Goal: Information Seeking & Learning: Find contact information

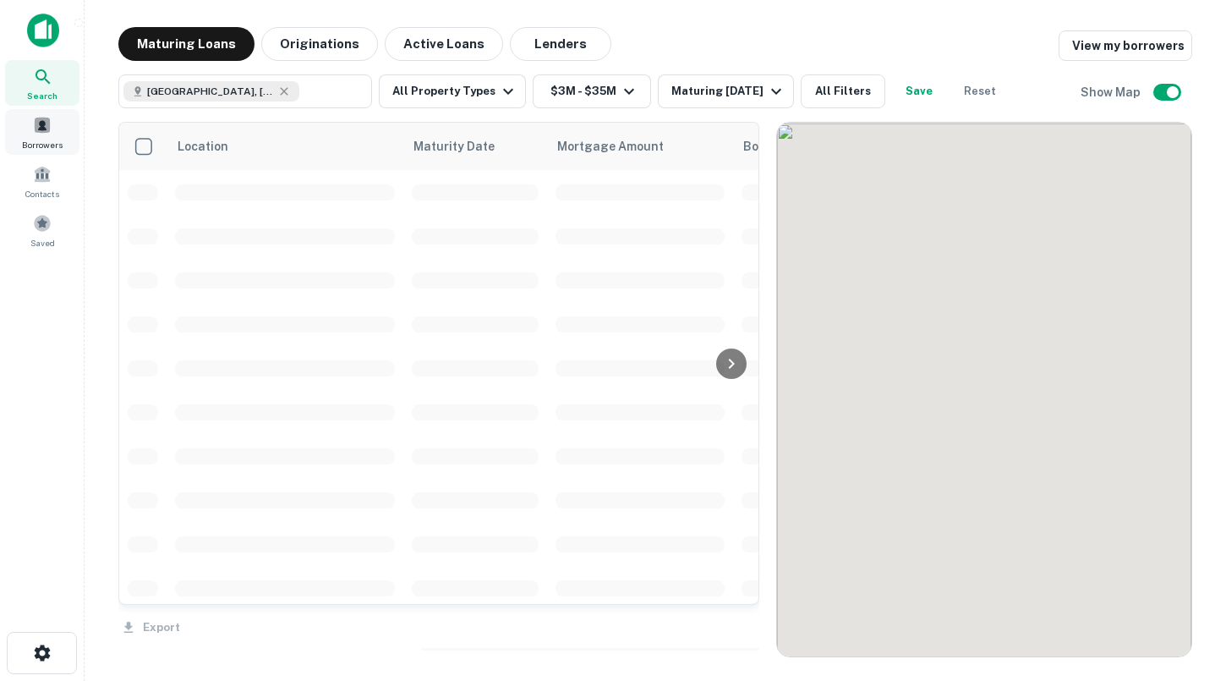
click at [58, 138] on span "Borrowers" at bounding box center [42, 145] width 41 height 14
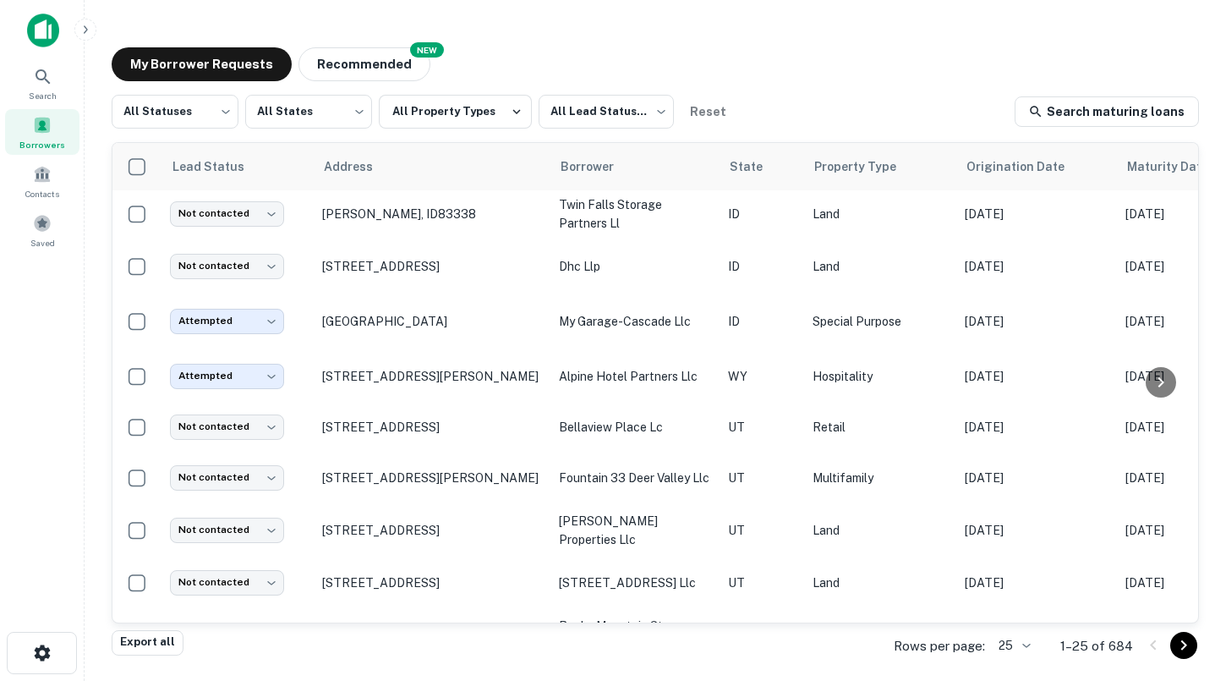
scroll to position [429, 0]
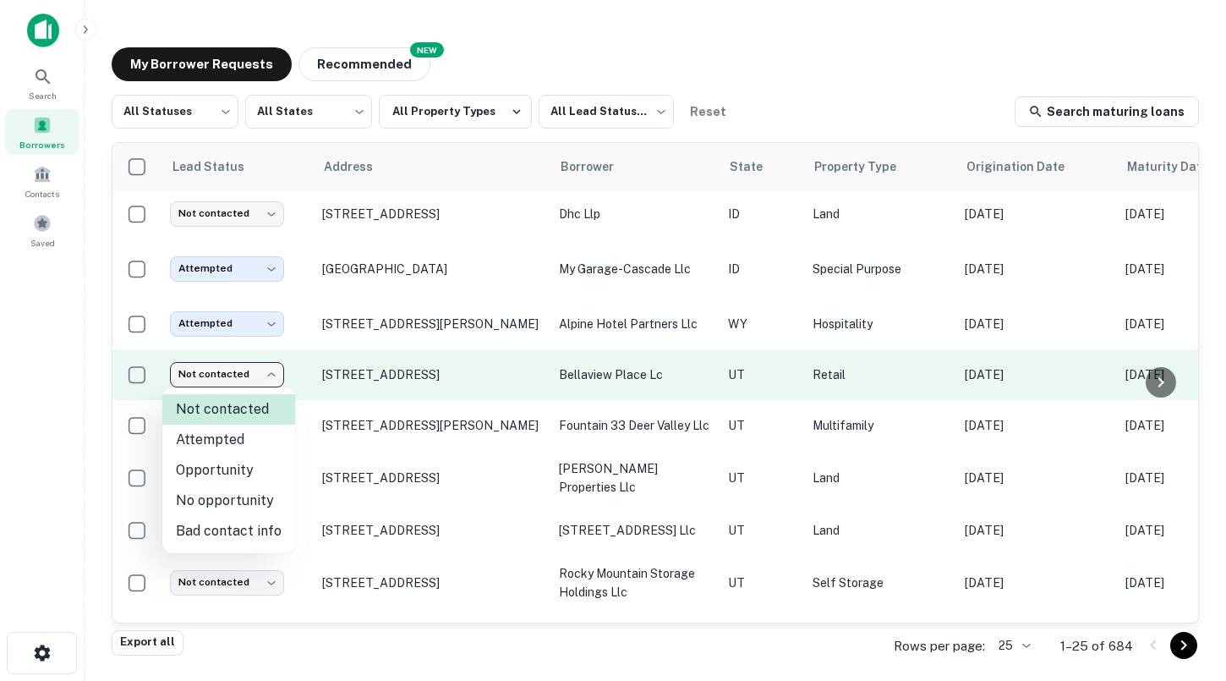
click at [234, 375] on body "Search Borrowers Contacts Saved My Borrower Requests NEW Recommended All Status…" at bounding box center [613, 340] width 1226 height 681
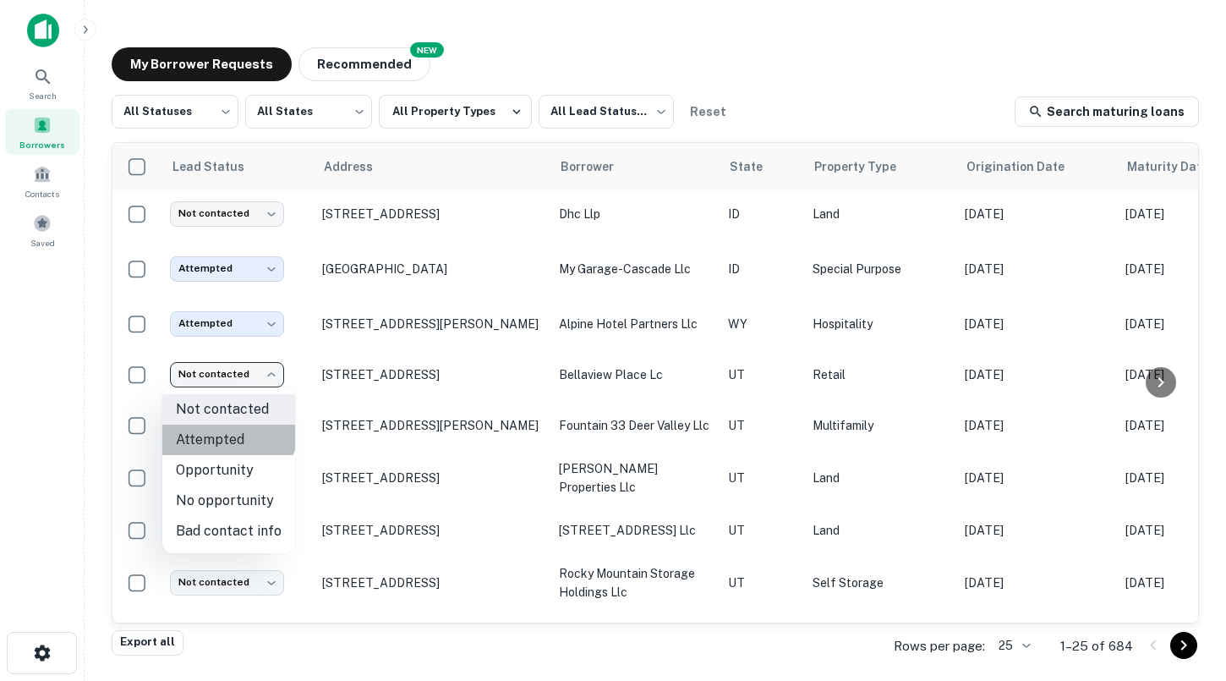
click at [226, 426] on li "Attempted" at bounding box center [228, 439] width 133 height 30
type input "*********"
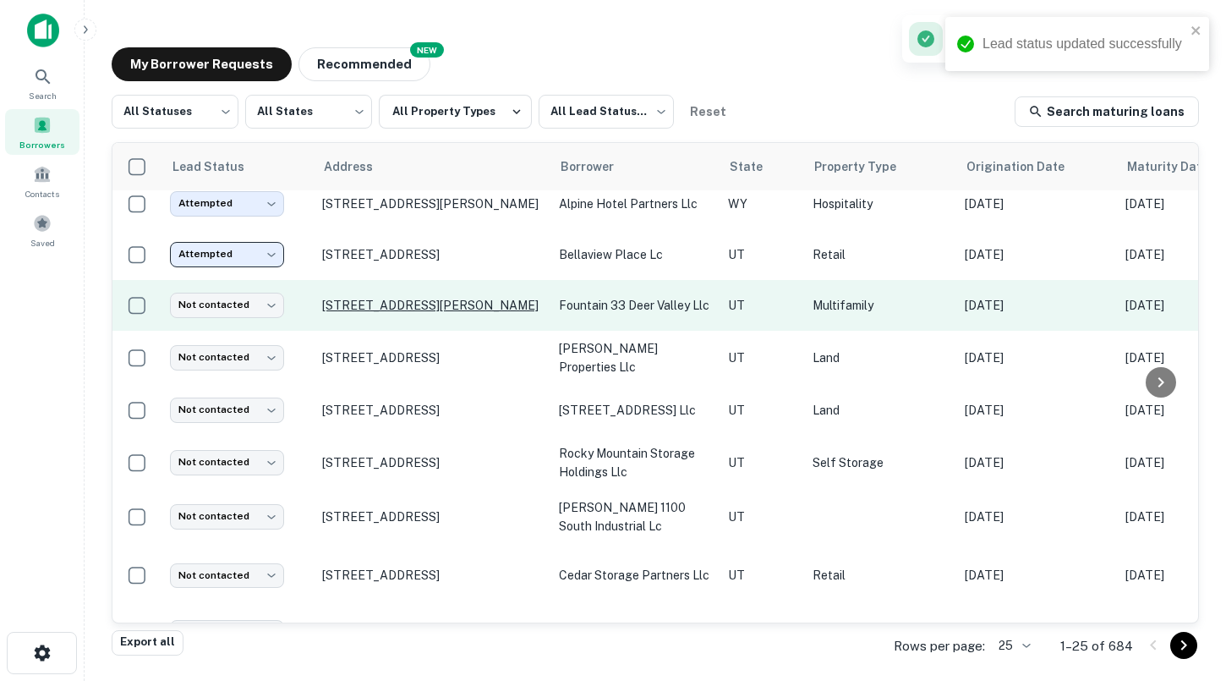
scroll to position [552, 0]
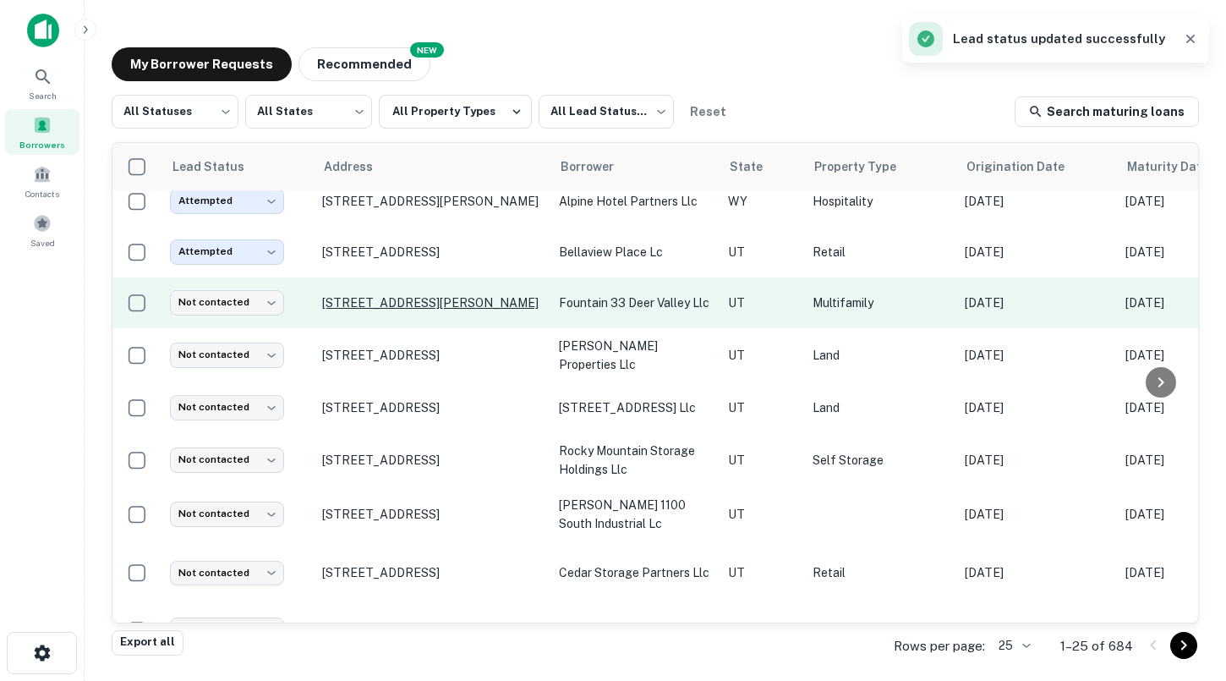
click at [374, 304] on p "[STREET_ADDRESS][PERSON_NAME]" at bounding box center [432, 302] width 220 height 15
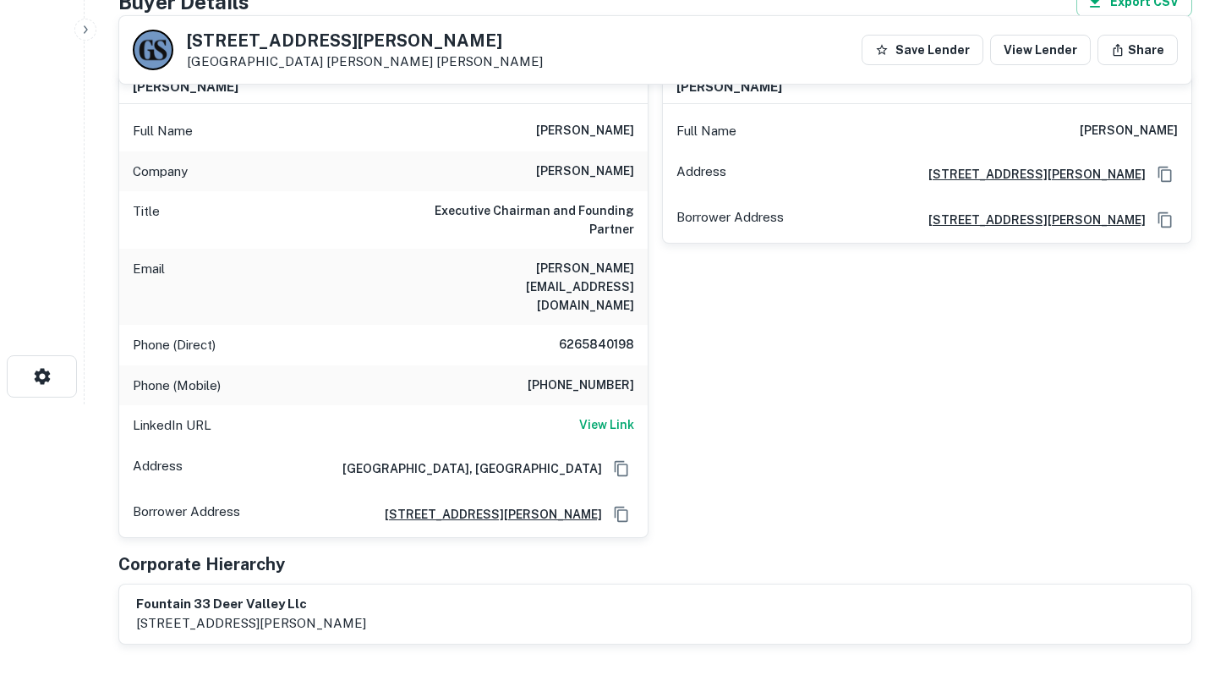
scroll to position [254, 0]
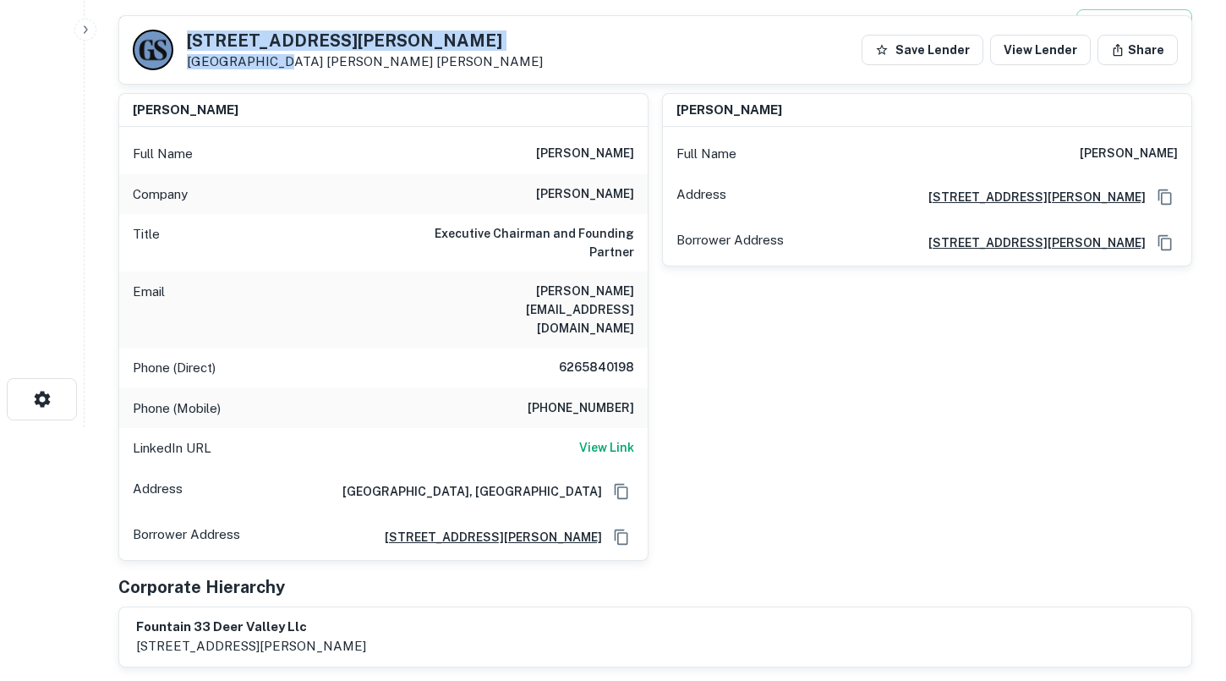
drag, startPoint x: 260, startPoint y: 65, endPoint x: 188, endPoint y: 44, distance: 75.7
click at [188, 44] on div "[STREET_ADDRESS][PERSON_NAME] [PERSON_NAME] [PERSON_NAME]" at bounding box center [365, 50] width 356 height 37
copy div "[STREET_ADDRESS][PERSON_NAME]"
click at [577, 150] on h6 "[PERSON_NAME]" at bounding box center [585, 154] width 98 height 20
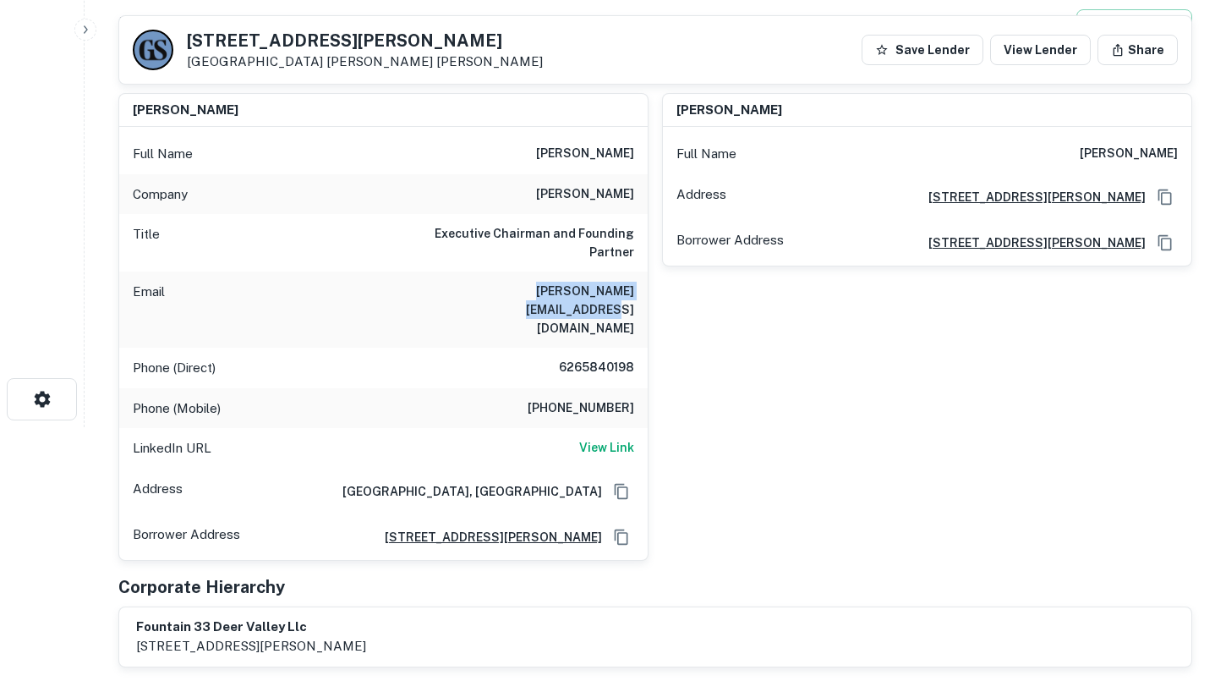
drag, startPoint x: 462, startPoint y: 291, endPoint x: 635, endPoint y: 288, distance: 172.5
click at [635, 289] on div "Email [PERSON_NAME][EMAIL_ADDRESS][DOMAIN_NAME]" at bounding box center [383, 309] width 528 height 76
copy h6 "[PERSON_NAME][EMAIL_ADDRESS][DOMAIN_NAME]"
click at [492, 246] on h6 "Executive Chairman and Founding Partner" at bounding box center [532, 242] width 203 height 37
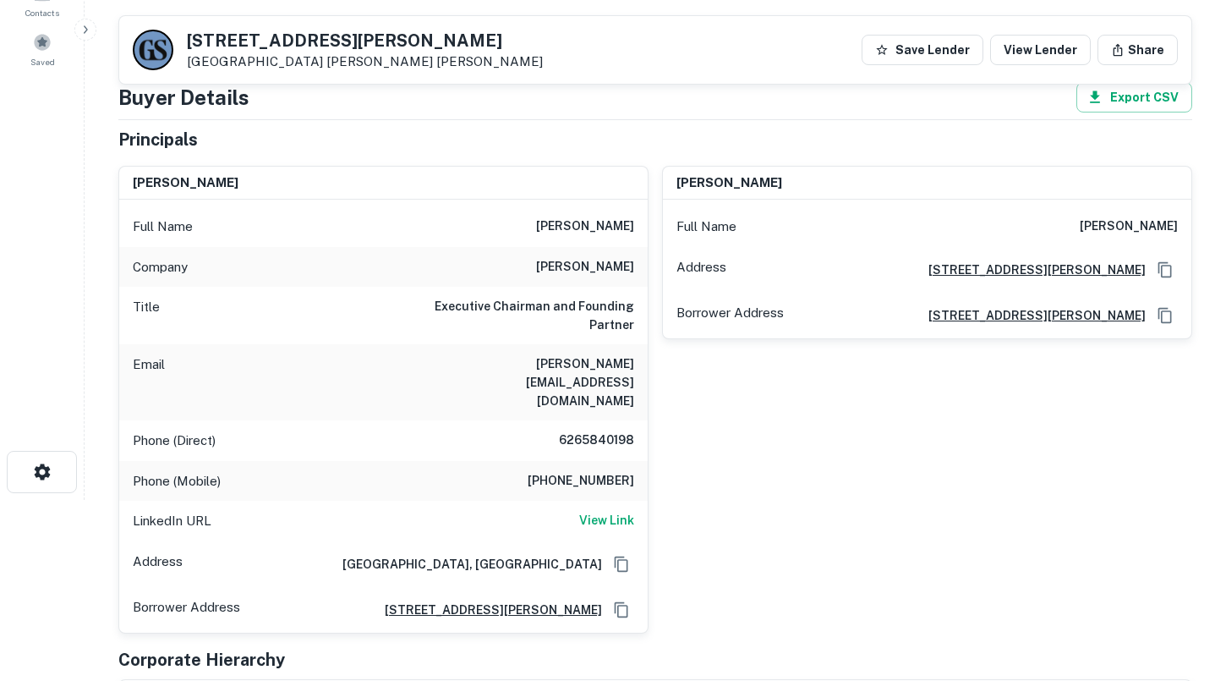
scroll to position [180, 0]
drag, startPoint x: 1102, startPoint y: 227, endPoint x: 1191, endPoint y: 228, distance: 88.8
click at [1191, 228] on div "[PERSON_NAME] Full Name [PERSON_NAME] Address [STREET_ADDRESS][GEOGRAPHIC_DATA]…" at bounding box center [927, 253] width 530 height 173
copy h6 "[PERSON_NAME]"
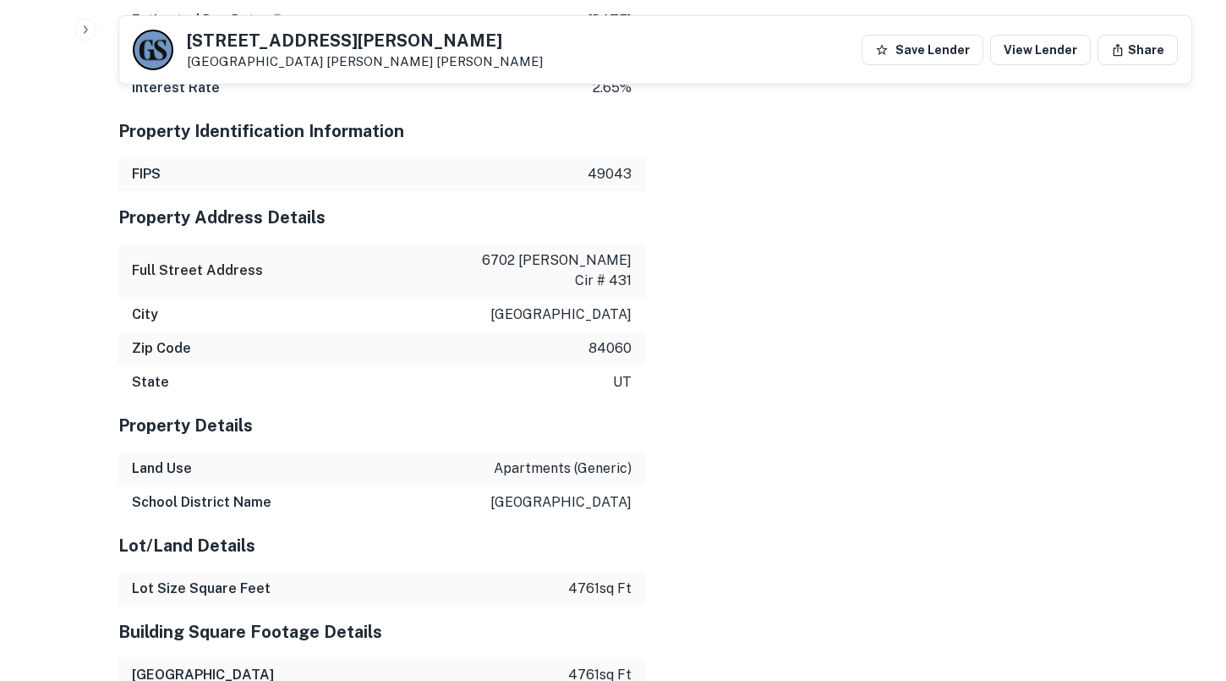
scroll to position [2642, 0]
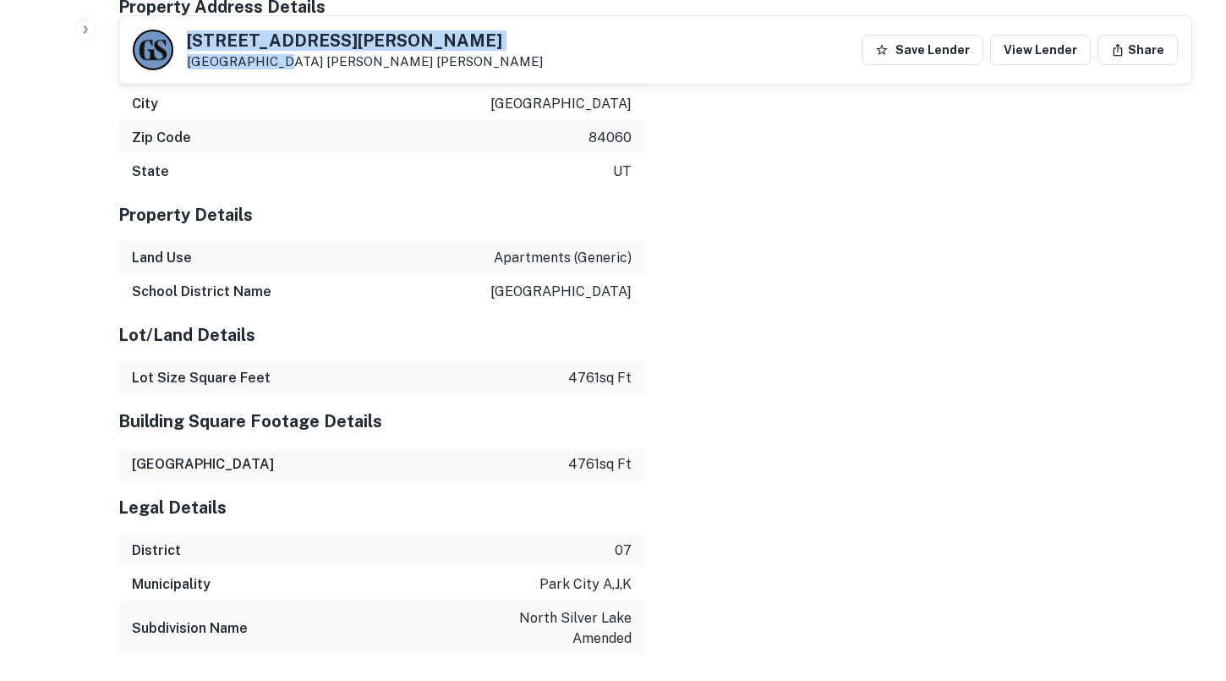
drag, startPoint x: 261, startPoint y: 64, endPoint x: 190, endPoint y: 33, distance: 77.6
click at [190, 33] on div "[STREET_ADDRESS][PERSON_NAME] [PERSON_NAME] [PERSON_NAME]" at bounding box center [365, 50] width 356 height 37
copy div "[STREET_ADDRESS][PERSON_NAME]"
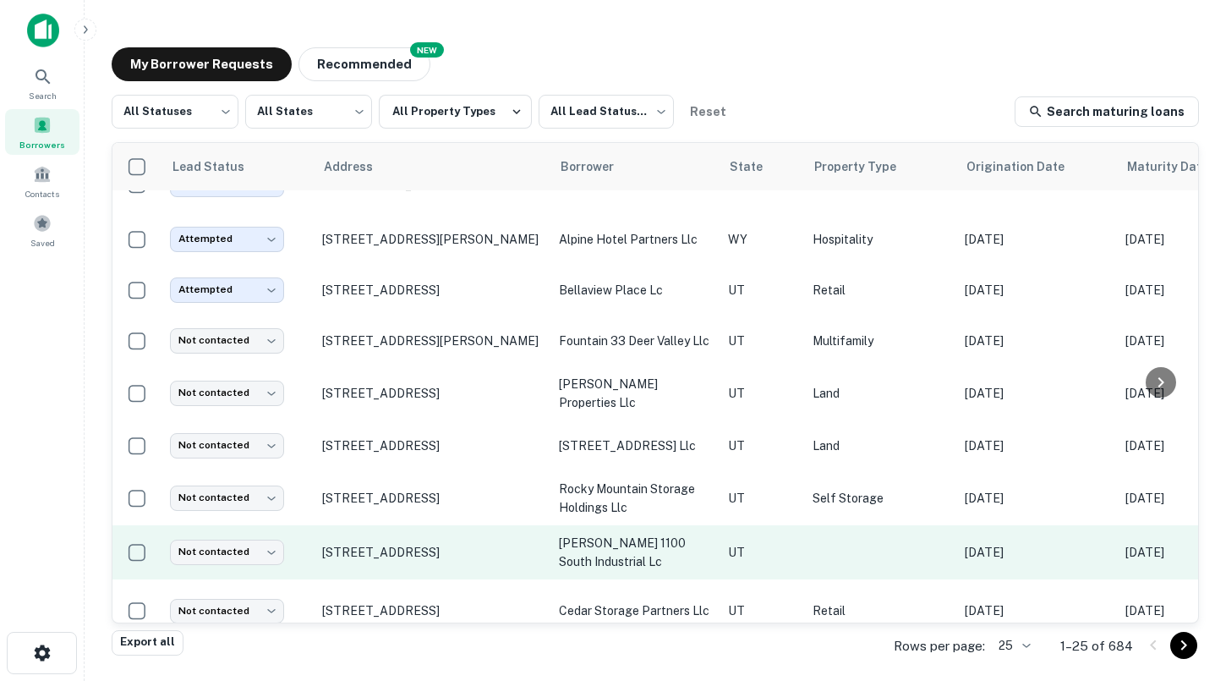
scroll to position [513, 0]
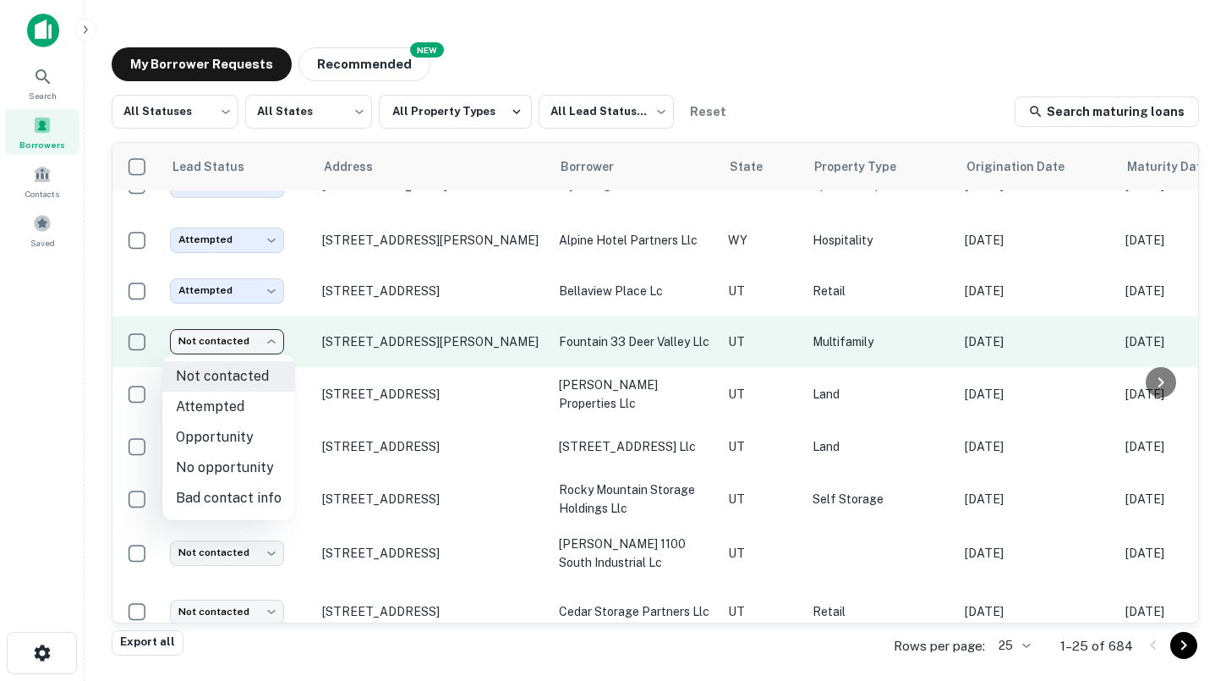
click at [243, 336] on body "Search Borrowers Contacts Saved My Borrower Requests NEW Recommended All Status…" at bounding box center [613, 340] width 1226 height 681
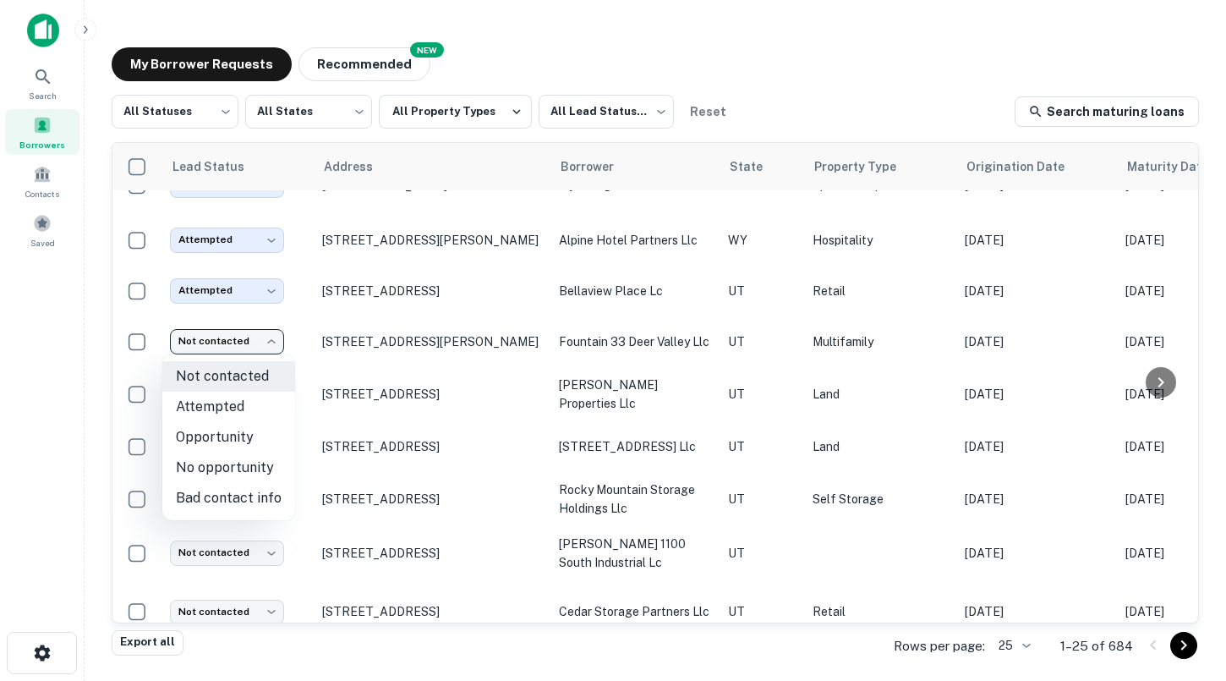
click at [244, 456] on li "No opportunity" at bounding box center [228, 467] width 133 height 30
type input "**********"
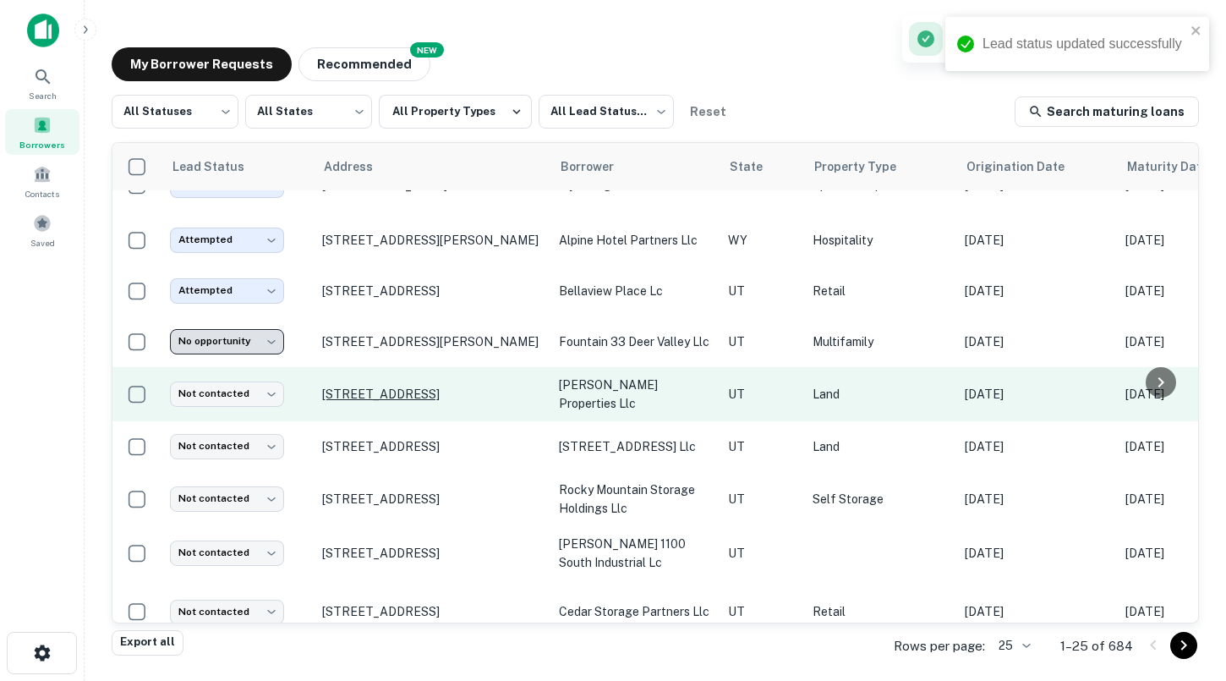
click at [415, 393] on p "[STREET_ADDRESS]" at bounding box center [432, 393] width 220 height 15
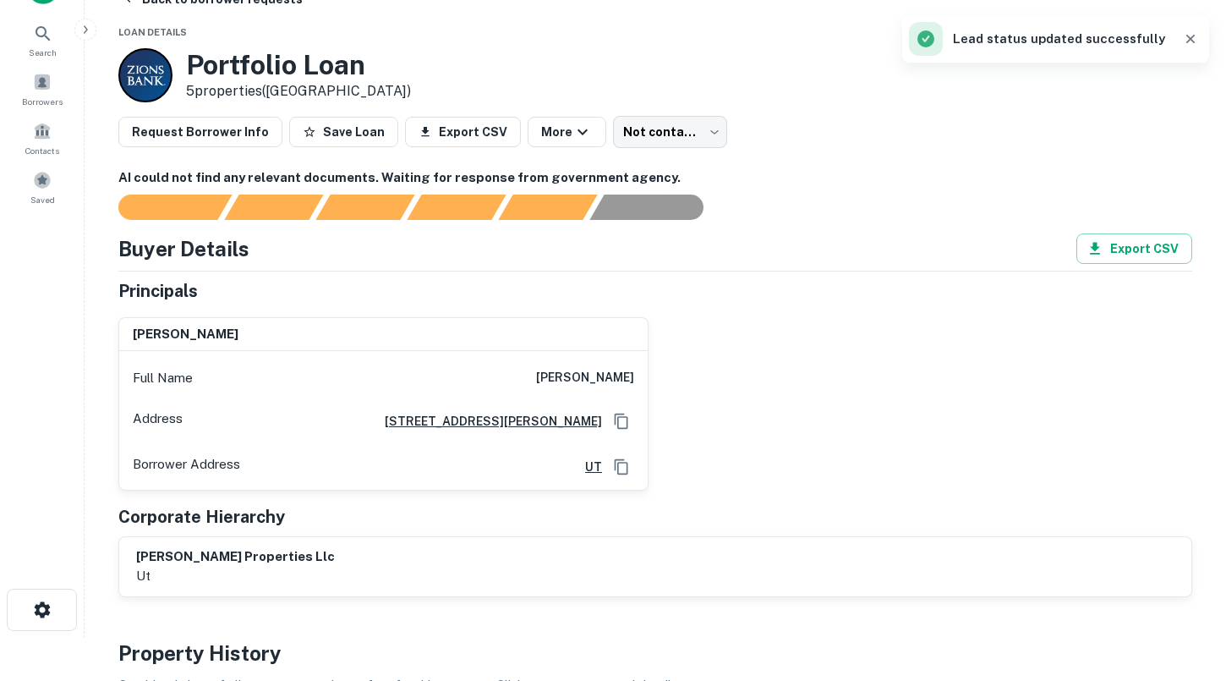
scroll to position [68, 0]
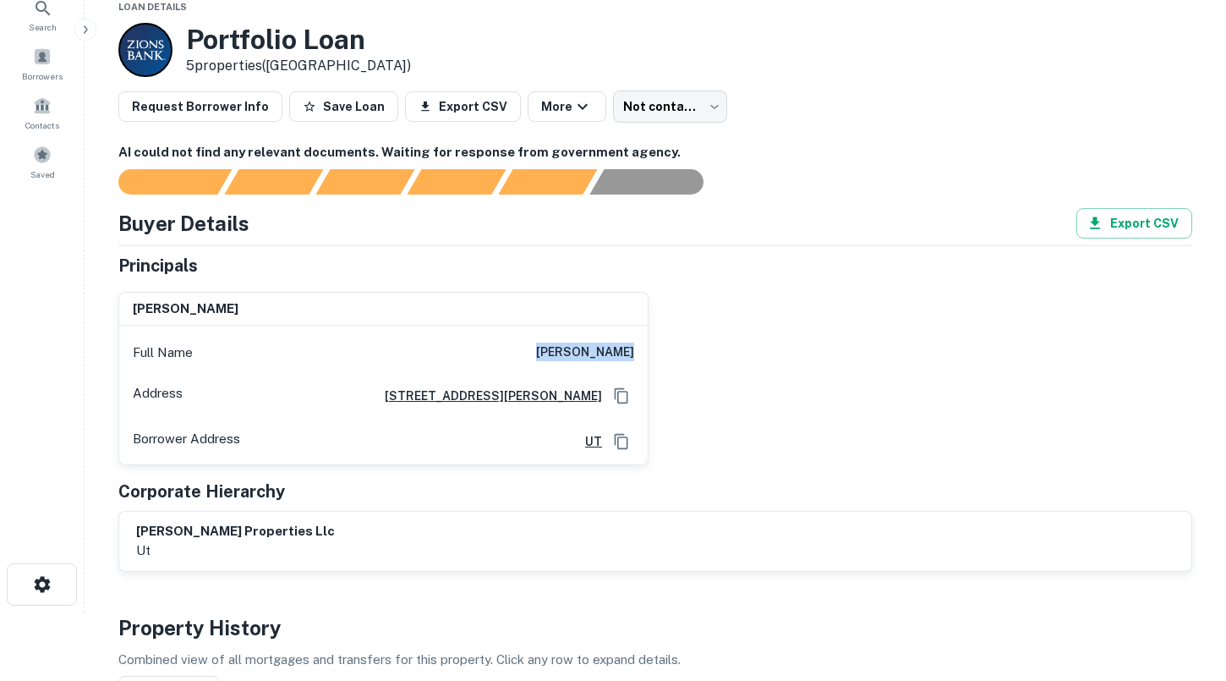
drag, startPoint x: 549, startPoint y: 351, endPoint x: 642, endPoint y: 351, distance: 93.8
click at [642, 351] on div "Full Name [PERSON_NAME]" at bounding box center [383, 352] width 528 height 41
copy h6 "[PERSON_NAME]"
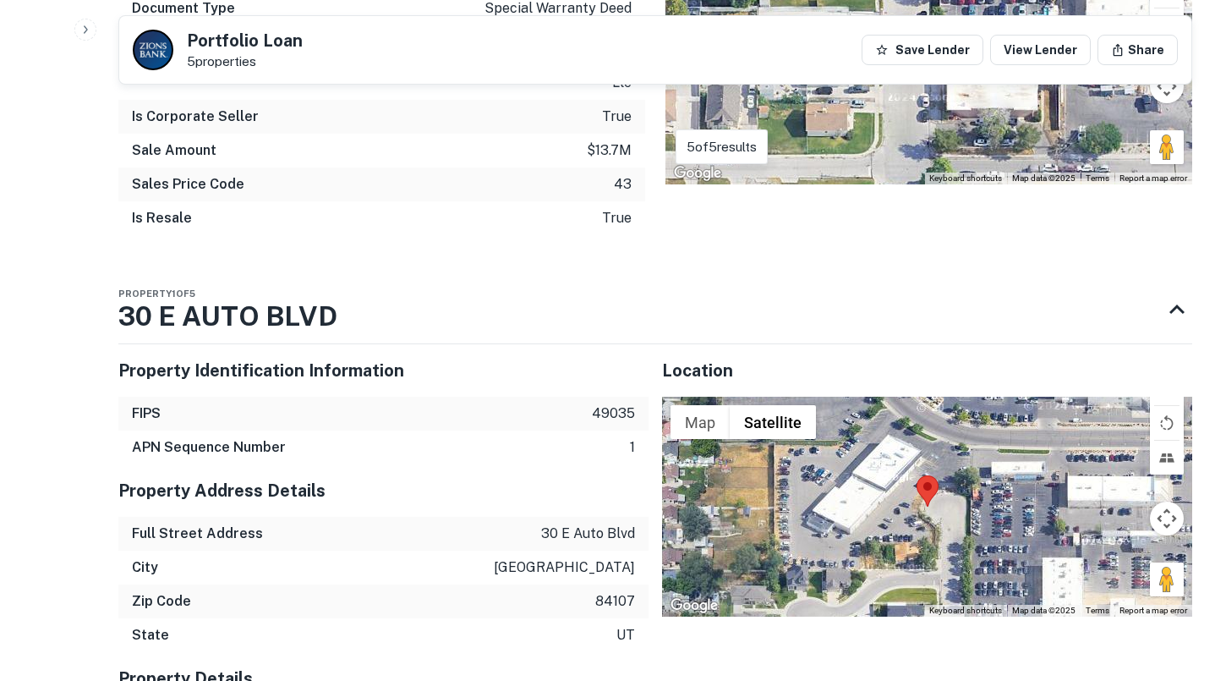
scroll to position [1561, 0]
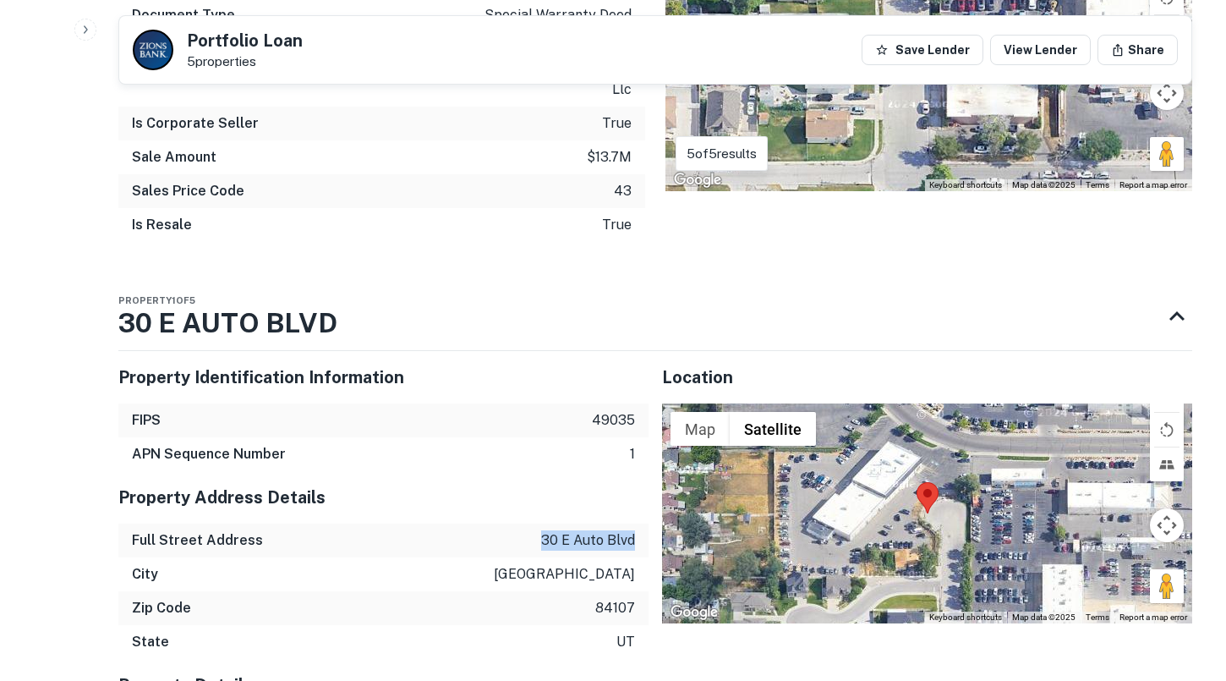
drag, startPoint x: 541, startPoint y: 517, endPoint x: 642, endPoint y: 515, distance: 101.5
click at [642, 523] on div "Full Street Address [STREET_ADDRESS]" at bounding box center [383, 540] width 530 height 34
copy p "30 e auto blvd"
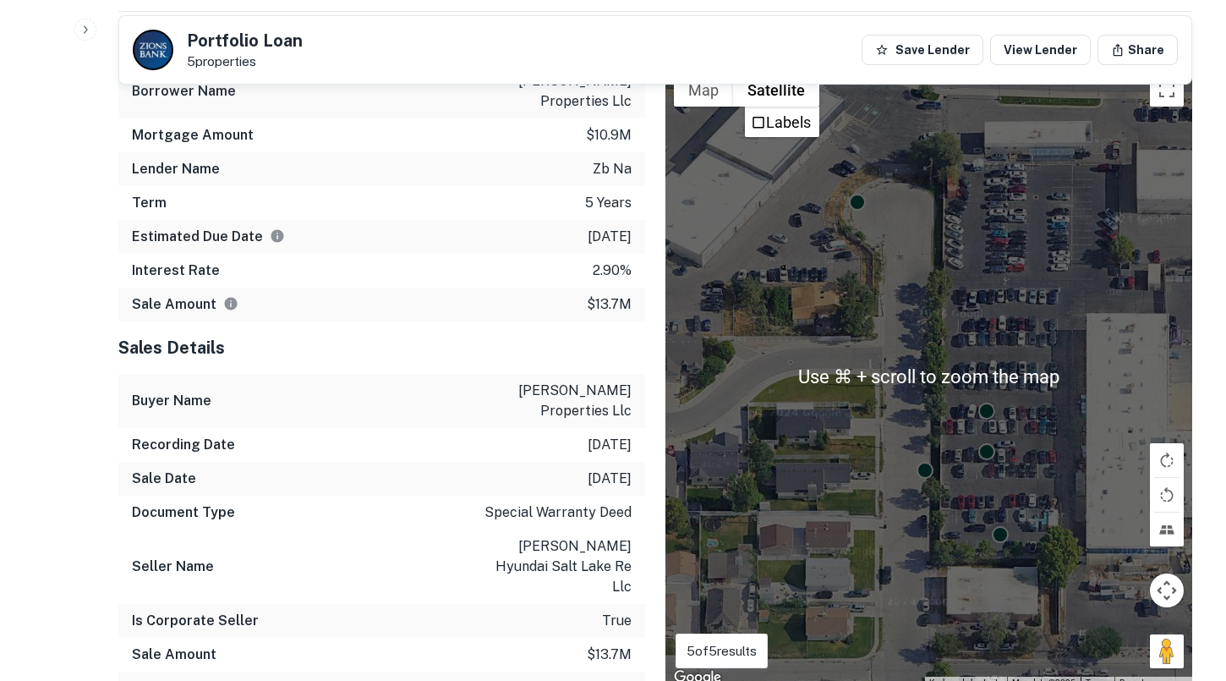
scroll to position [1066, 0]
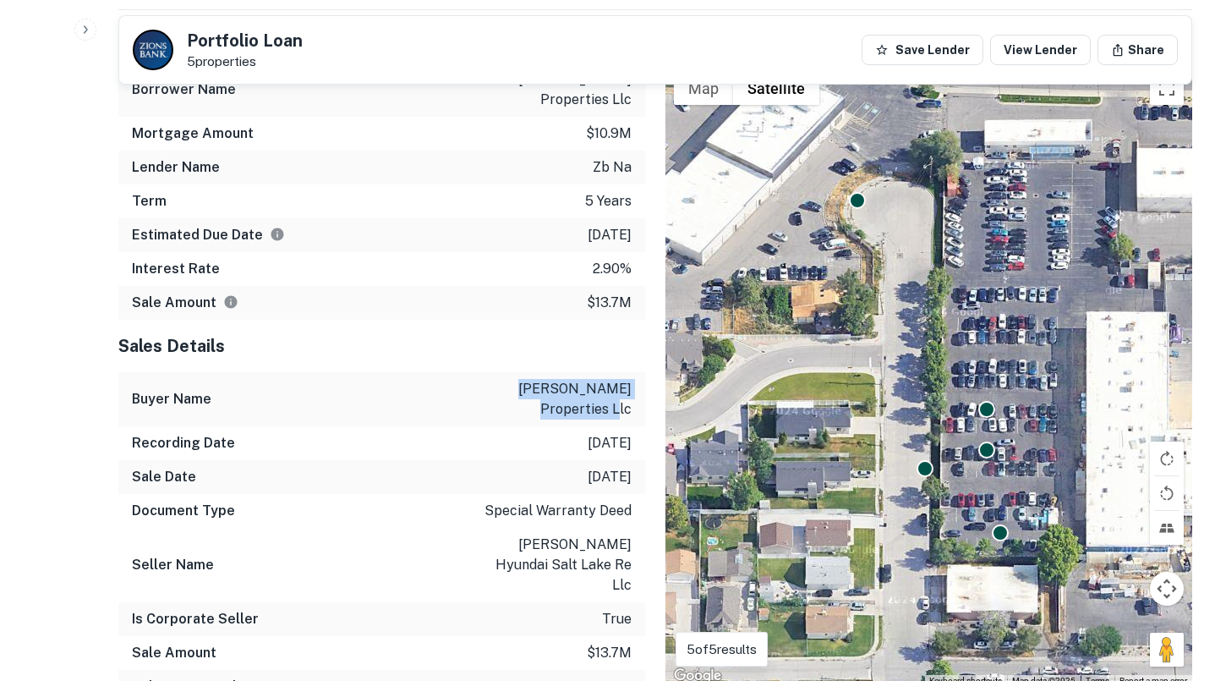
drag, startPoint x: 525, startPoint y: 389, endPoint x: 609, endPoint y: 405, distance: 86.0
click at [609, 405] on p "[PERSON_NAME] properties llc" at bounding box center [555, 399] width 152 height 41
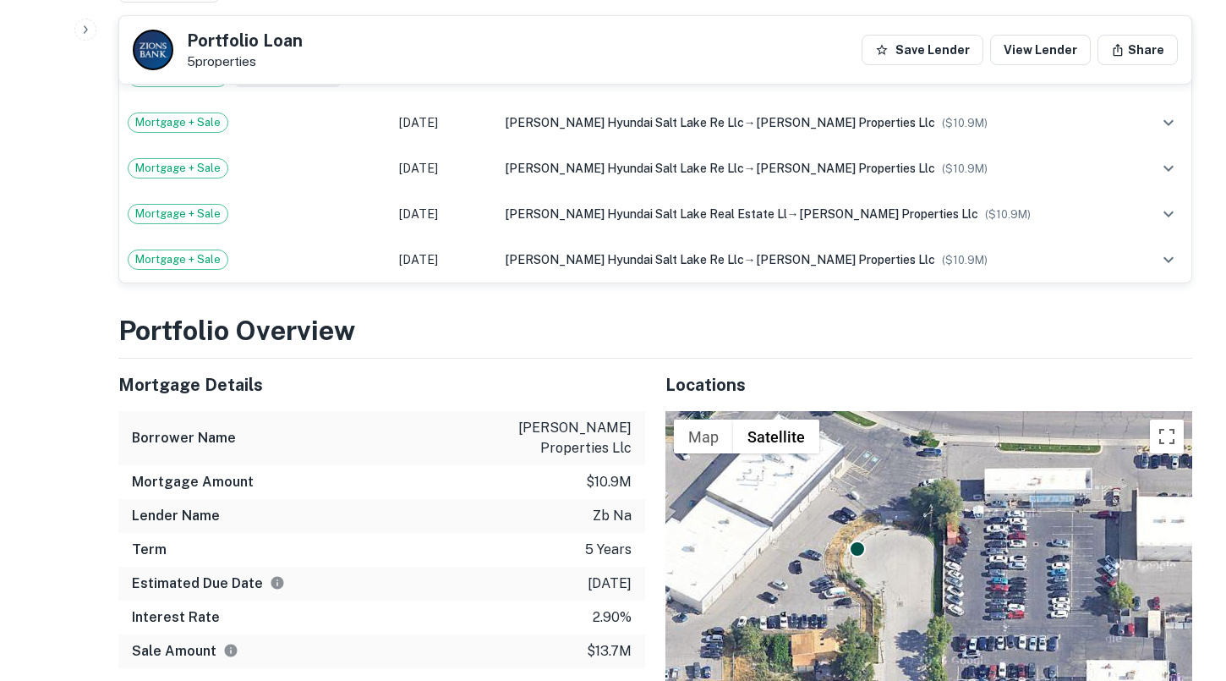
scroll to position [756, 0]
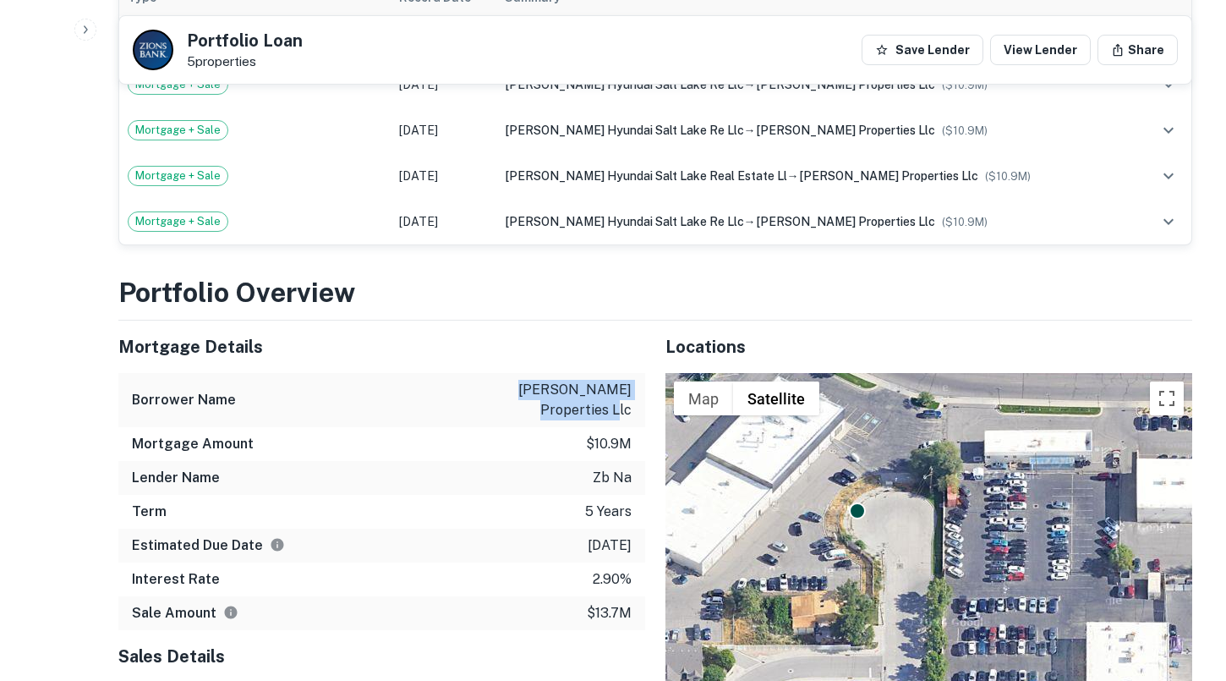
drag, startPoint x: 524, startPoint y: 388, endPoint x: 609, endPoint y: 405, distance: 87.0
click at [609, 405] on p "[PERSON_NAME] properties llc" at bounding box center [555, 400] width 152 height 41
copy p "[PERSON_NAME] properties"
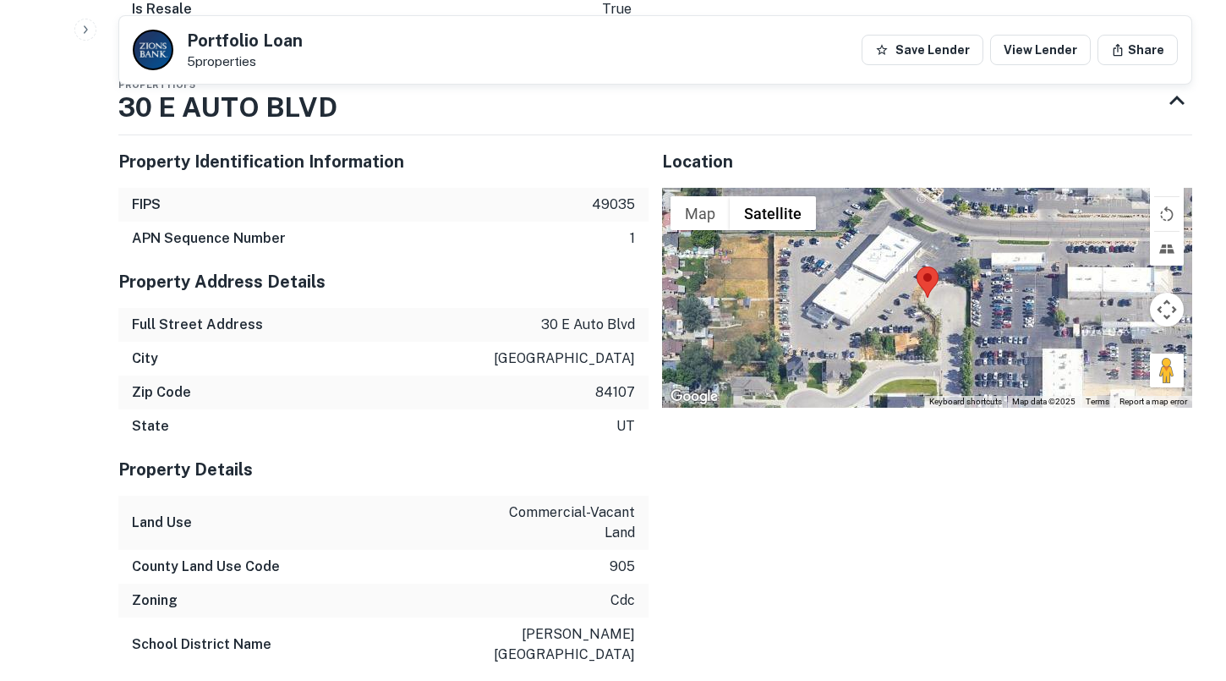
scroll to position [1778, 0]
drag, startPoint x: 544, startPoint y: 303, endPoint x: 641, endPoint y: 300, distance: 96.4
click at [641, 307] on div "Full Street Address [STREET_ADDRESS]" at bounding box center [383, 324] width 530 height 34
copy p "30 e auto blvd"
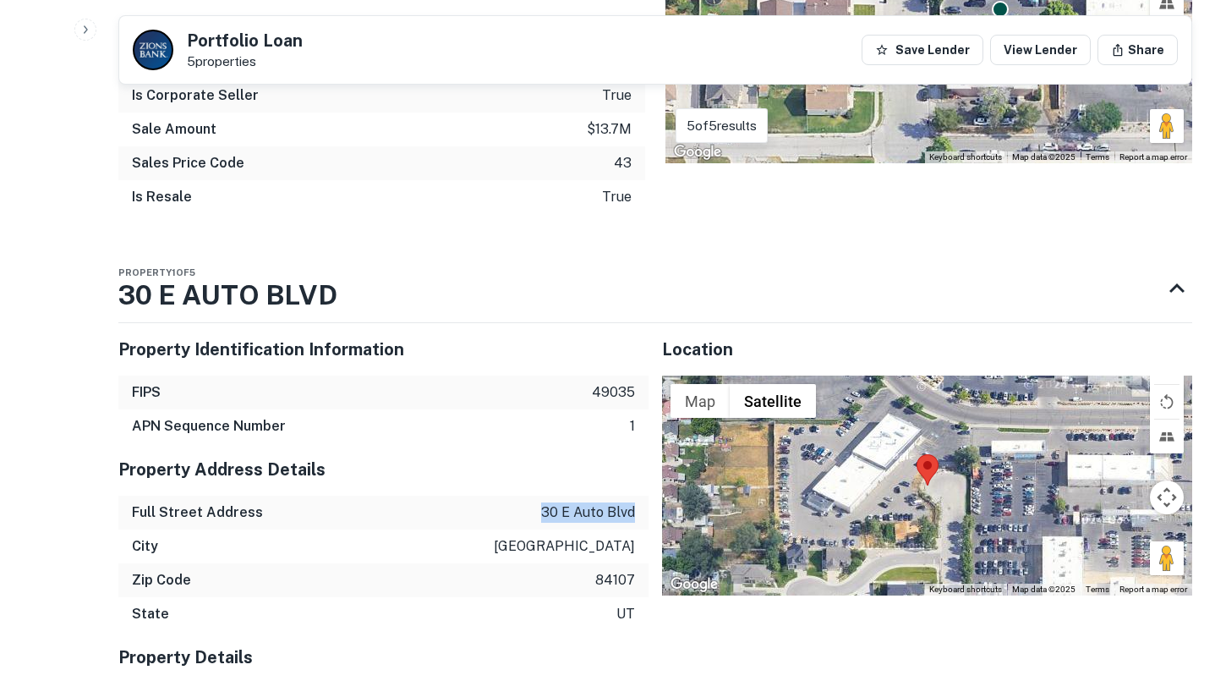
scroll to position [1555, 0]
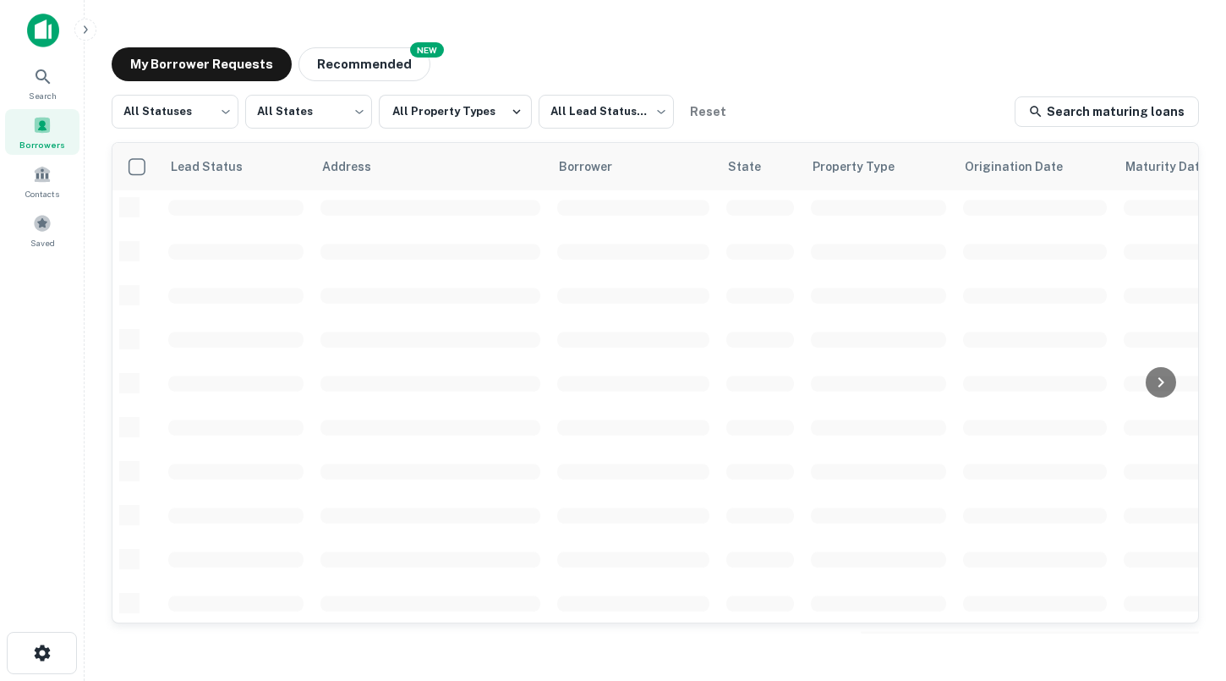
scroll to position [513, 0]
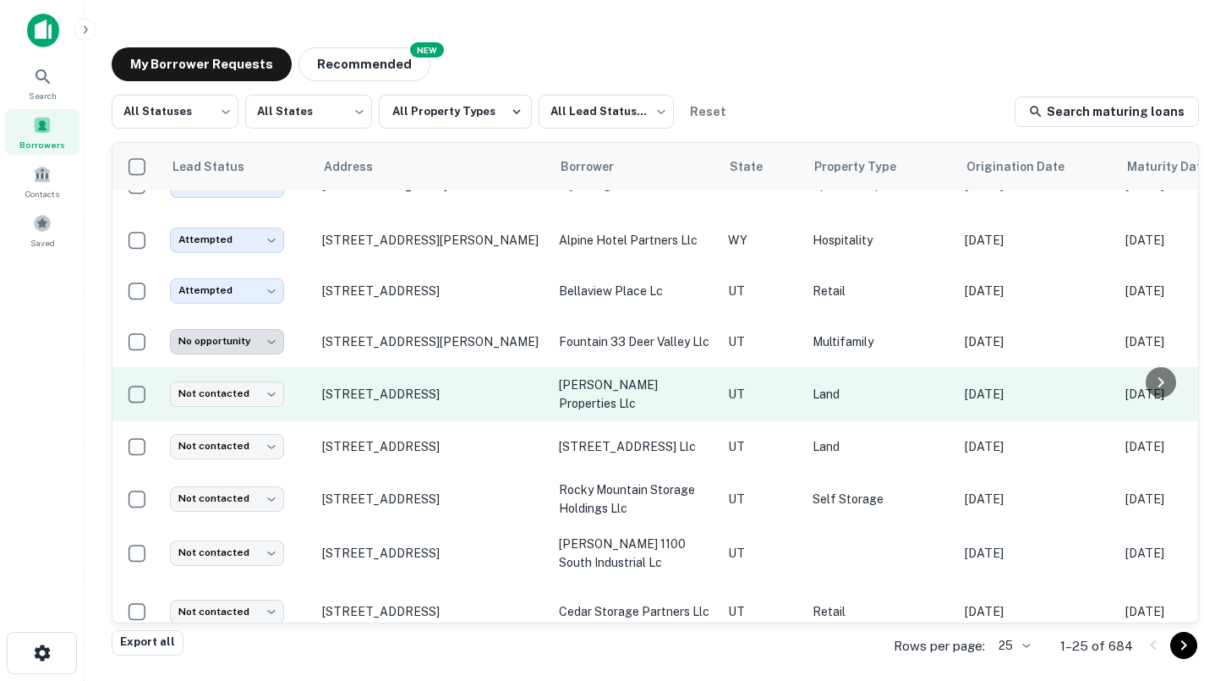
click at [260, 406] on td "Not contacted **** ​" at bounding box center [237, 394] width 152 height 54
click at [255, 395] on body "Search Borrowers Contacts Saved My Borrower Requests NEW Recommended All Status…" at bounding box center [613, 340] width 1226 height 681
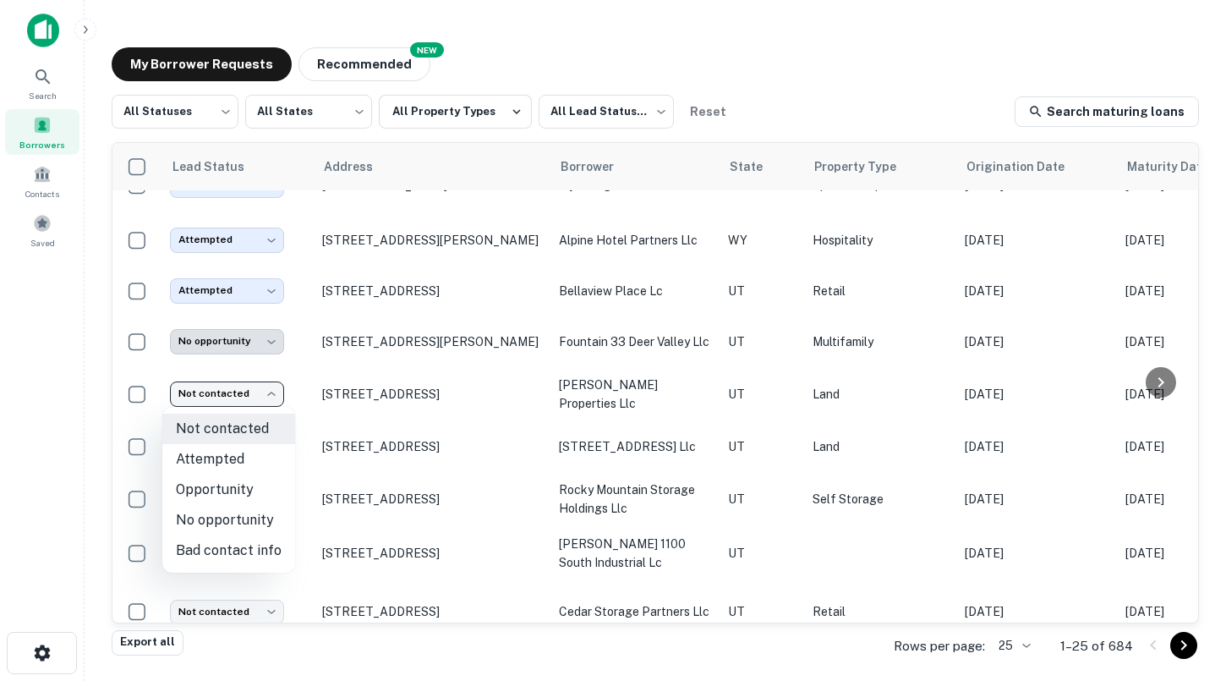
click at [236, 465] on li "Attempted" at bounding box center [228, 459] width 133 height 30
type input "*********"
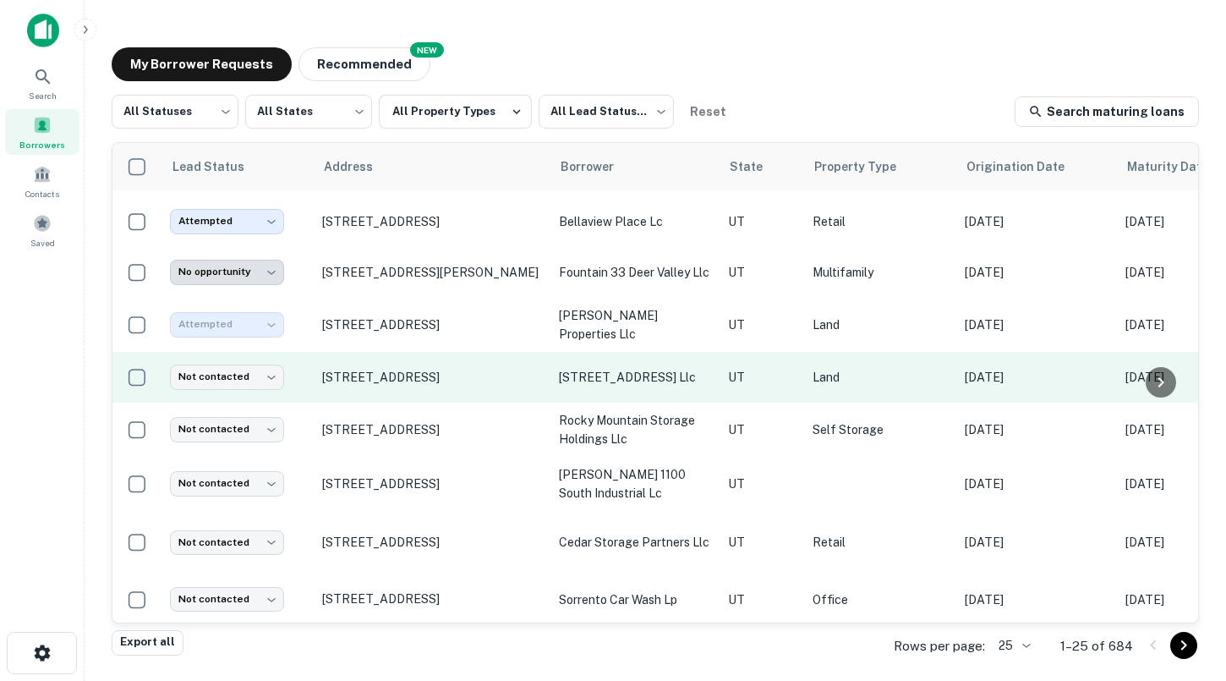
scroll to position [584, 0]
click at [389, 369] on p "[STREET_ADDRESS]" at bounding box center [432, 375] width 220 height 15
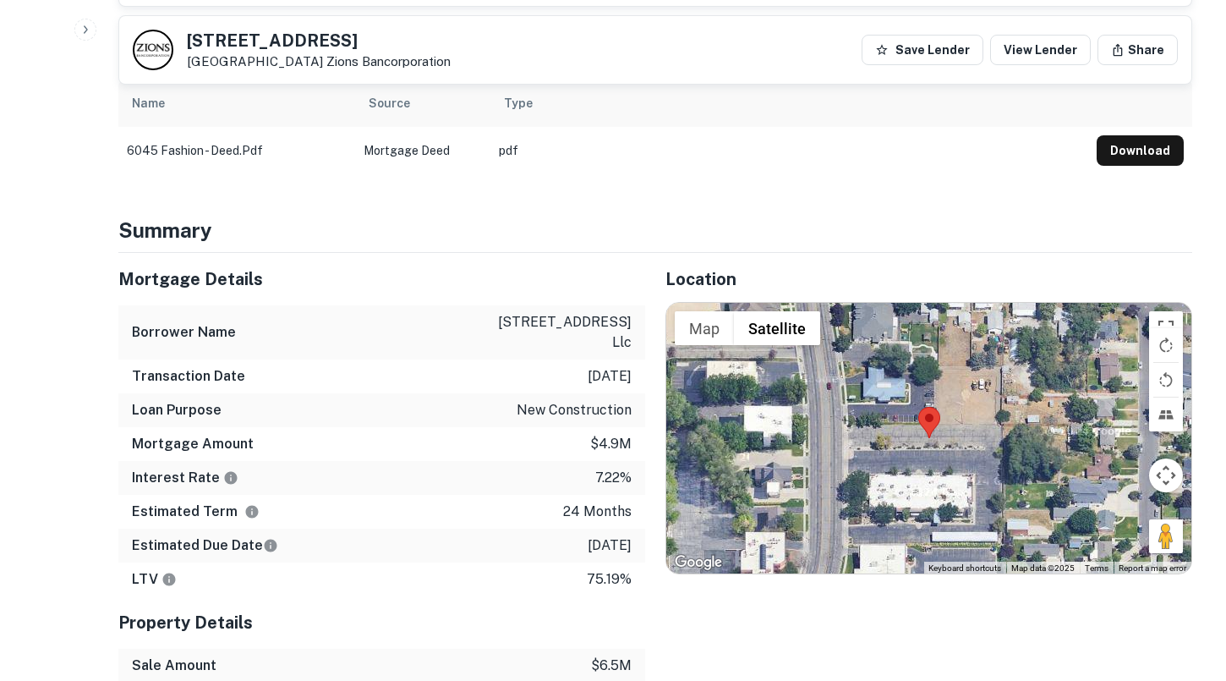
scroll to position [1322, 0]
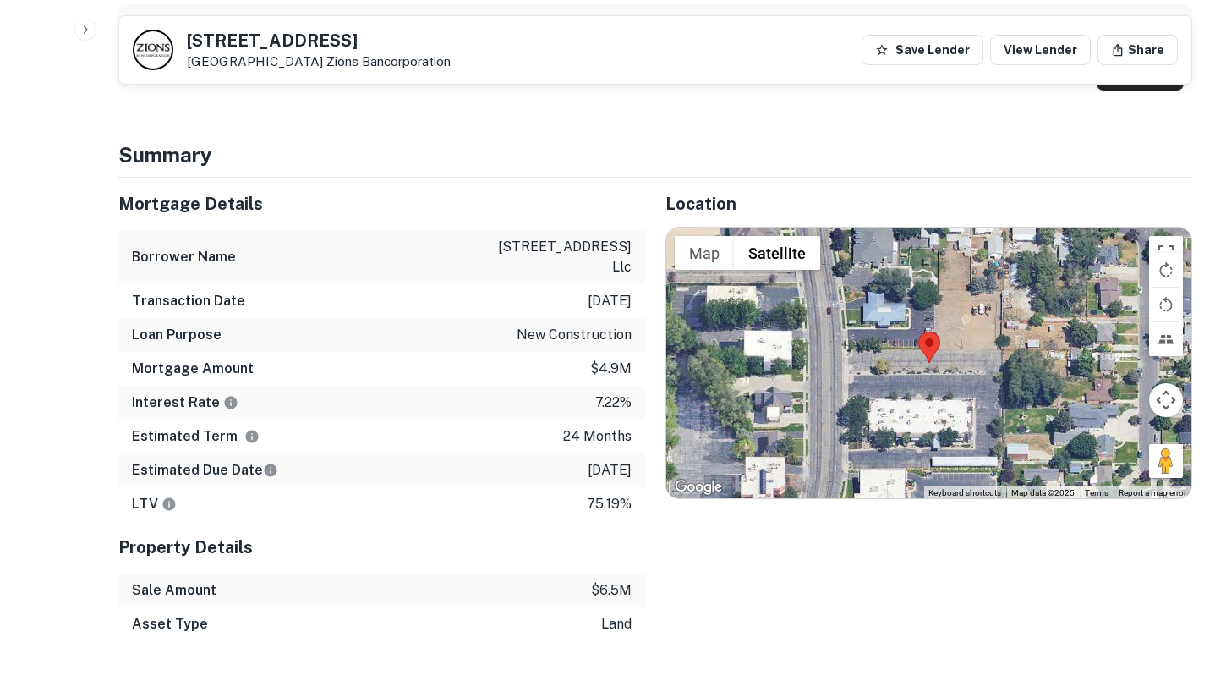
drag, startPoint x: 287, startPoint y: 60, endPoint x: 183, endPoint y: 36, distance: 106.8
click at [183, 36] on div "[STREET_ADDRESS][GEOGRAPHIC_DATA] Bancorporation" at bounding box center [292, 50] width 318 height 41
copy div "[STREET_ADDRESS]"
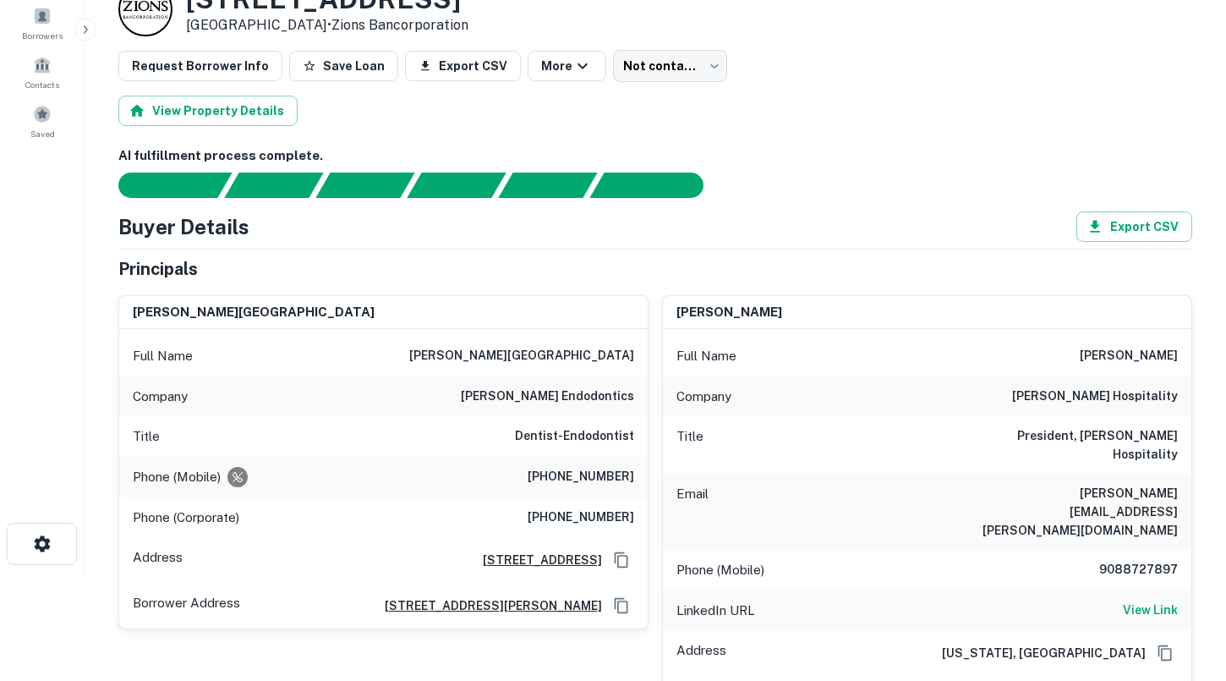
scroll to position [110, 0]
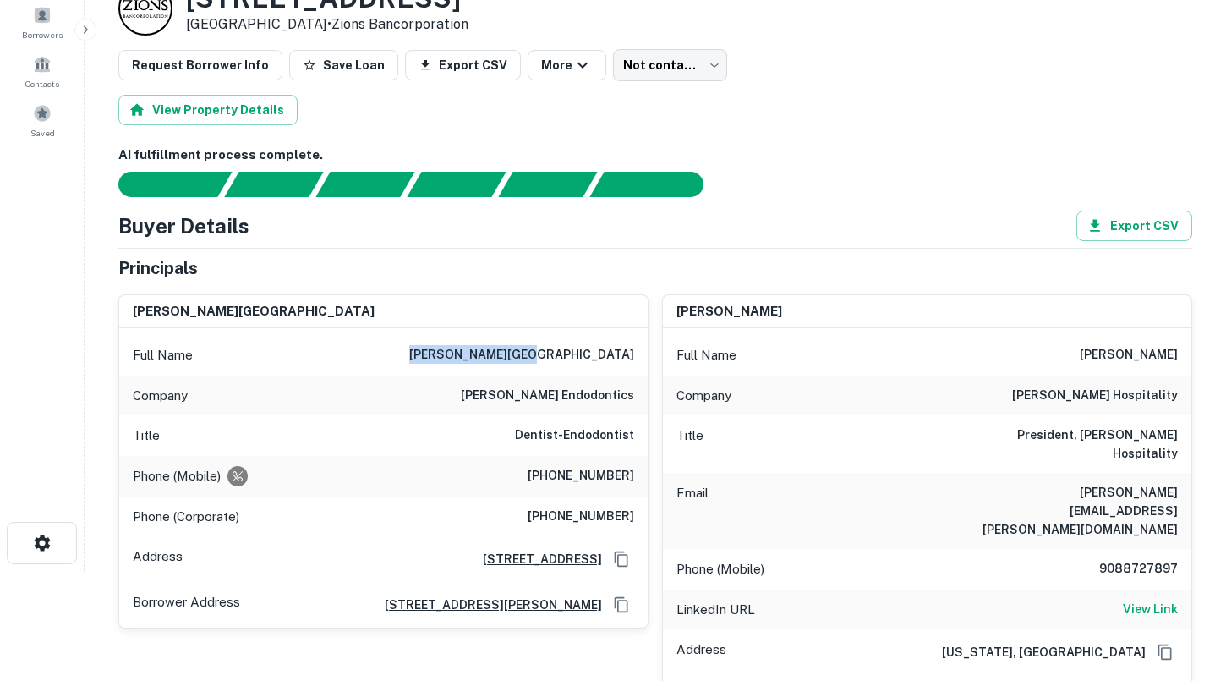
drag, startPoint x: 533, startPoint y: 353, endPoint x: 635, endPoint y: 349, distance: 102.4
click at [635, 349] on div "Full Name [PERSON_NAME][GEOGRAPHIC_DATA]" at bounding box center [383, 355] width 528 height 41
copy h6 "[PERSON_NAME][GEOGRAPHIC_DATA]"
click at [1090, 389] on h6 "[PERSON_NAME] hospitality" at bounding box center [1095, 395] width 166 height 20
drag, startPoint x: 1121, startPoint y: 353, endPoint x: 1177, endPoint y: 353, distance: 55.8
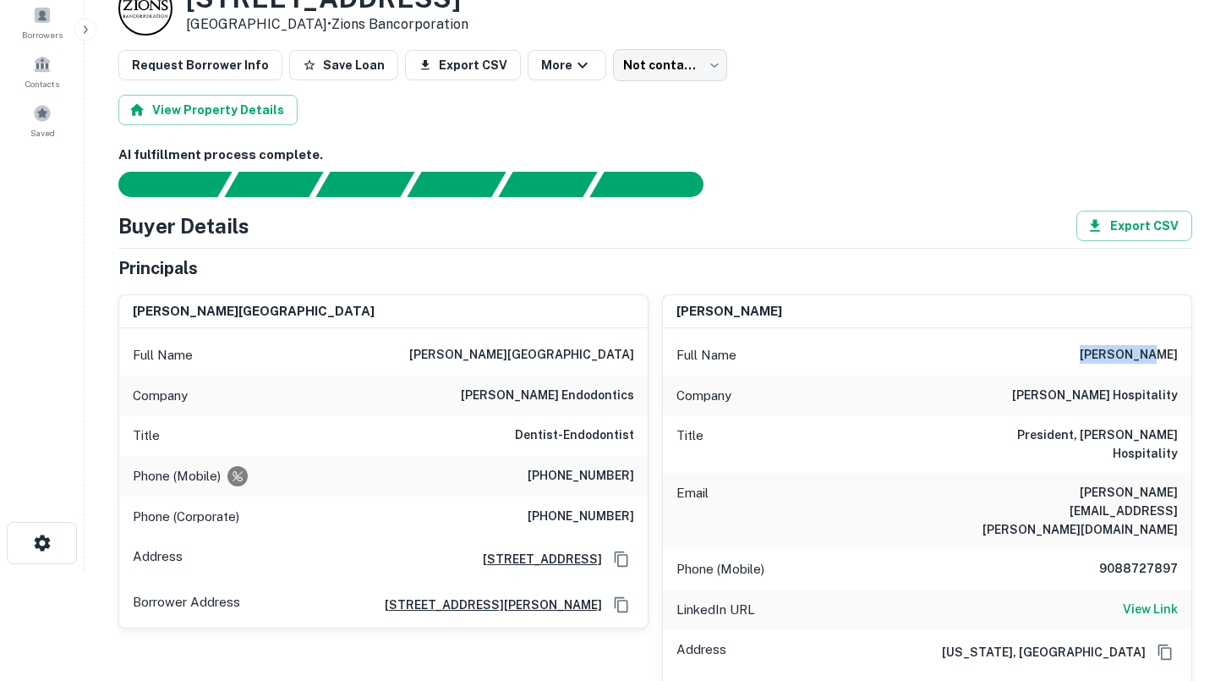
click at [1177, 353] on h6 "[PERSON_NAME]" at bounding box center [1129, 355] width 98 height 20
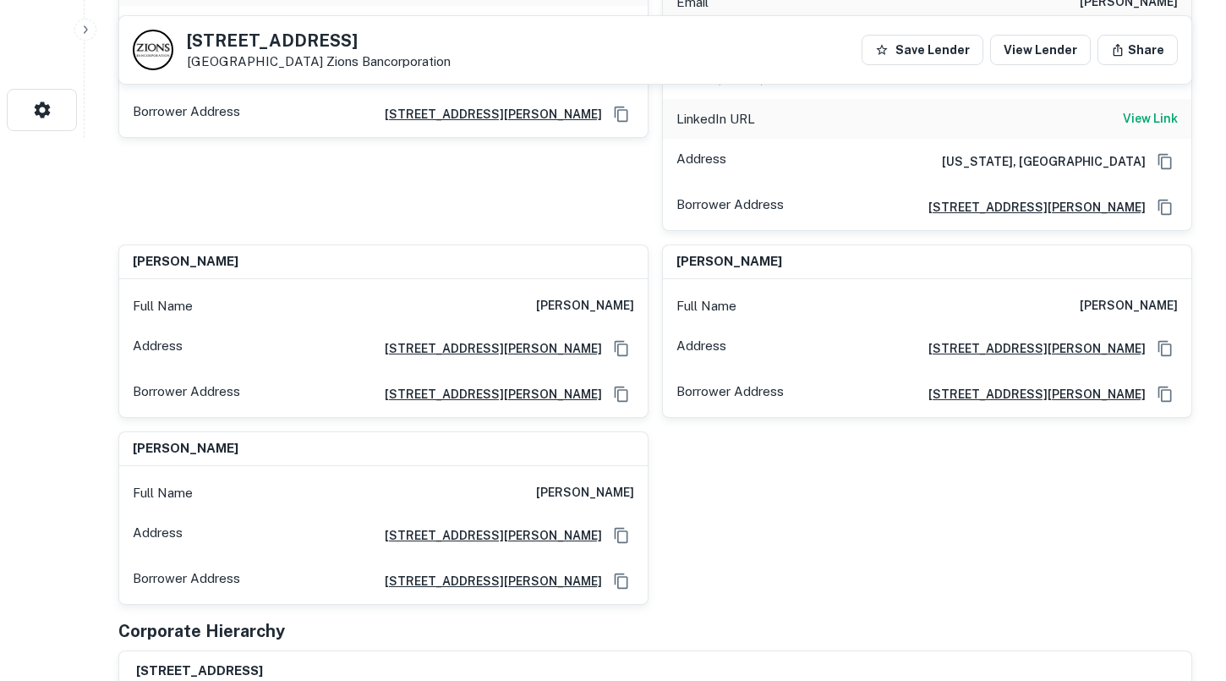
scroll to position [545, 0]
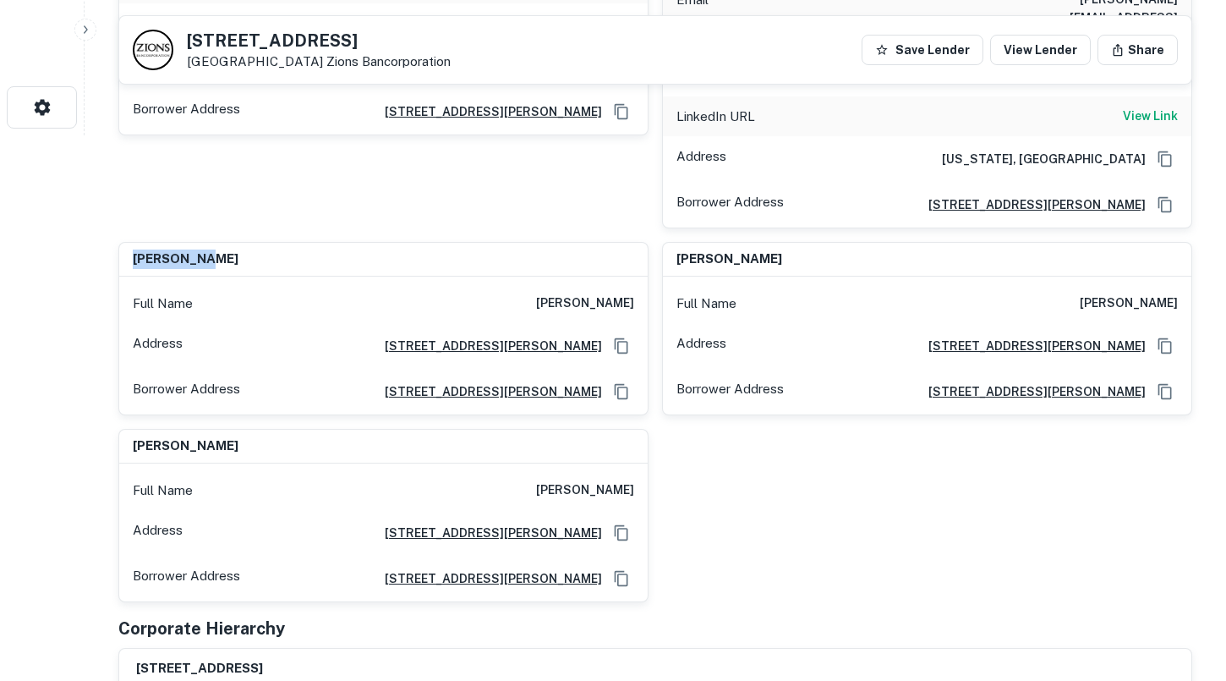
drag, startPoint x: 222, startPoint y: 200, endPoint x: 131, endPoint y: 200, distance: 91.3
click at [131, 243] on div "[PERSON_NAME]" at bounding box center [383, 260] width 528 height 34
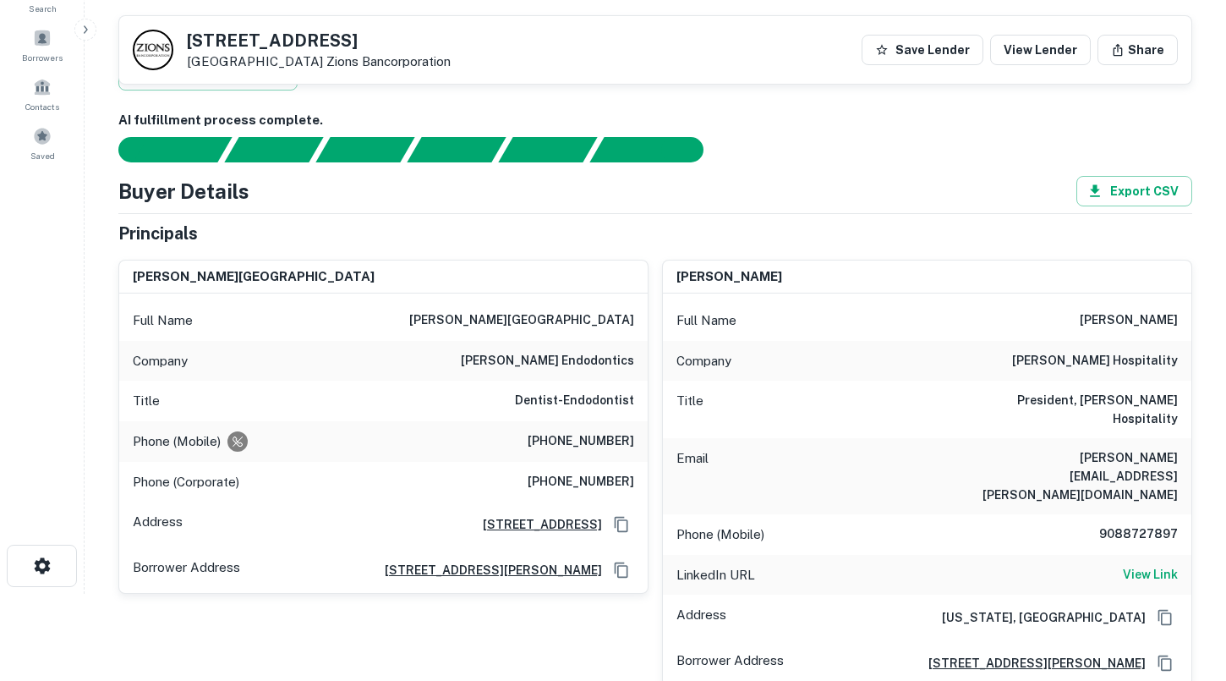
scroll to position [15, 0]
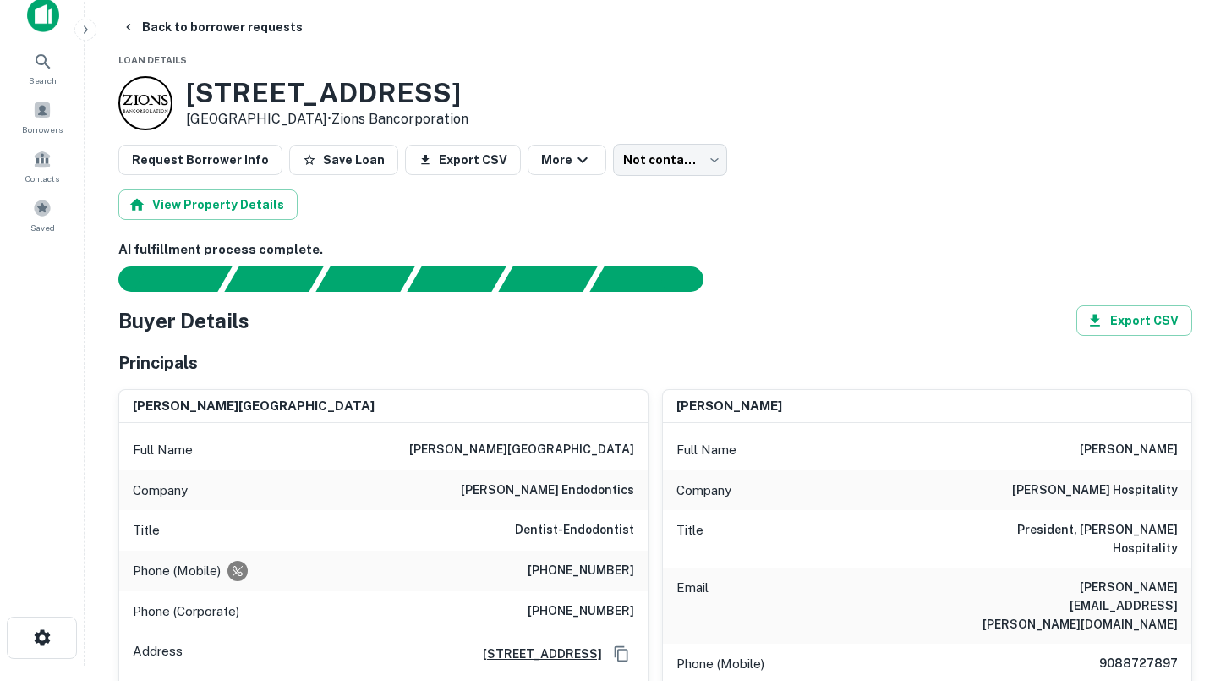
click at [517, 407] on div "[PERSON_NAME][GEOGRAPHIC_DATA]" at bounding box center [383, 407] width 528 height 34
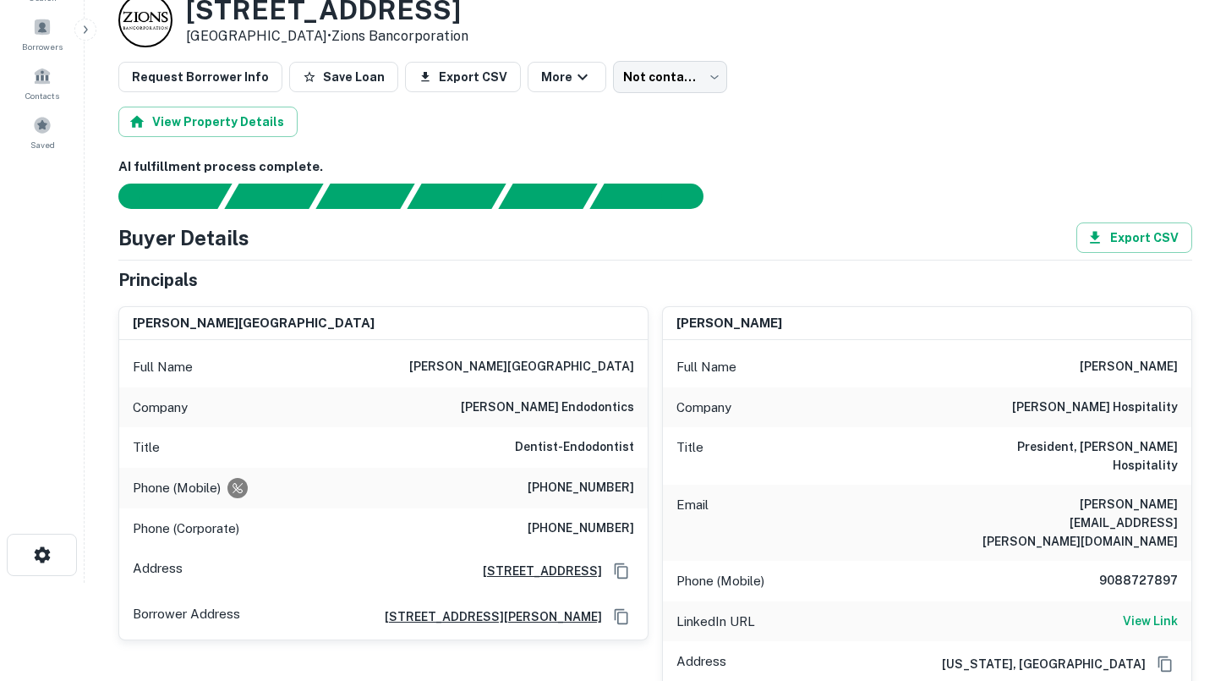
scroll to position [107, 0]
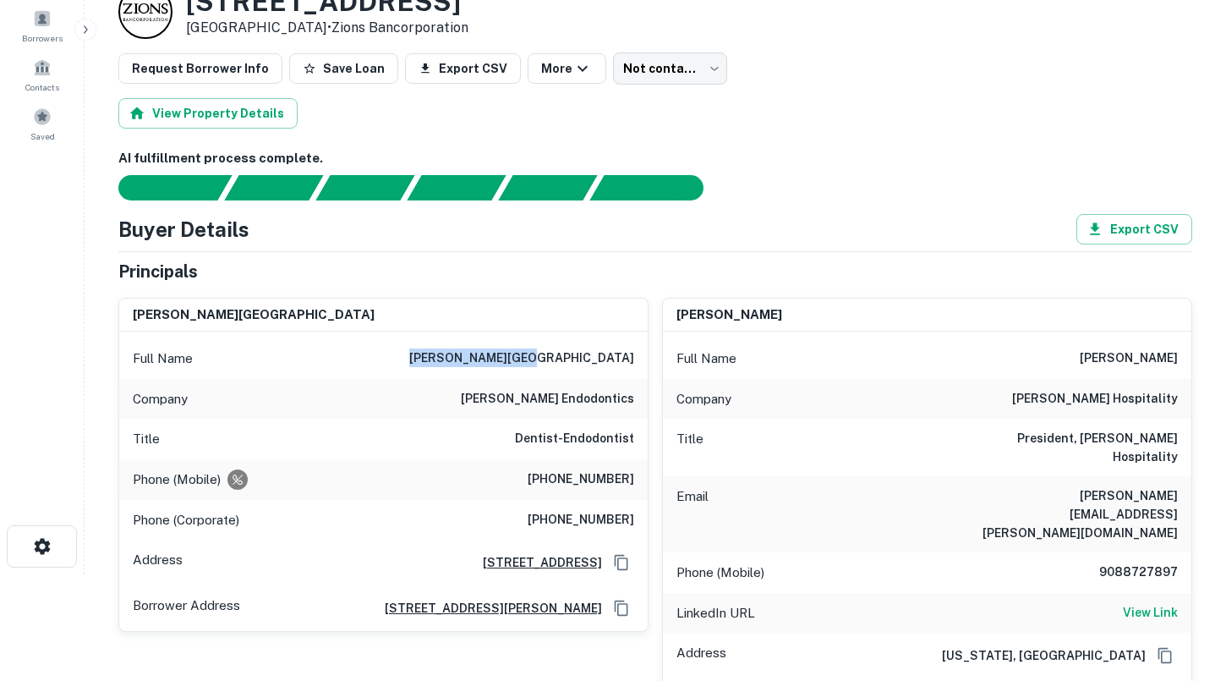
drag, startPoint x: 531, startPoint y: 358, endPoint x: 635, endPoint y: 357, distance: 104.0
click at [635, 357] on div "Full Name [PERSON_NAME][GEOGRAPHIC_DATA]" at bounding box center [383, 358] width 528 height 41
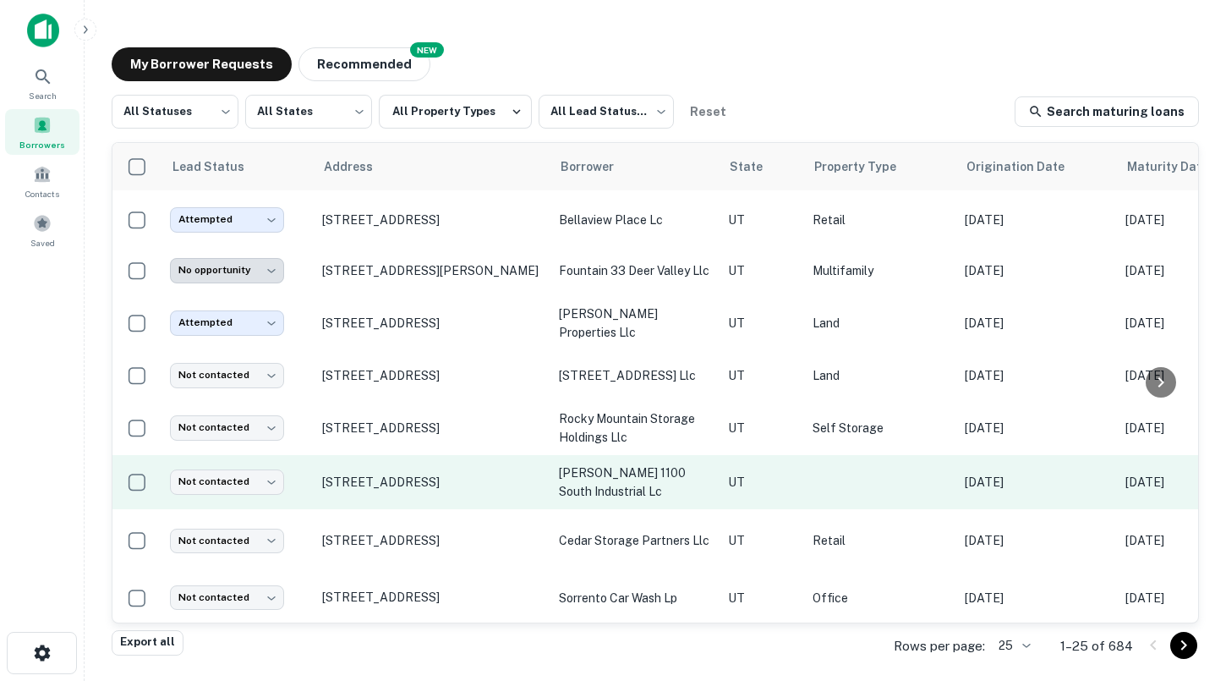
scroll to position [617, 0]
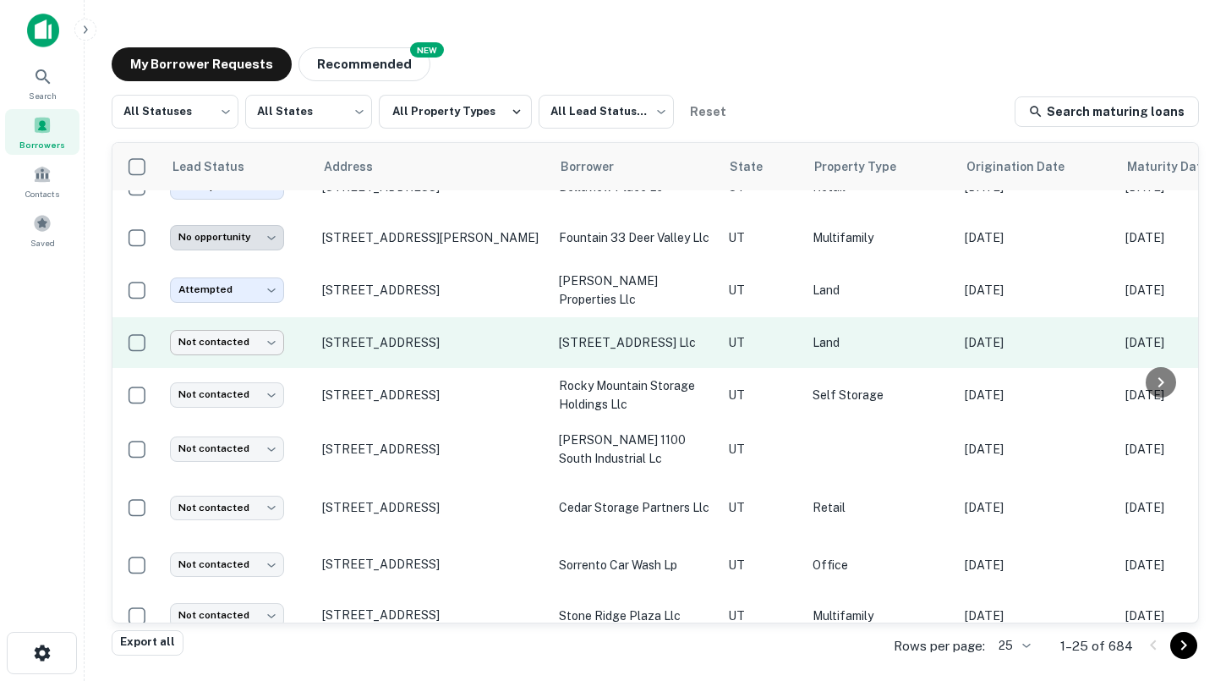
click at [258, 349] on body "Search Borrowers Contacts Saved My Borrower Requests NEW Recommended All Status…" at bounding box center [613, 340] width 1226 height 681
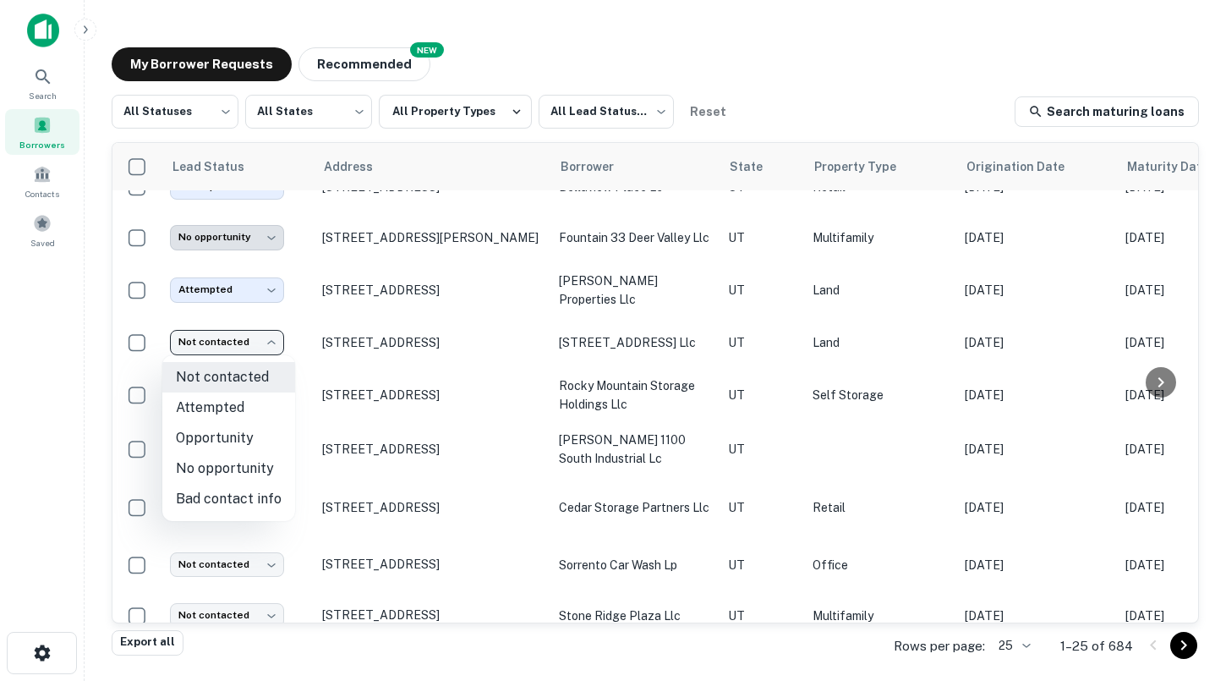
click at [243, 462] on li "No opportunity" at bounding box center [228, 468] width 133 height 30
type input "**********"
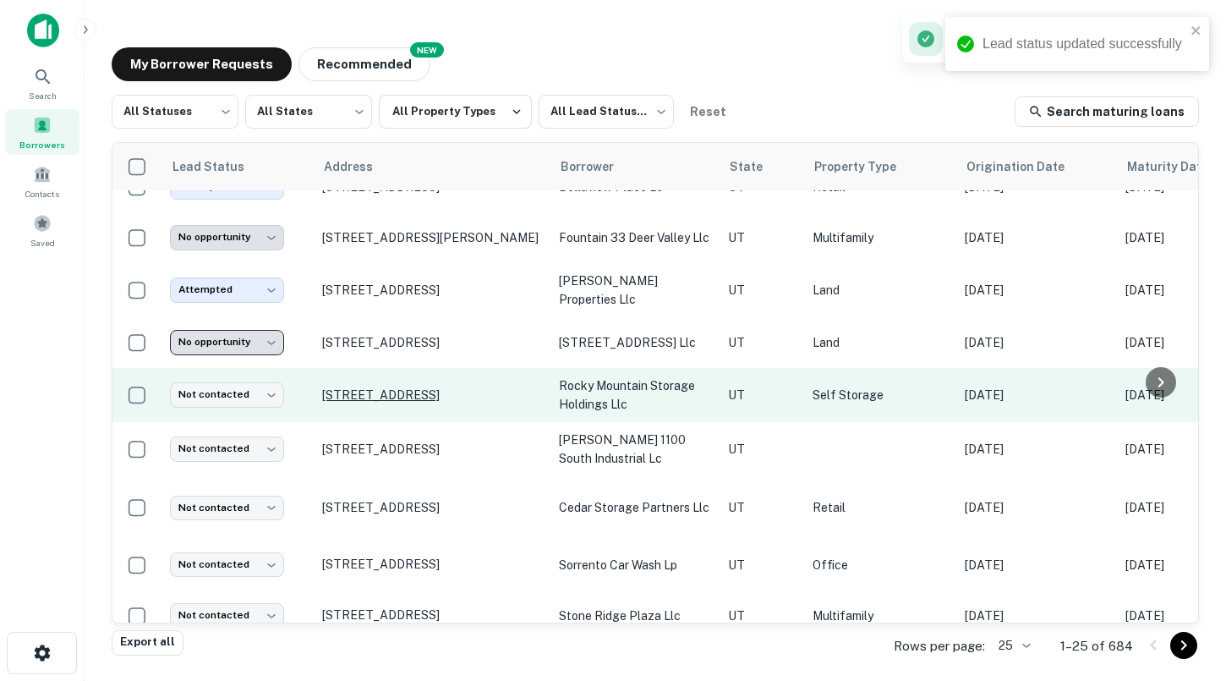
click at [410, 391] on p "[STREET_ADDRESS]" at bounding box center [432, 394] width 220 height 15
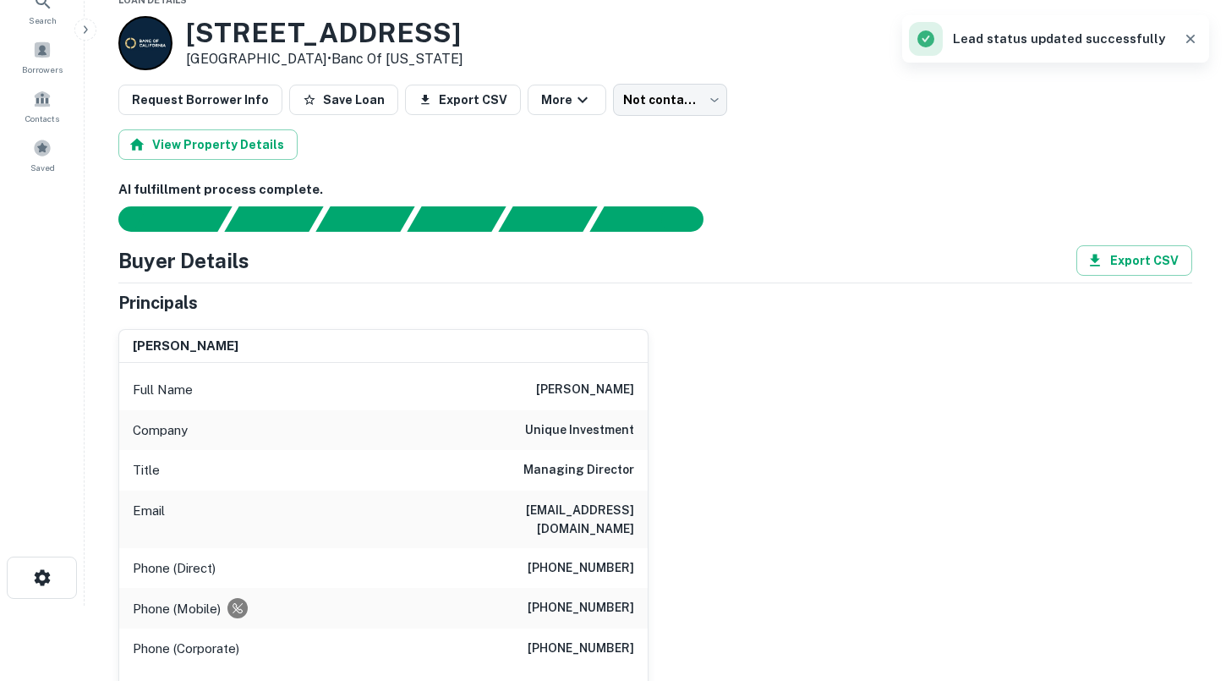
scroll to position [90, 0]
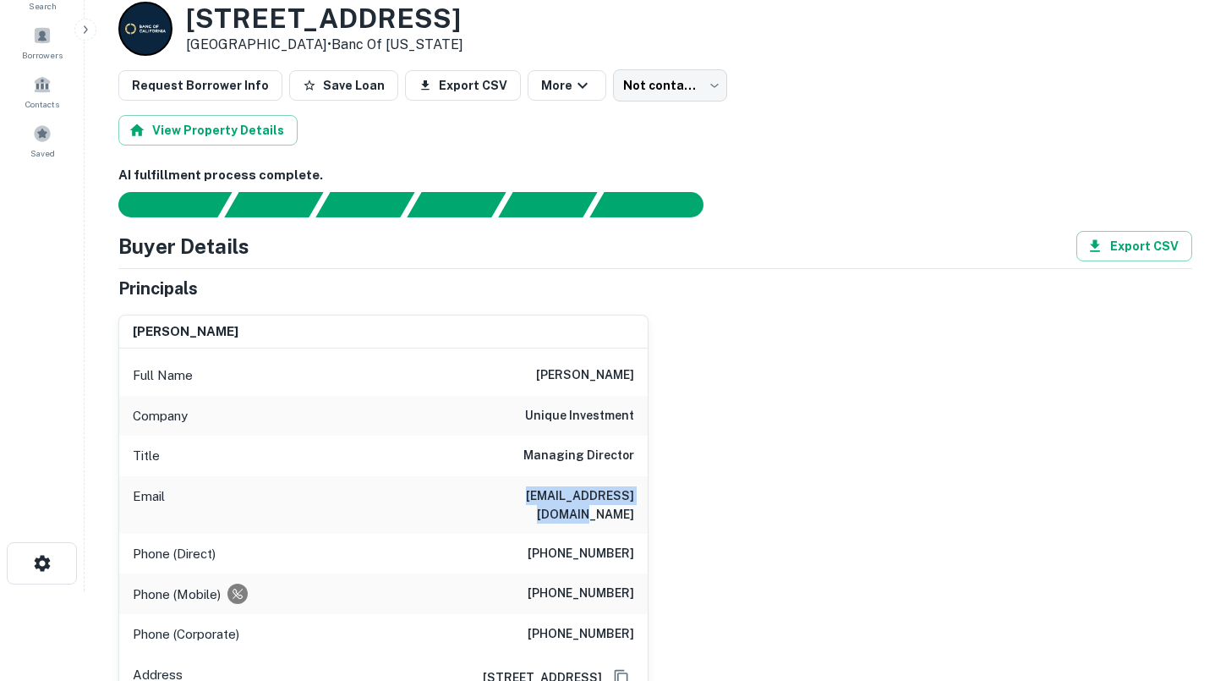
drag, startPoint x: 493, startPoint y: 499, endPoint x: 640, endPoint y: 497, distance: 147.1
click at [641, 497] on div "Email [EMAIL_ADDRESS][DOMAIN_NAME]" at bounding box center [383, 504] width 528 height 57
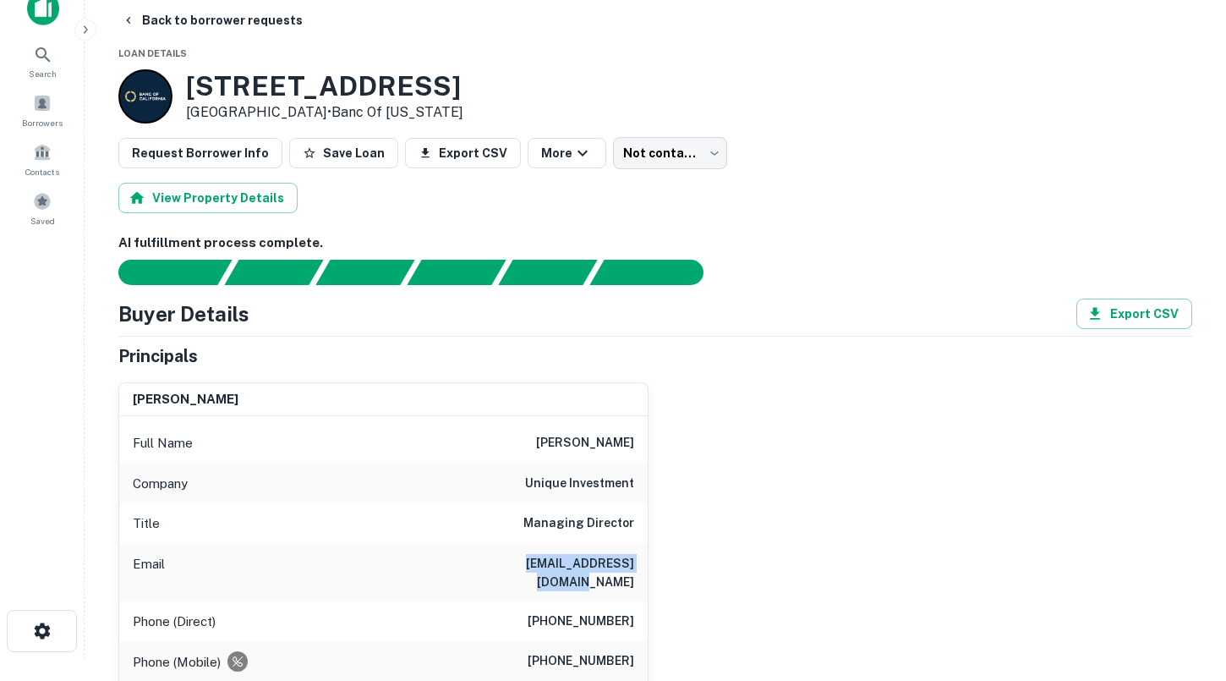
scroll to position [20, 0]
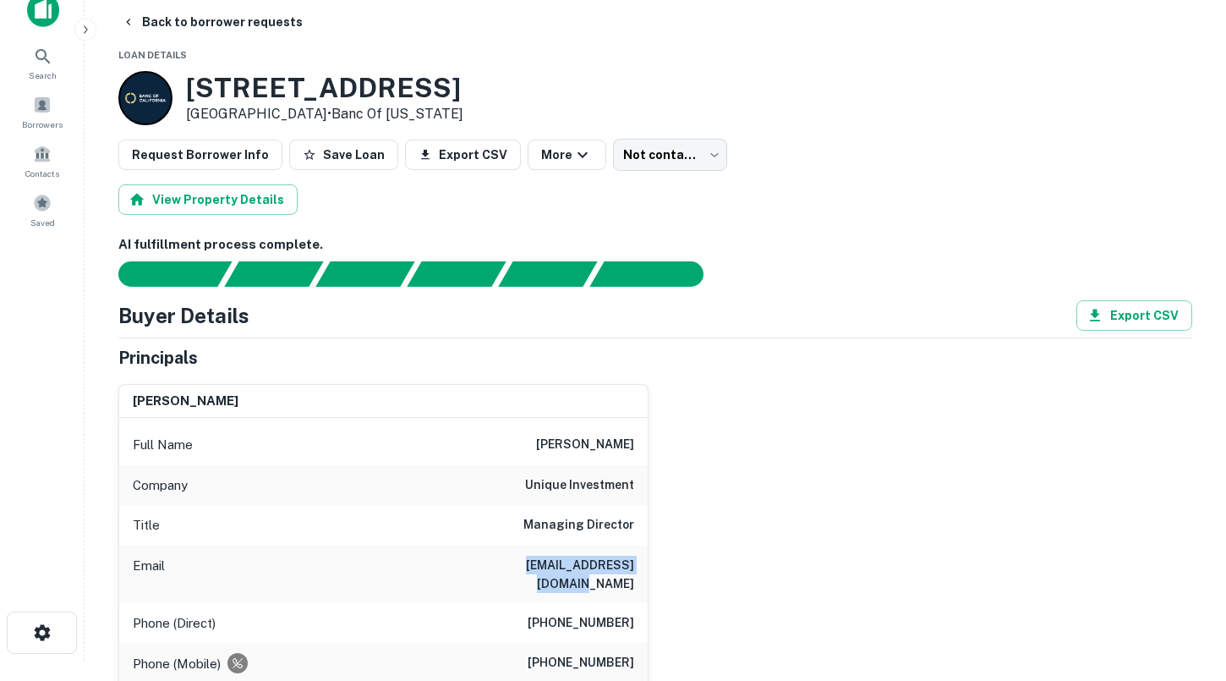
drag, startPoint x: 308, startPoint y: 115, endPoint x: 189, endPoint y: 82, distance: 123.7
click at [189, 82] on div "[STREET_ADDRESS] • Banc Of [US_STATE]" at bounding box center [324, 98] width 277 height 52
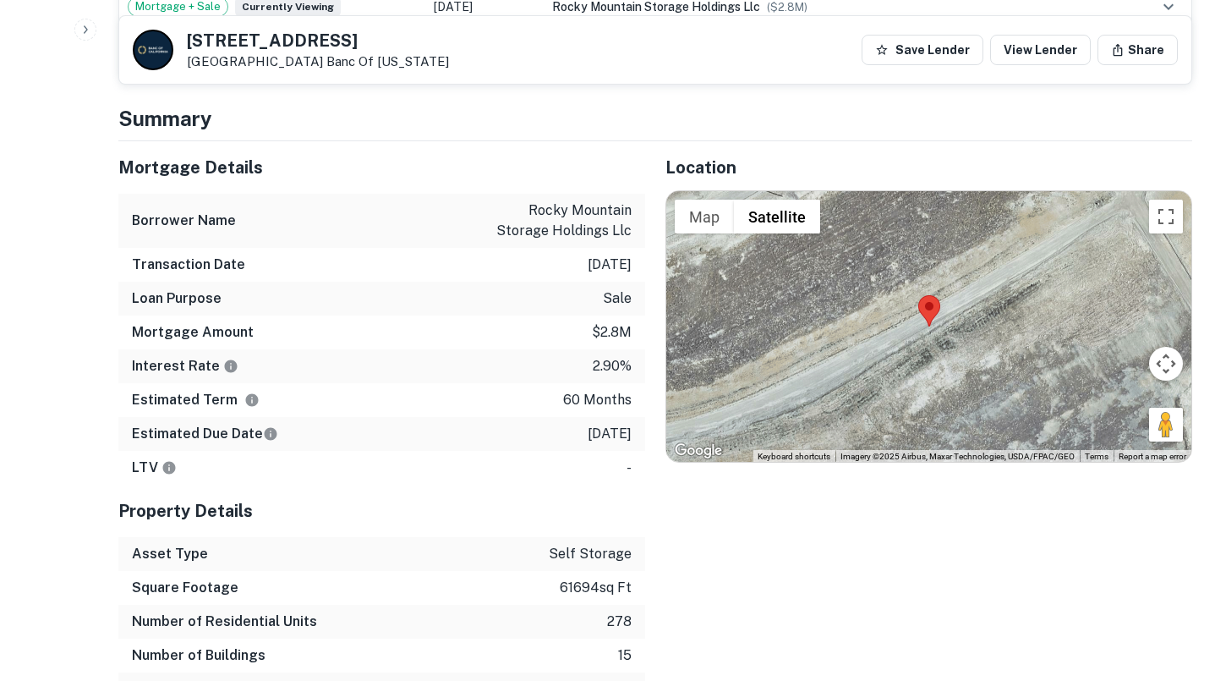
scroll to position [1302, 0]
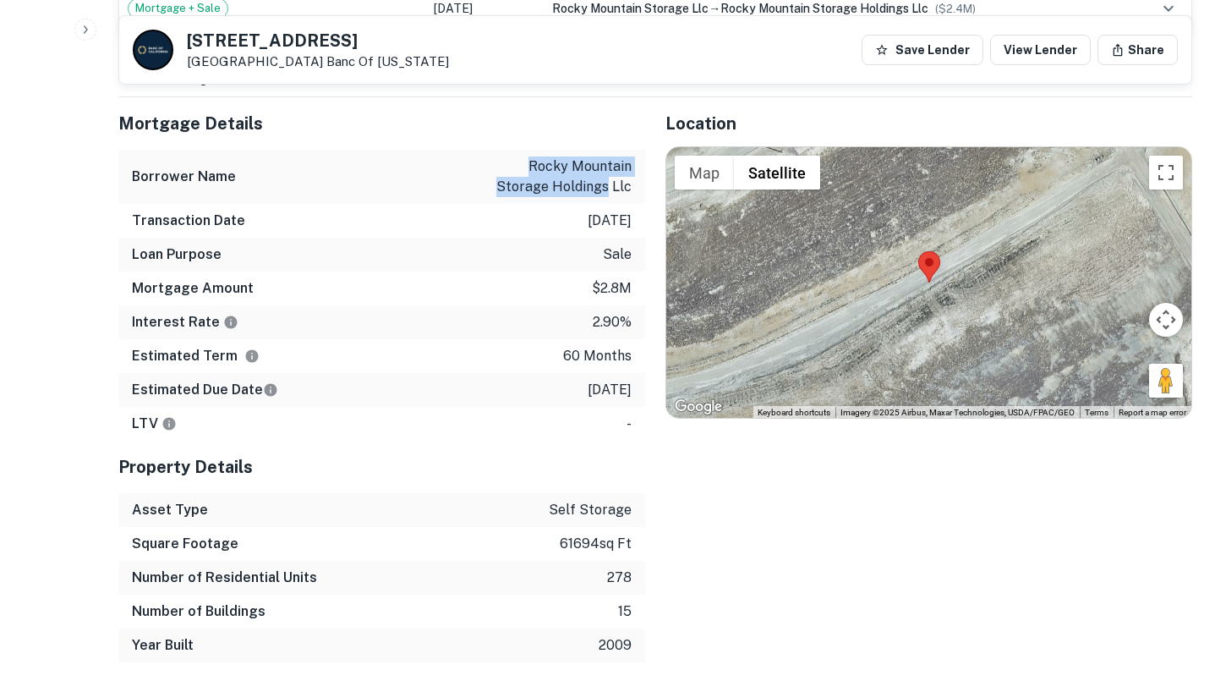
drag, startPoint x: 534, startPoint y: 150, endPoint x: 608, endPoint y: 173, distance: 77.0
click at [608, 173] on p "rocky mountain storage holdings llc" at bounding box center [555, 176] width 152 height 41
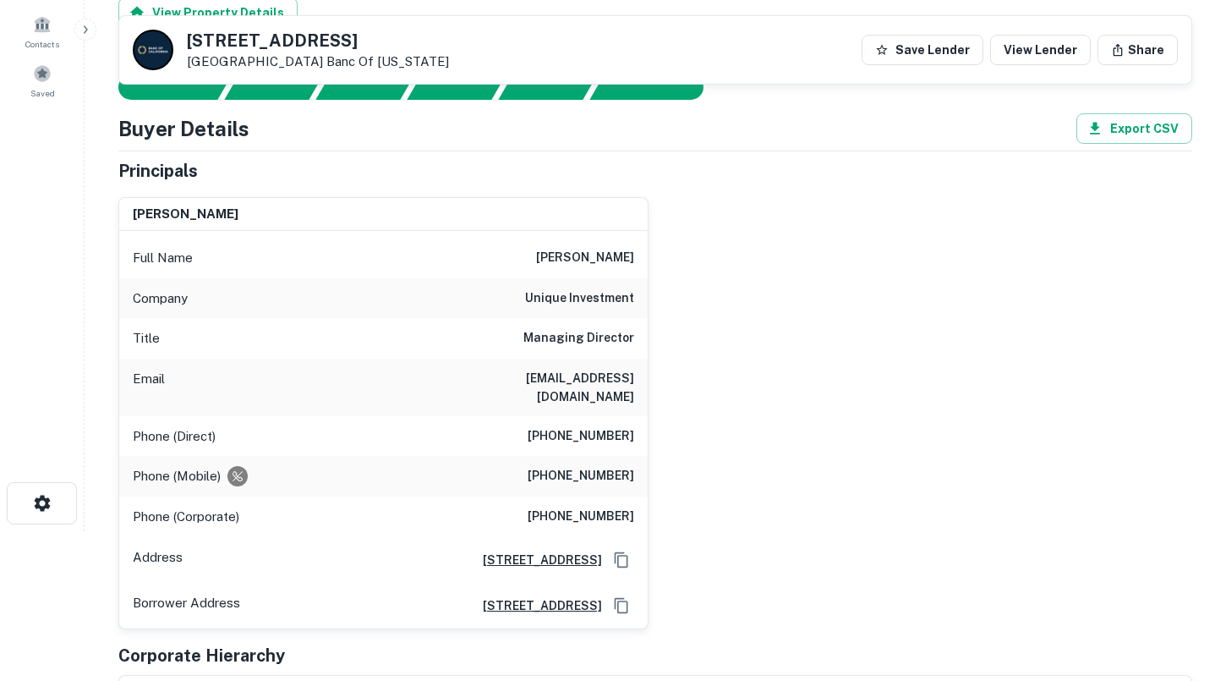
scroll to position [148, 0]
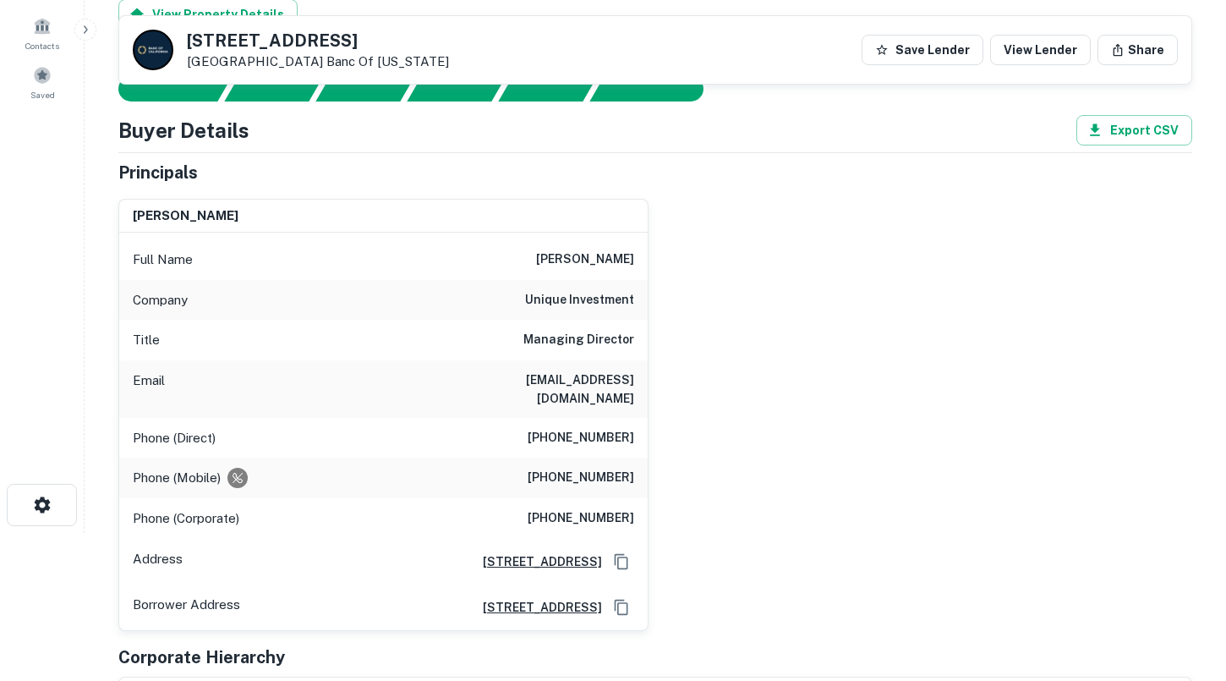
drag, startPoint x: 593, startPoint y: 257, endPoint x: 646, endPoint y: 255, distance: 52.4
click at [648, 257] on div "[PERSON_NAME] Full Name [PERSON_NAME] Company unique investment Title Managing …" at bounding box center [383, 415] width 530 height 432
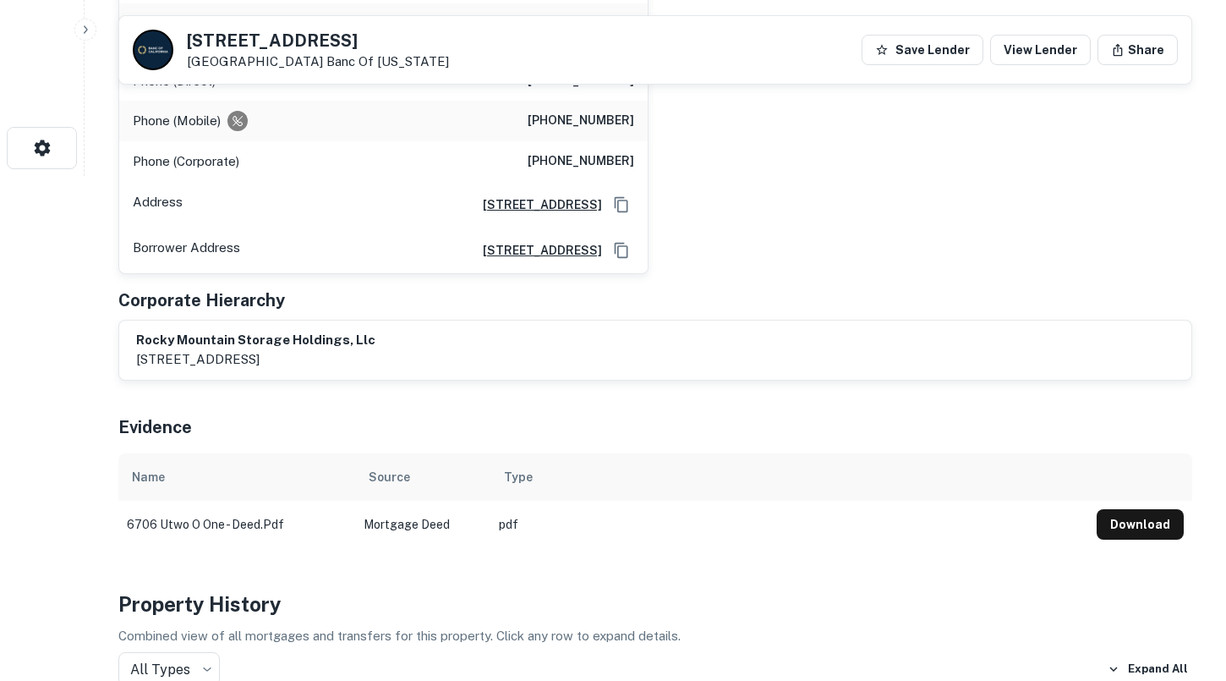
scroll to position [520, 0]
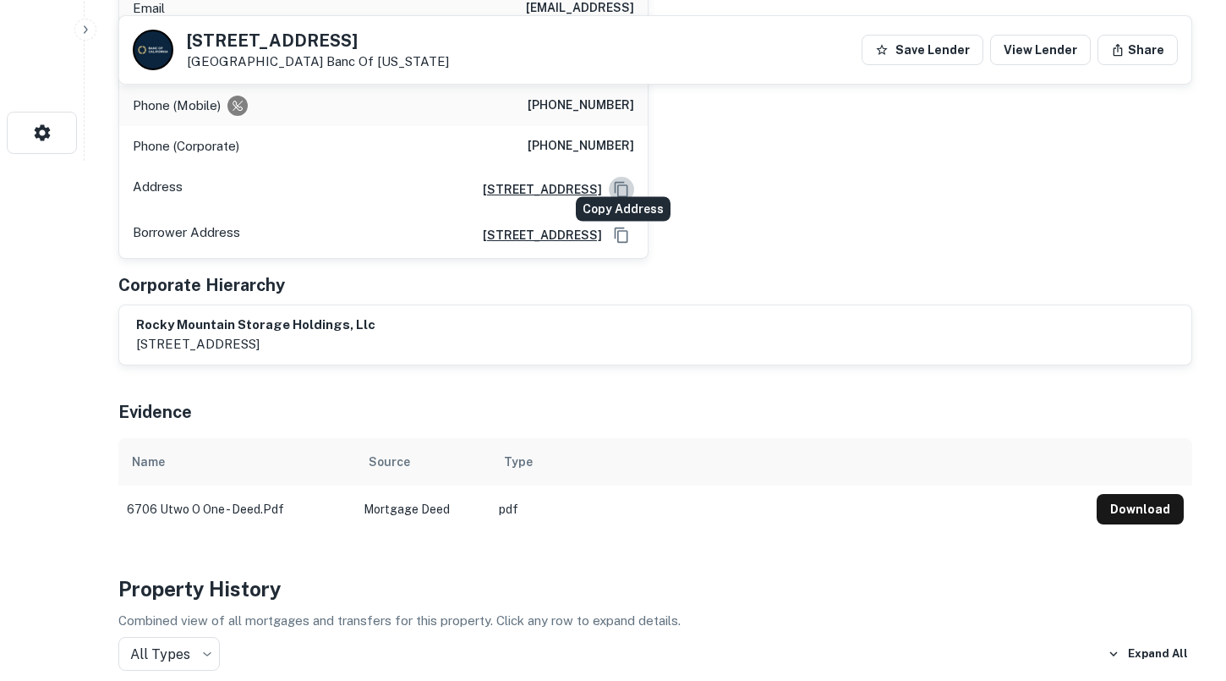
click at [620, 181] on icon "Copy Address" at bounding box center [621, 189] width 17 height 17
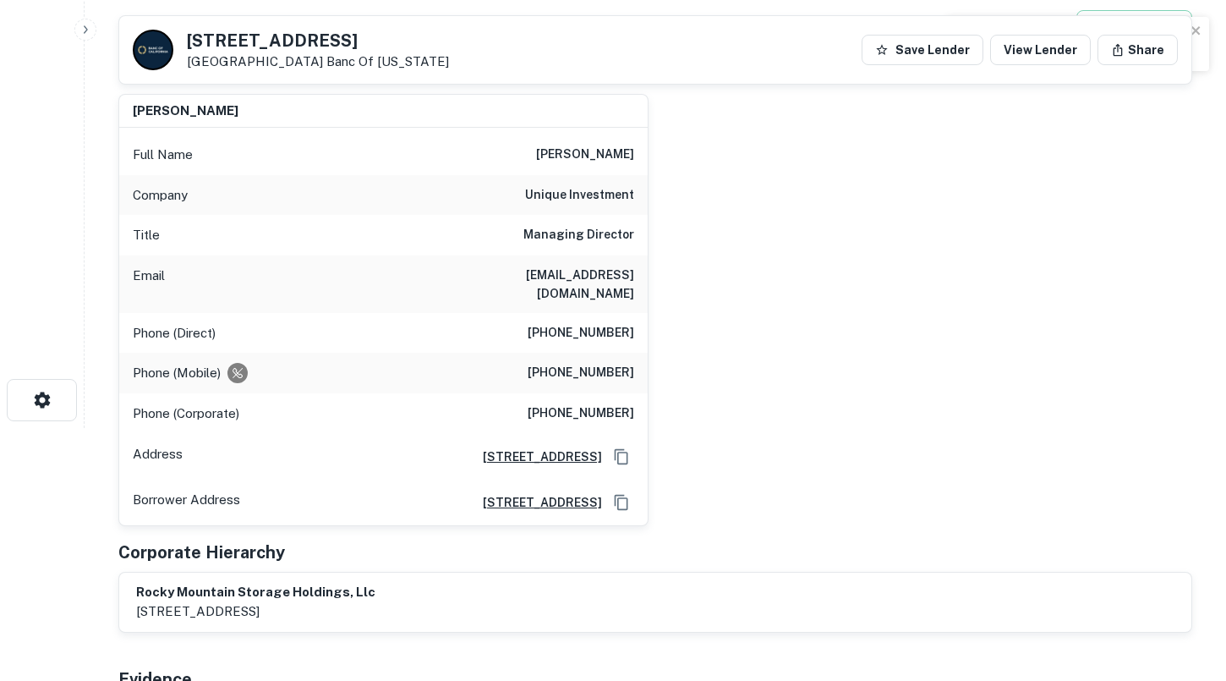
scroll to position [251, 0]
click at [551, 139] on div "Full Name [PERSON_NAME]" at bounding box center [383, 156] width 528 height 41
drag, startPoint x: 538, startPoint y: 156, endPoint x: 642, endPoint y: 156, distance: 104.8
click at [642, 156] on div "Full Name [PERSON_NAME]" at bounding box center [383, 156] width 528 height 41
click at [522, 265] on div "Email [EMAIL_ADDRESS][DOMAIN_NAME]" at bounding box center [383, 285] width 528 height 57
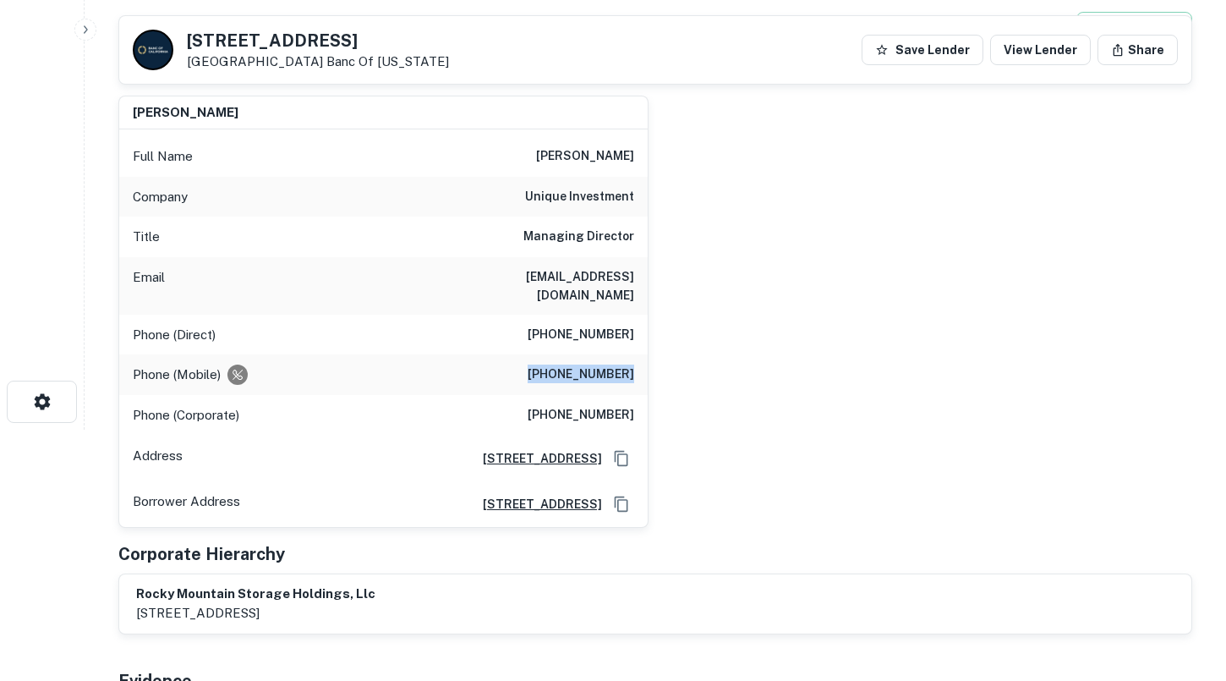
drag, startPoint x: 538, startPoint y: 358, endPoint x: 641, endPoint y: 358, distance: 102.3
click at [641, 358] on div "Phone (Mobile) [PHONE_NUMBER]" at bounding box center [383, 374] width 528 height 41
click at [524, 325] on div "Phone (Direct) [PHONE_NUMBER]" at bounding box center [383, 334] width 528 height 41
drag, startPoint x: 545, startPoint y: 320, endPoint x: 663, endPoint y: 317, distance: 117.5
click at [663, 317] on div "[PERSON_NAME] Full Name [PERSON_NAME] Company unique investment Title Managing …" at bounding box center [648, 304] width 1087 height 445
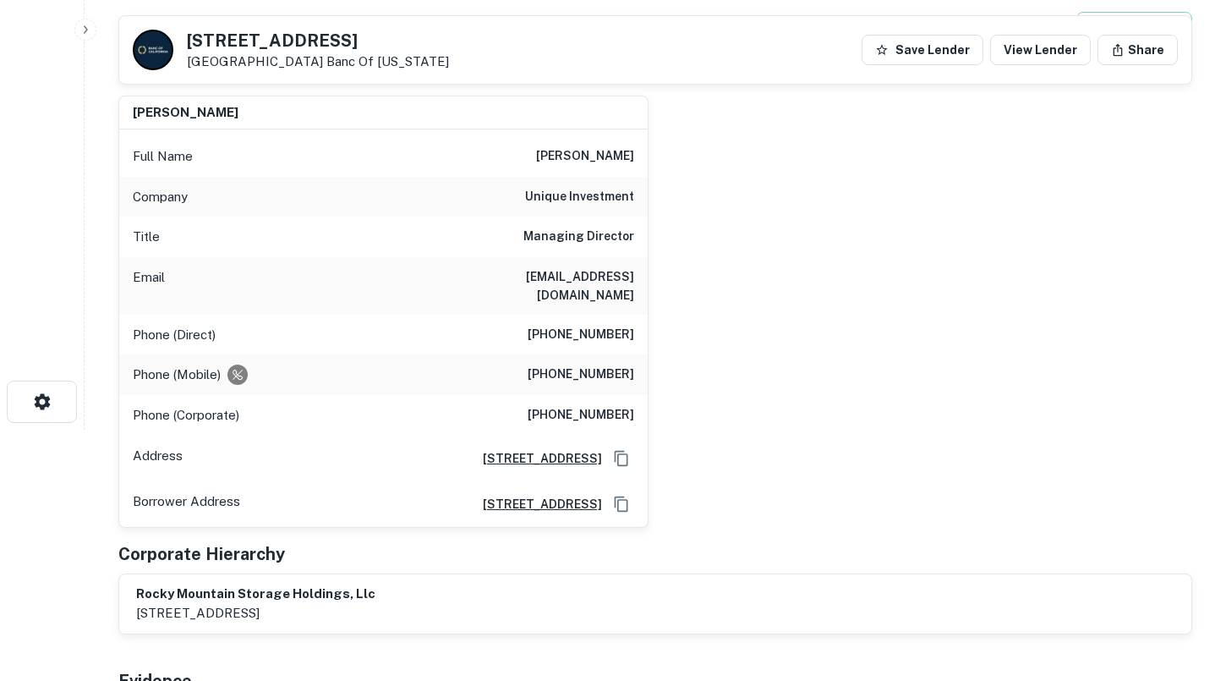
click at [536, 354] on div "Phone (Mobile) [PHONE_NUMBER]" at bounding box center [383, 374] width 528 height 41
drag, startPoint x: 540, startPoint y: 358, endPoint x: 643, endPoint y: 357, distance: 103.1
click at [644, 358] on div "Phone (Mobile) [PHONE_NUMBER]" at bounding box center [383, 374] width 528 height 41
click at [691, 353] on div "[PERSON_NAME] Full Name [PERSON_NAME] Company unique investment Title Managing …" at bounding box center [648, 304] width 1087 height 445
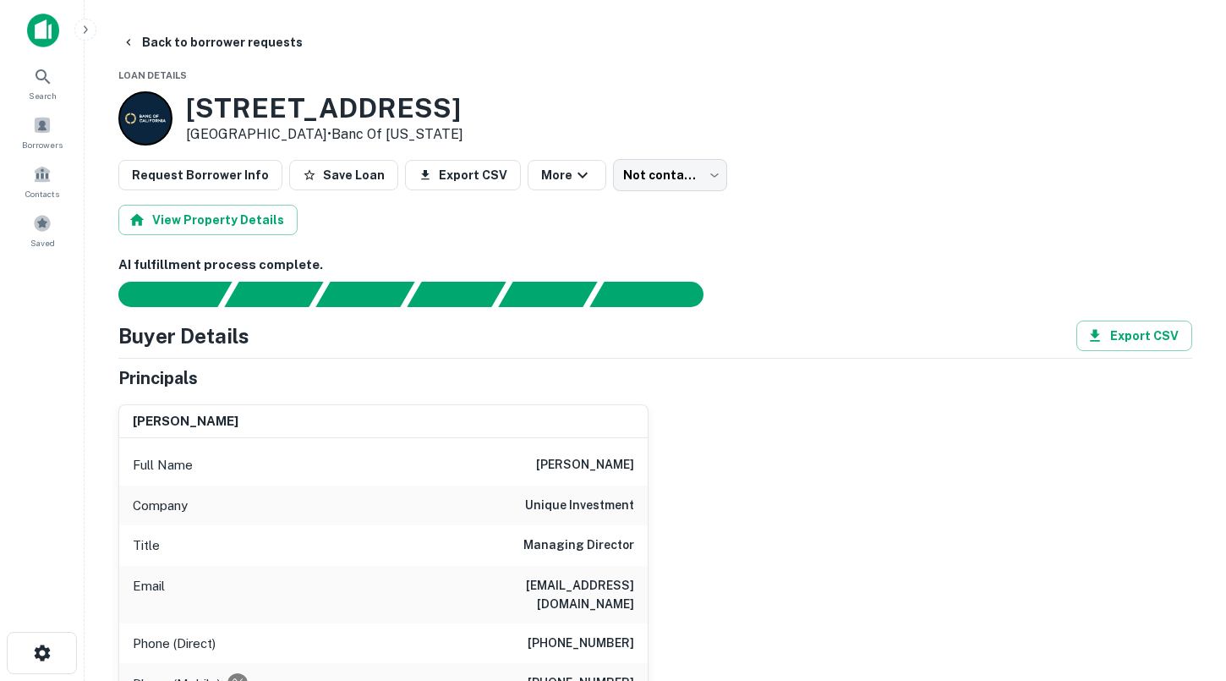
scroll to position [0, 0]
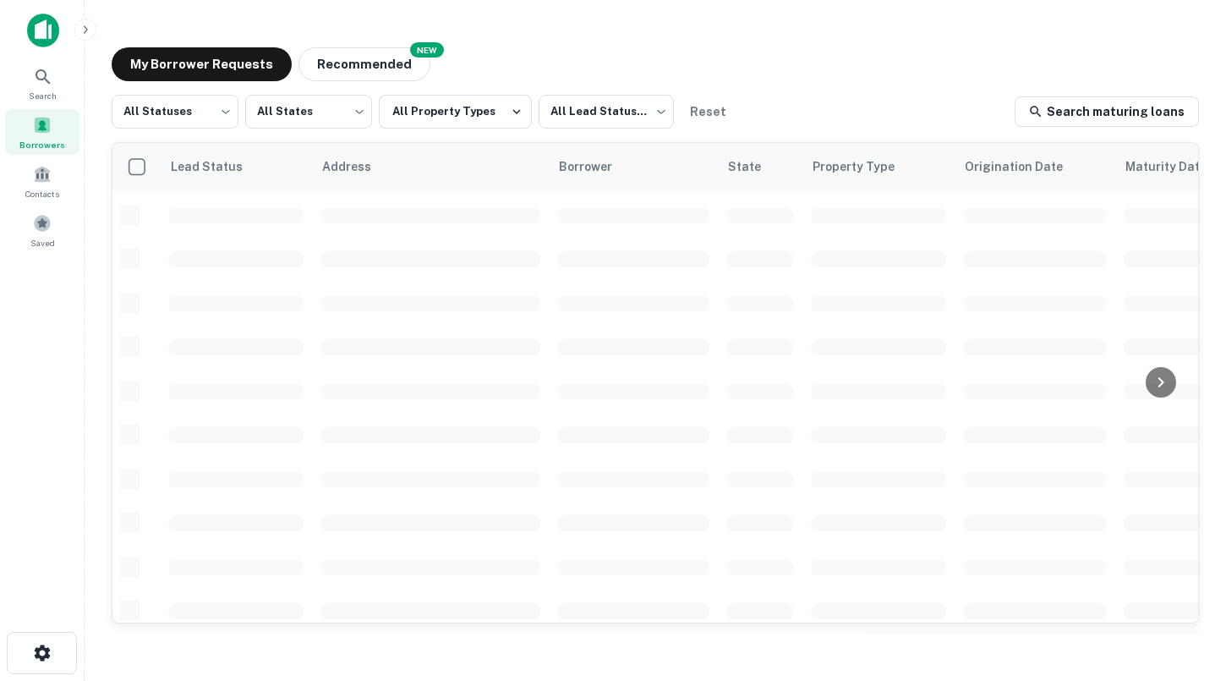
scroll to position [617, 0]
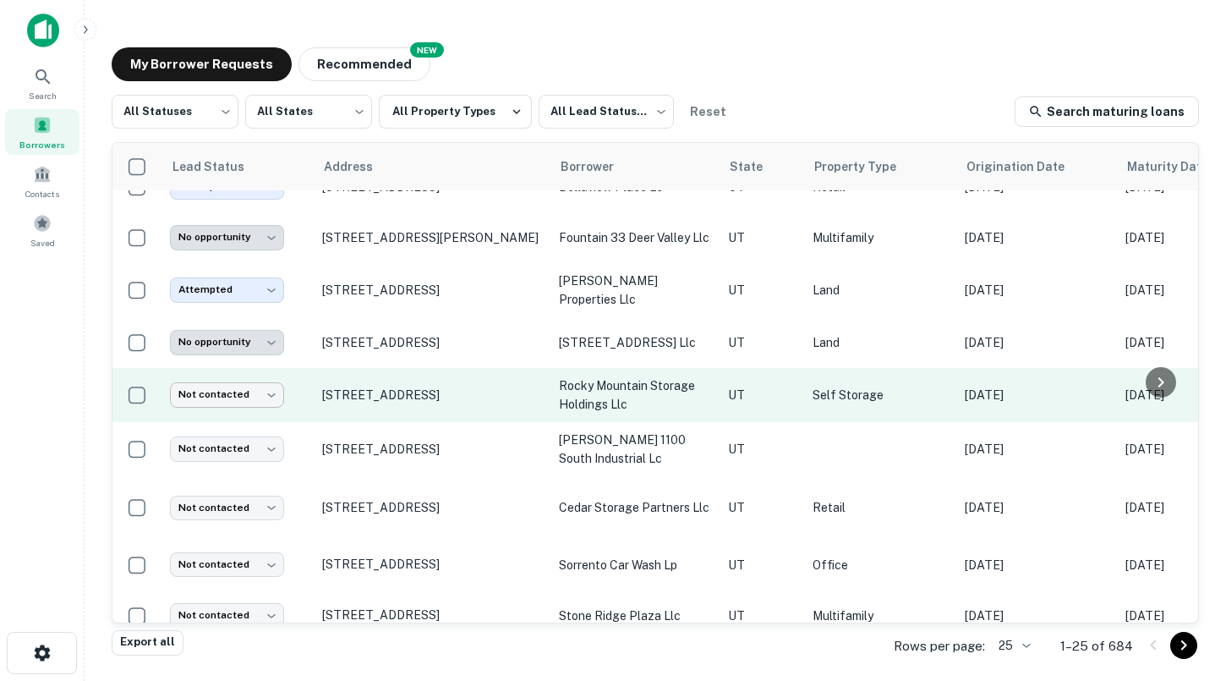
click at [253, 396] on body "Search Borrowers Contacts Saved My Borrower Requests NEW Recommended All Status…" at bounding box center [613, 340] width 1226 height 681
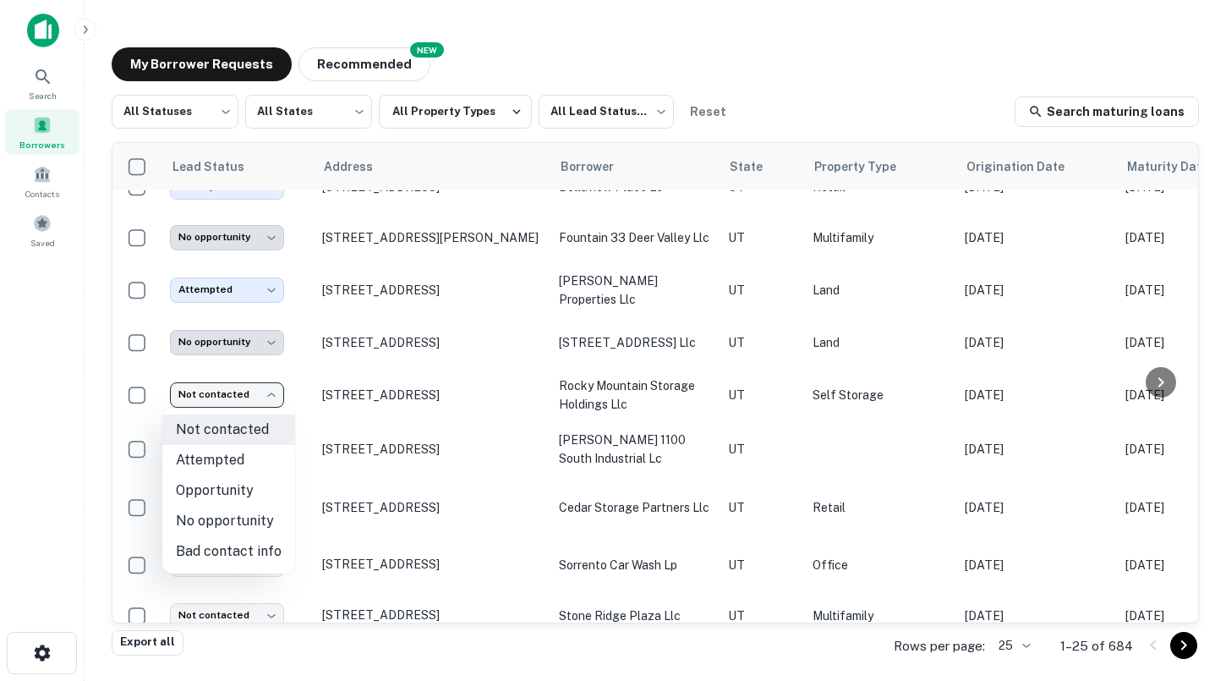
click at [240, 462] on li "Attempted" at bounding box center [228, 460] width 133 height 30
type input "*********"
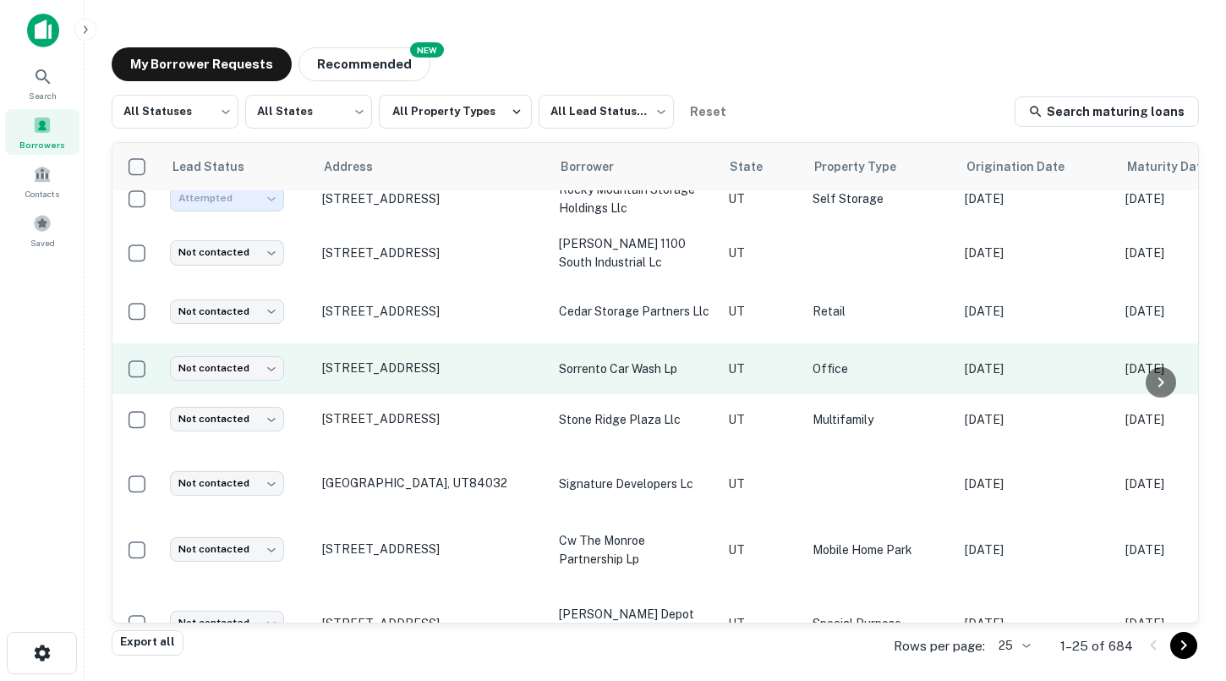
scroll to position [821, 0]
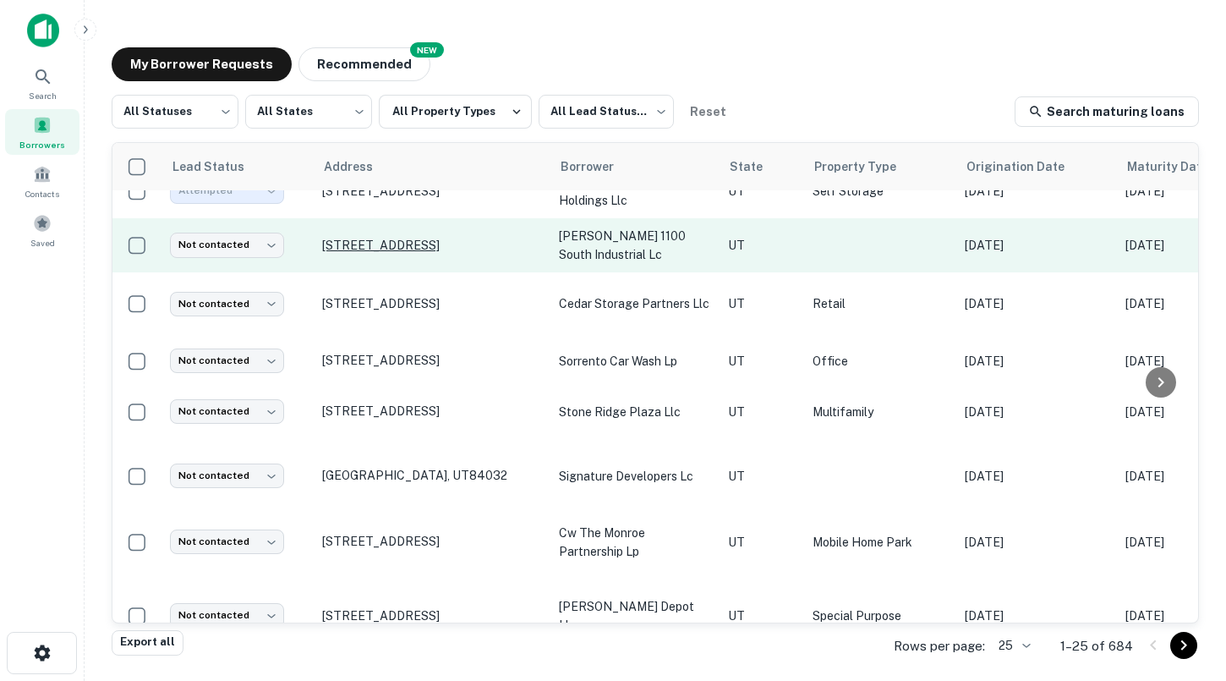
click at [423, 248] on p "[STREET_ADDRESS]" at bounding box center [432, 245] width 220 height 15
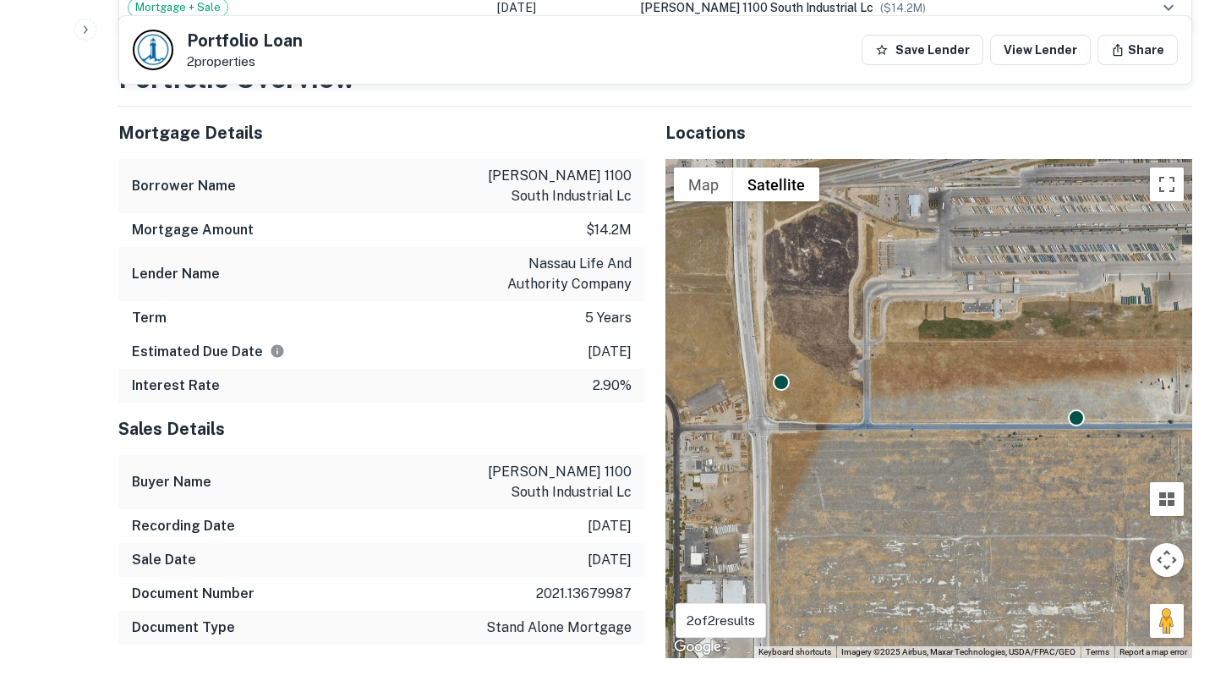
scroll to position [760, 0]
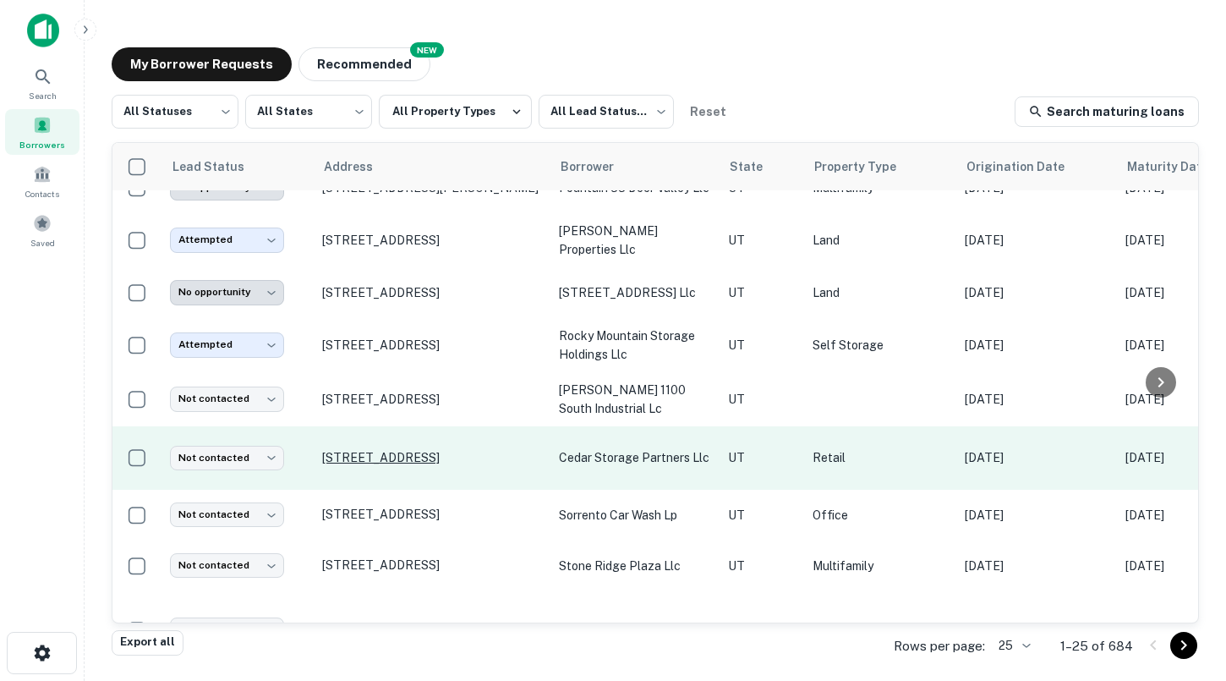
scroll to position [709, 0]
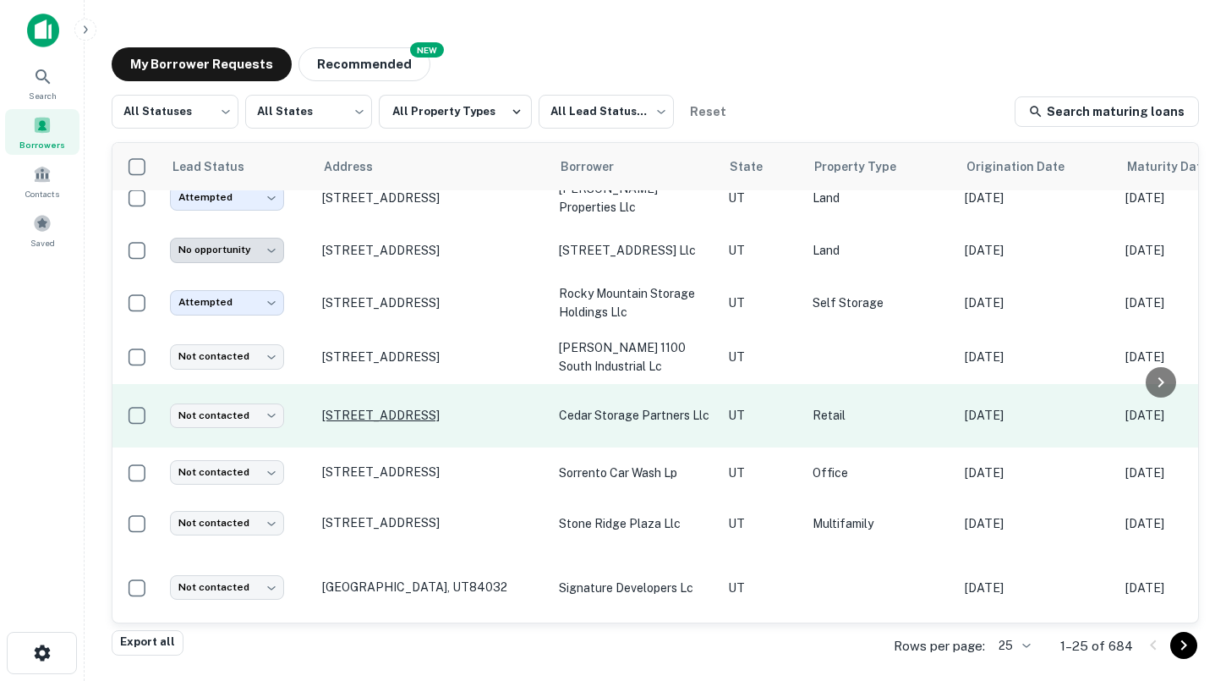
click at [416, 413] on p "[STREET_ADDRESS]" at bounding box center [432, 414] width 220 height 15
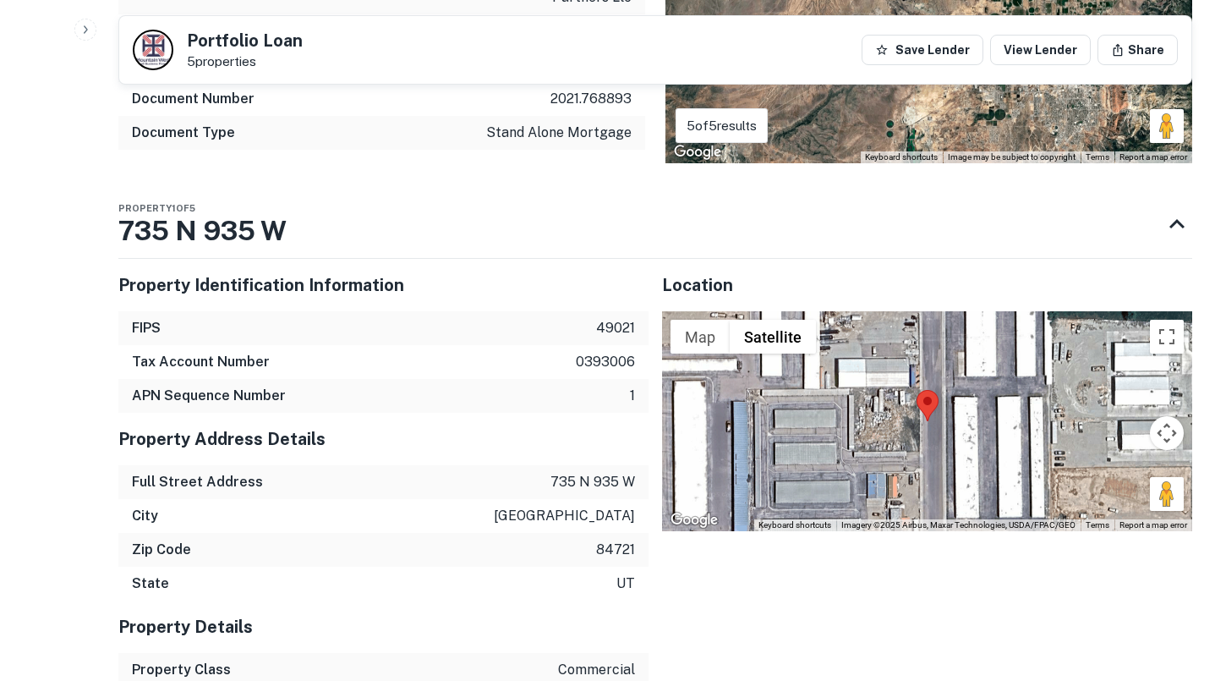
scroll to position [1655, 0]
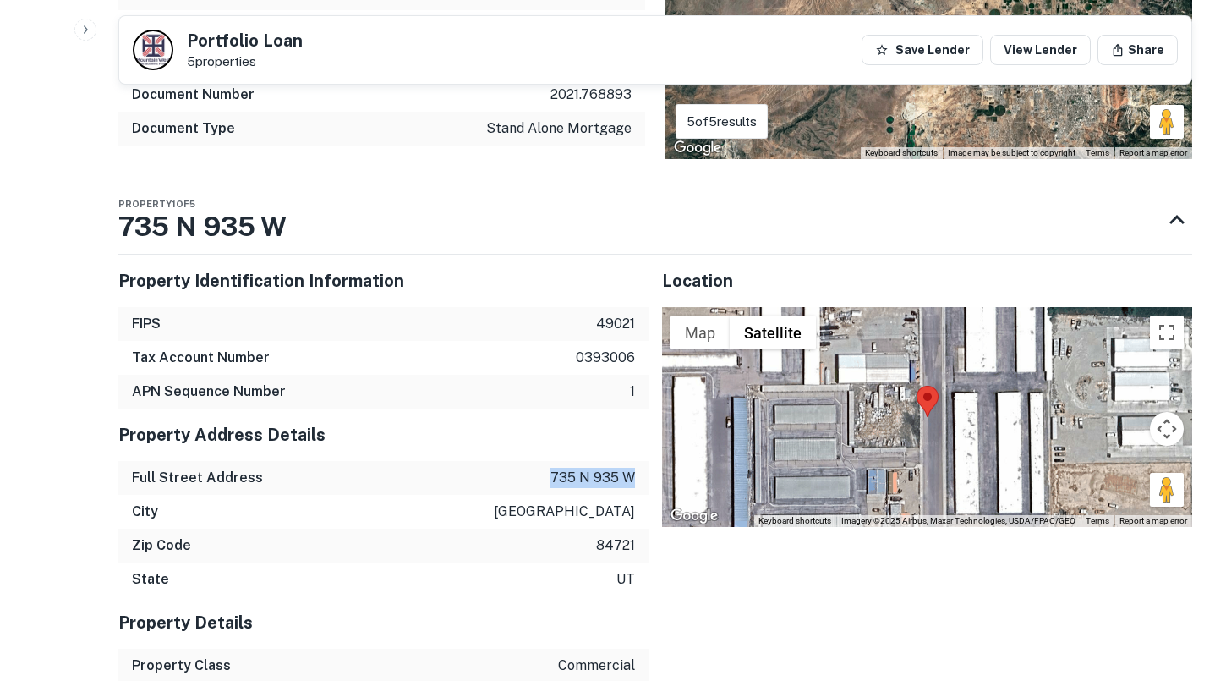
drag, startPoint x: 550, startPoint y: 478, endPoint x: 634, endPoint y: 476, distance: 83.7
click at [635, 477] on div "Full Street Address [STREET_ADDRESS]" at bounding box center [383, 478] width 530 height 34
click at [495, 488] on div "Full Street Address [STREET_ADDRESS]" at bounding box center [383, 478] width 530 height 34
click at [1169, 430] on button "Map camera controls" at bounding box center [1167, 429] width 34 height 34
click at [1129, 468] on button "Zoom out" at bounding box center [1124, 471] width 34 height 34
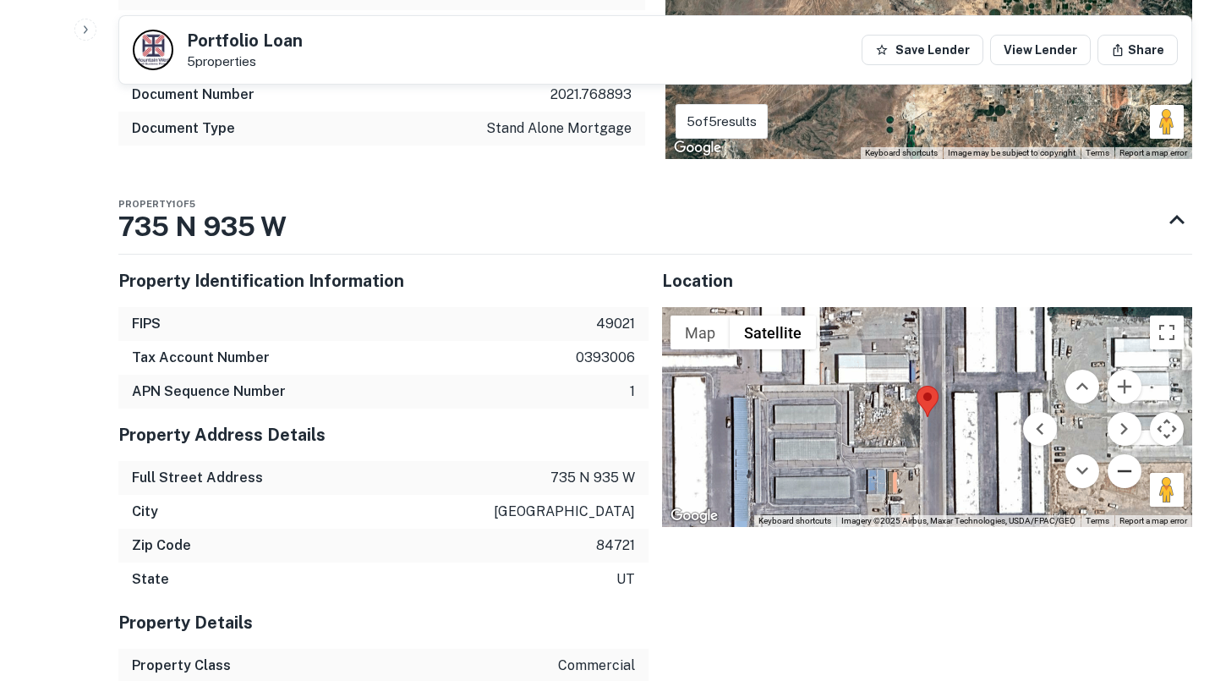
click at [1129, 468] on button "Zoom out" at bounding box center [1124, 471] width 34 height 34
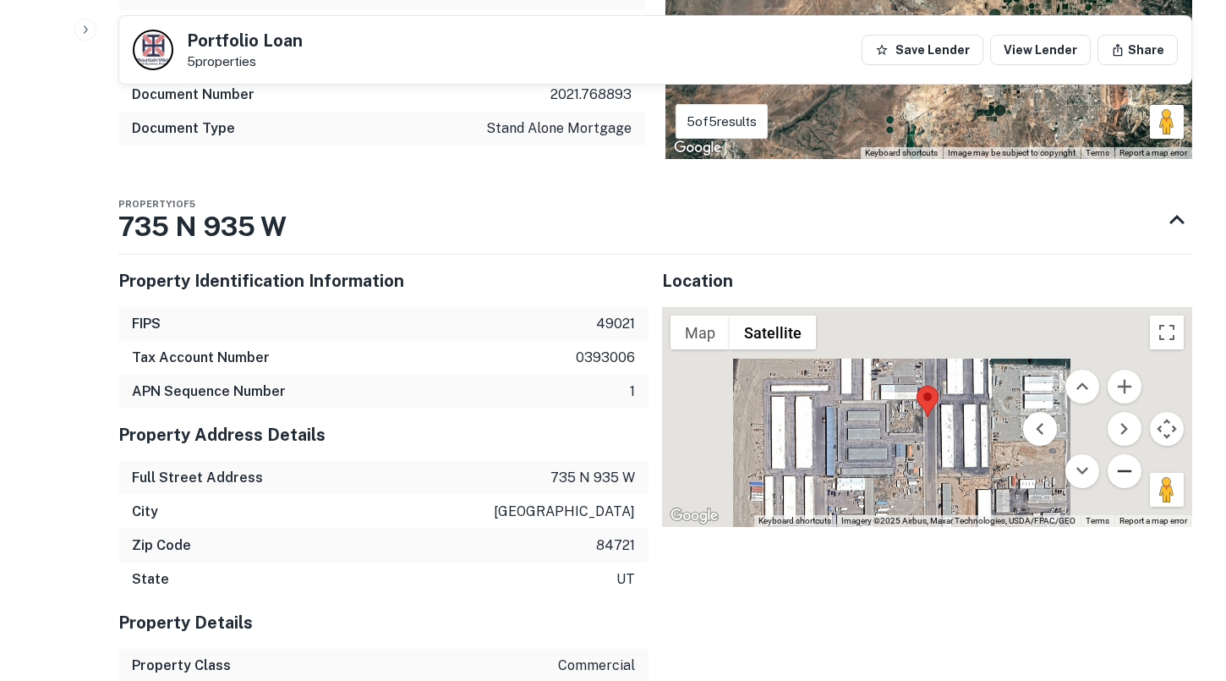
click at [1129, 468] on button "Zoom out" at bounding box center [1124, 471] width 34 height 34
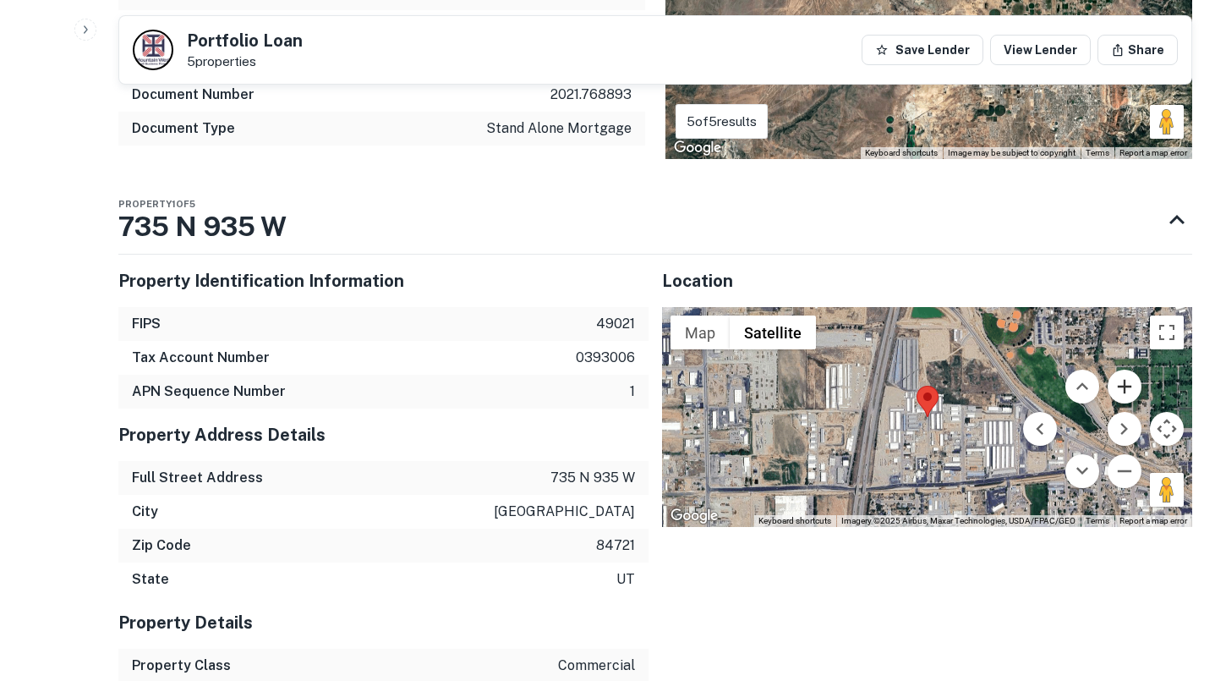
click at [1130, 399] on button "Zoom in" at bounding box center [1124, 386] width 34 height 34
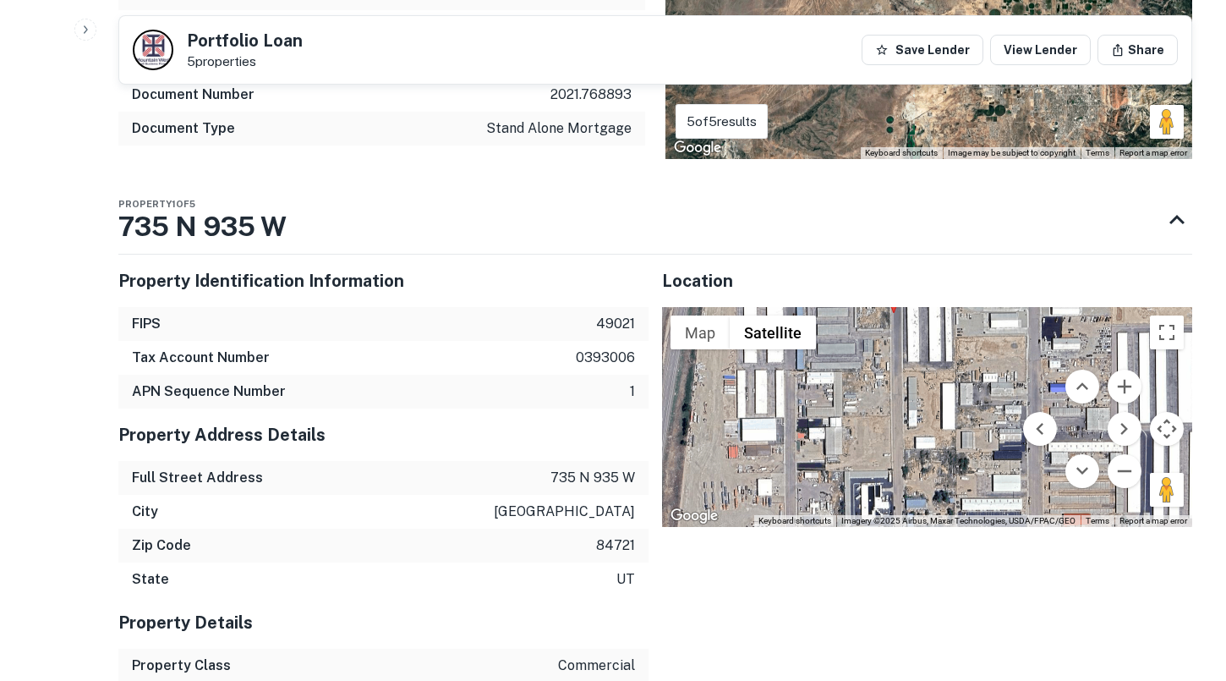
drag, startPoint x: 957, startPoint y: 459, endPoint x: 889, endPoint y: 415, distance: 80.7
click at [888, 415] on div at bounding box center [927, 417] width 530 height 220
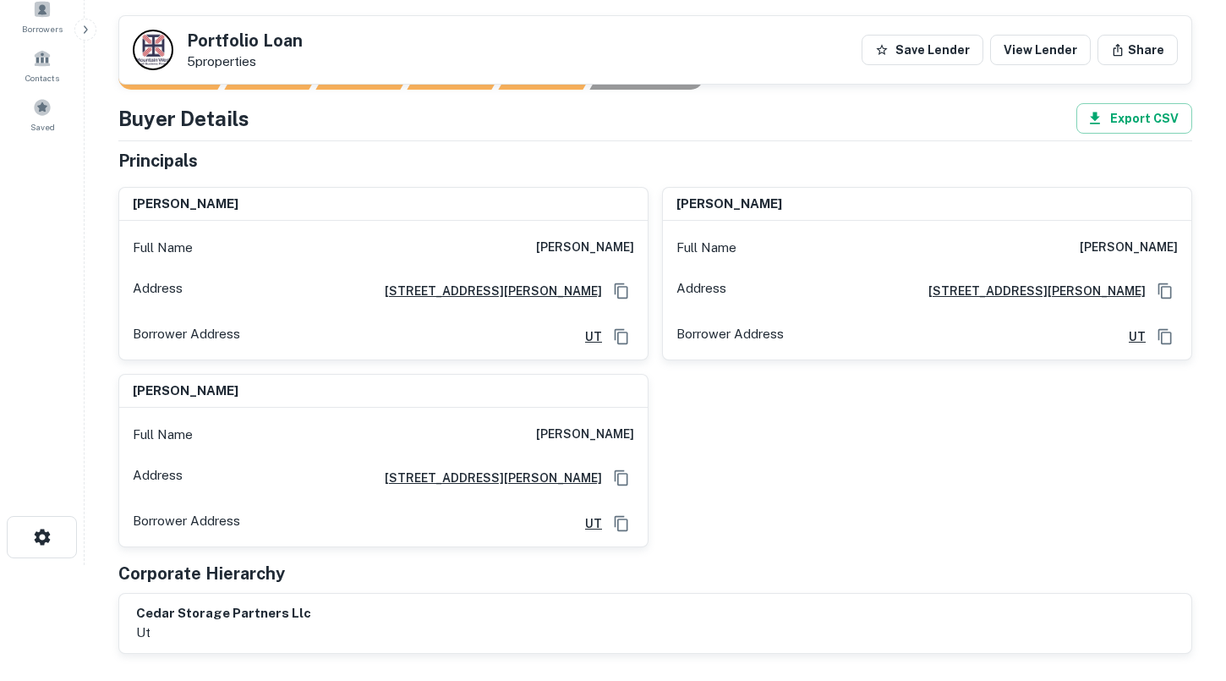
scroll to position [0, 0]
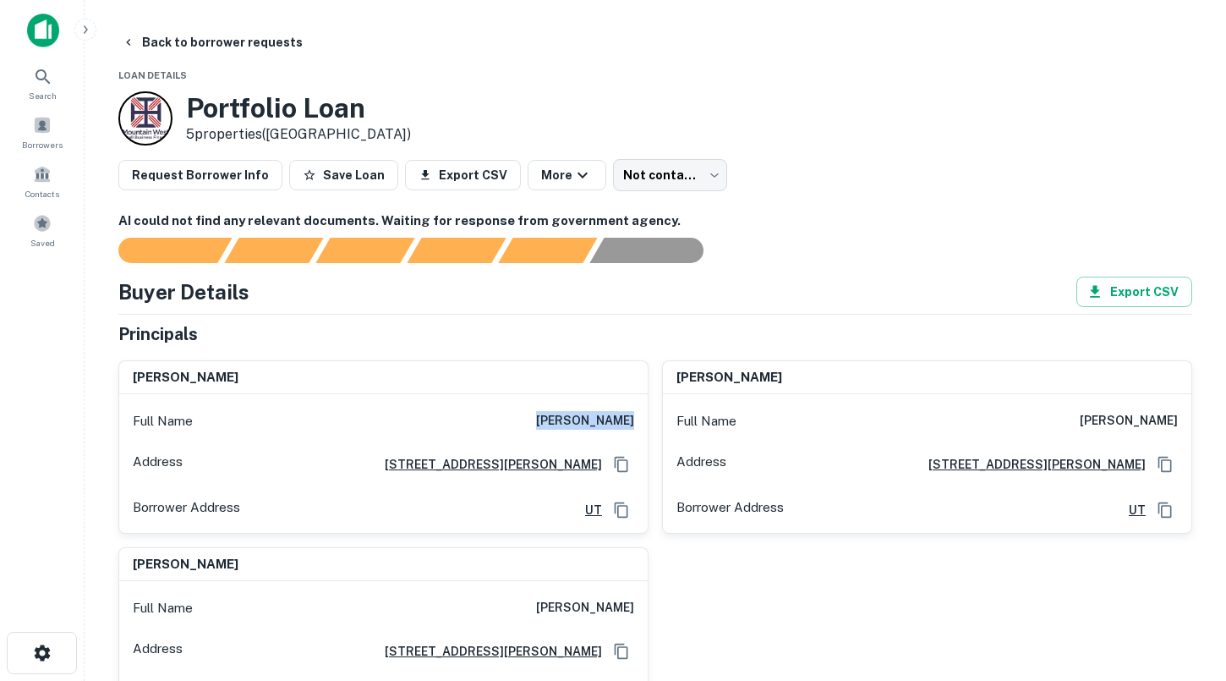
drag, startPoint x: 555, startPoint y: 421, endPoint x: 634, endPoint y: 420, distance: 79.5
click at [634, 421] on div "Full Name [PERSON_NAME]" at bounding box center [383, 421] width 528 height 41
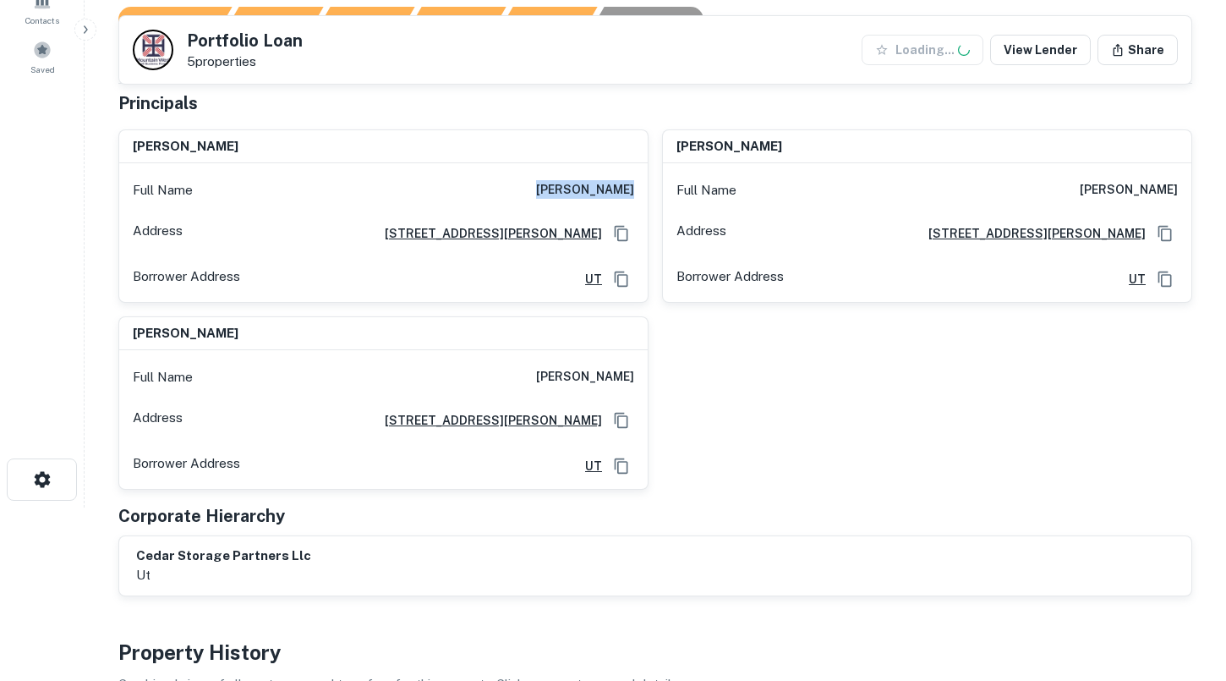
scroll to position [175, 0]
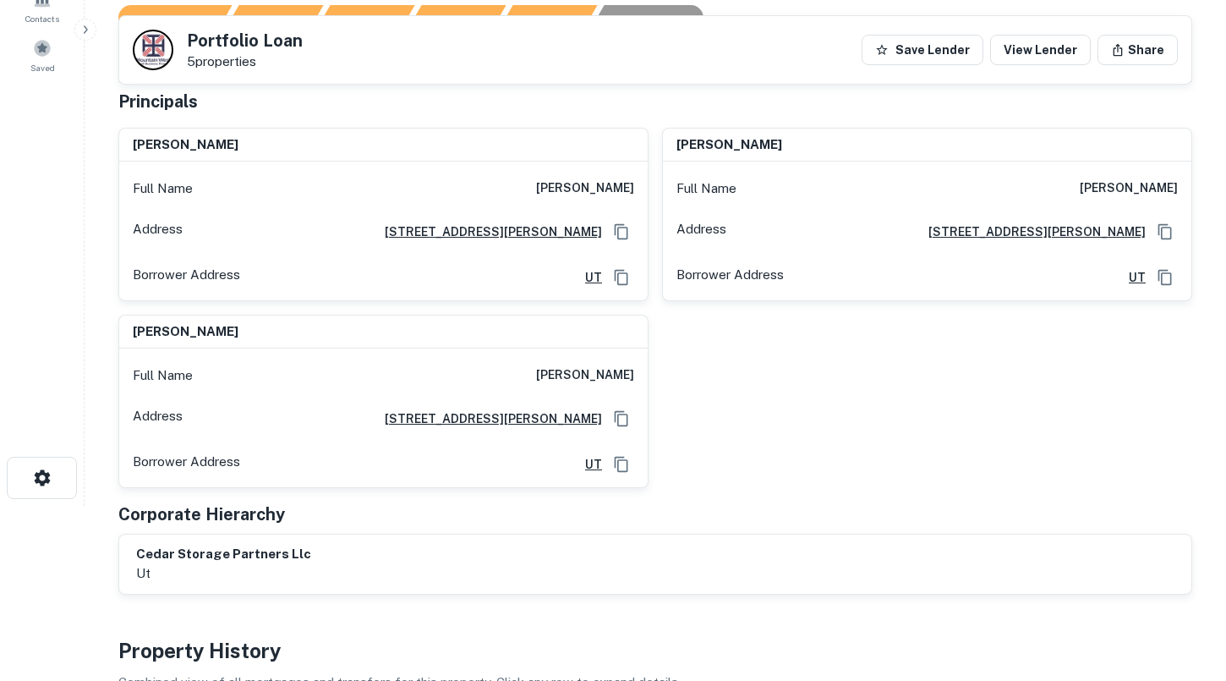
click at [807, 147] on div "[PERSON_NAME]" at bounding box center [927, 145] width 528 height 34
drag, startPoint x: 808, startPoint y: 145, endPoint x: 654, endPoint y: 145, distance: 153.9
click at [654, 145] on div "[PERSON_NAME] Full Name [PERSON_NAME] Address [STREET_ADDRESS][GEOGRAPHIC_DATA]…" at bounding box center [920, 207] width 544 height 187
click at [496, 375] on div "Full Name [PERSON_NAME]" at bounding box center [383, 375] width 528 height 41
drag, startPoint x: 506, startPoint y: 375, endPoint x: 640, endPoint y: 374, distance: 133.6
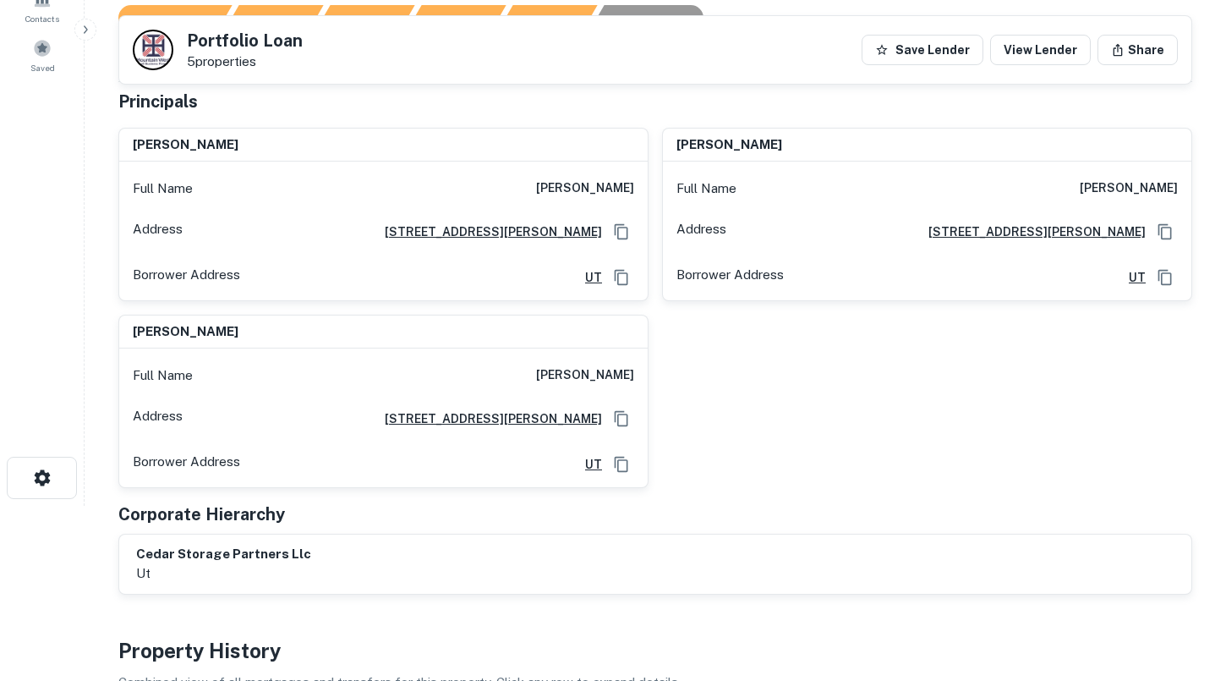
click at [640, 374] on div "Full Name [PERSON_NAME]" at bounding box center [383, 375] width 528 height 41
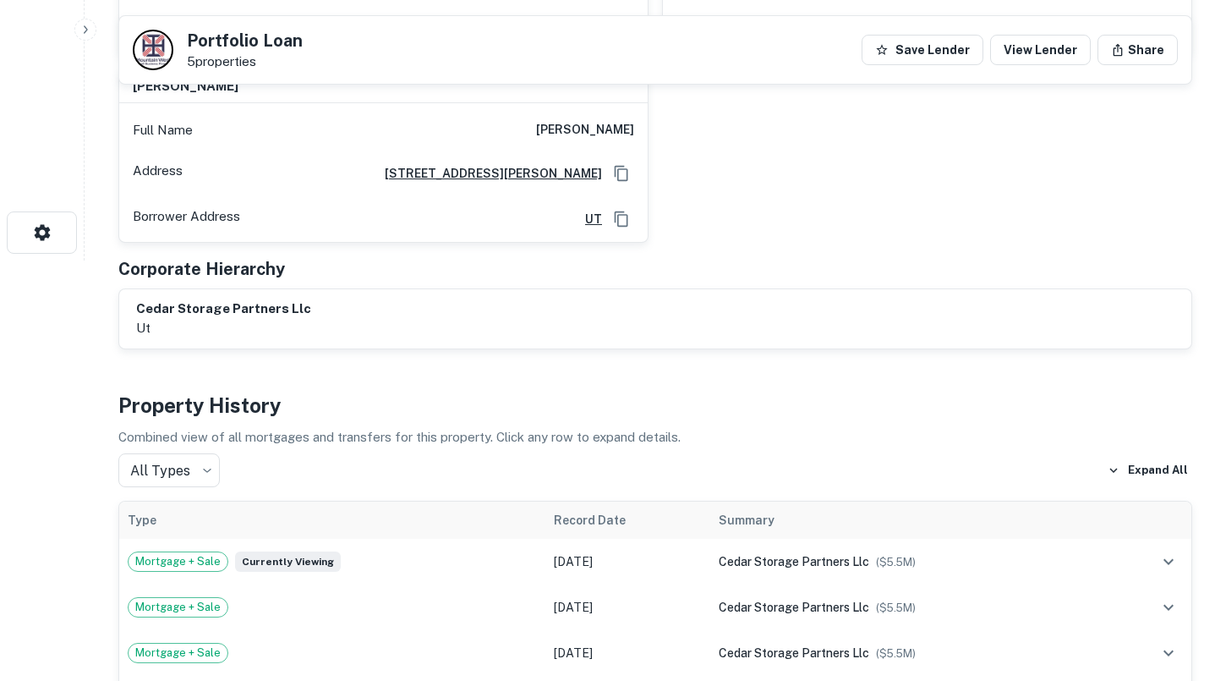
scroll to position [429, 0]
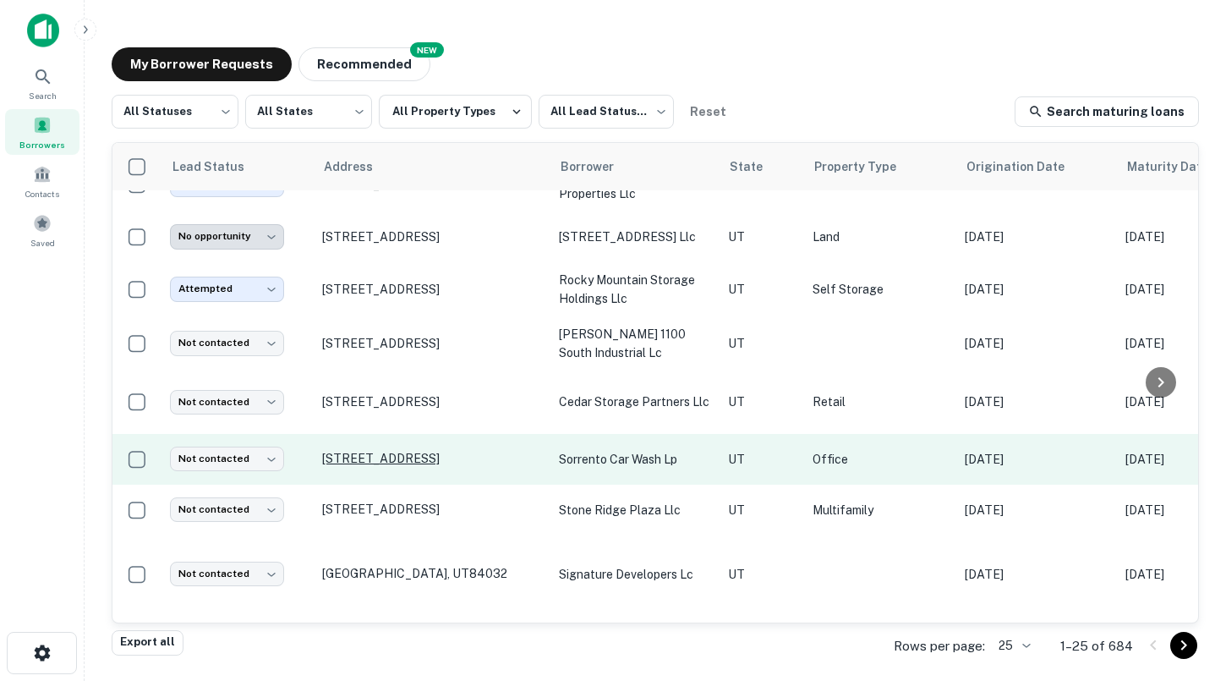
scroll to position [741, 0]
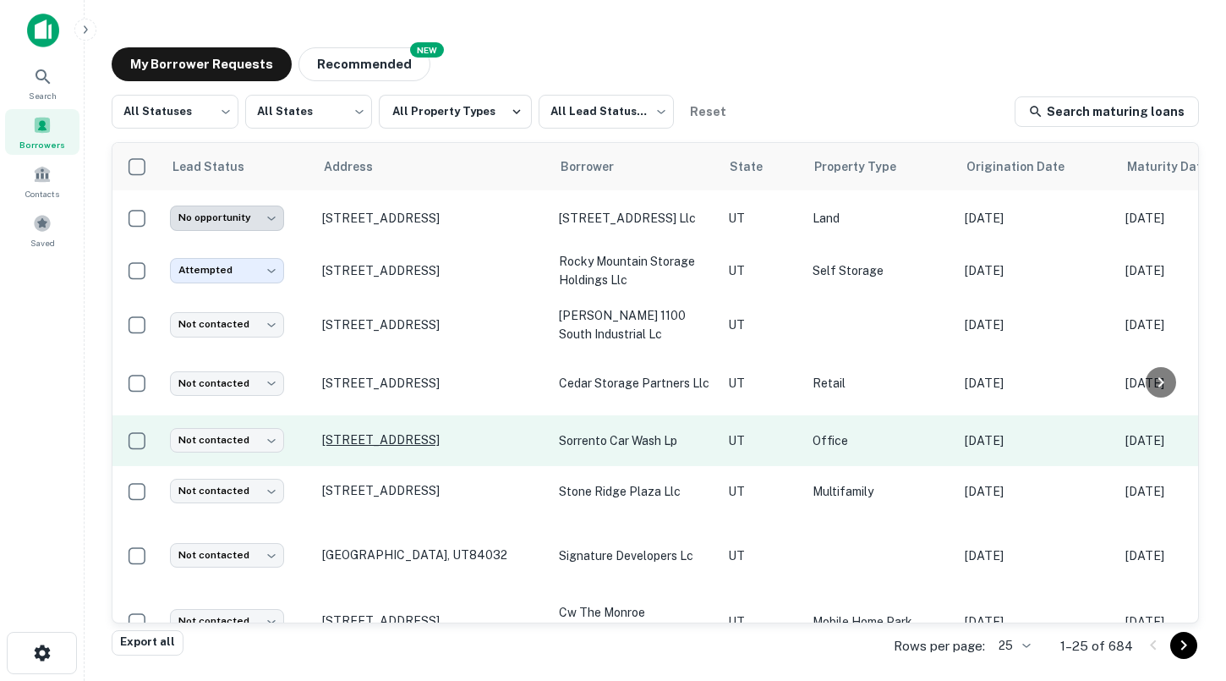
click at [410, 437] on p "[STREET_ADDRESS]" at bounding box center [432, 439] width 220 height 15
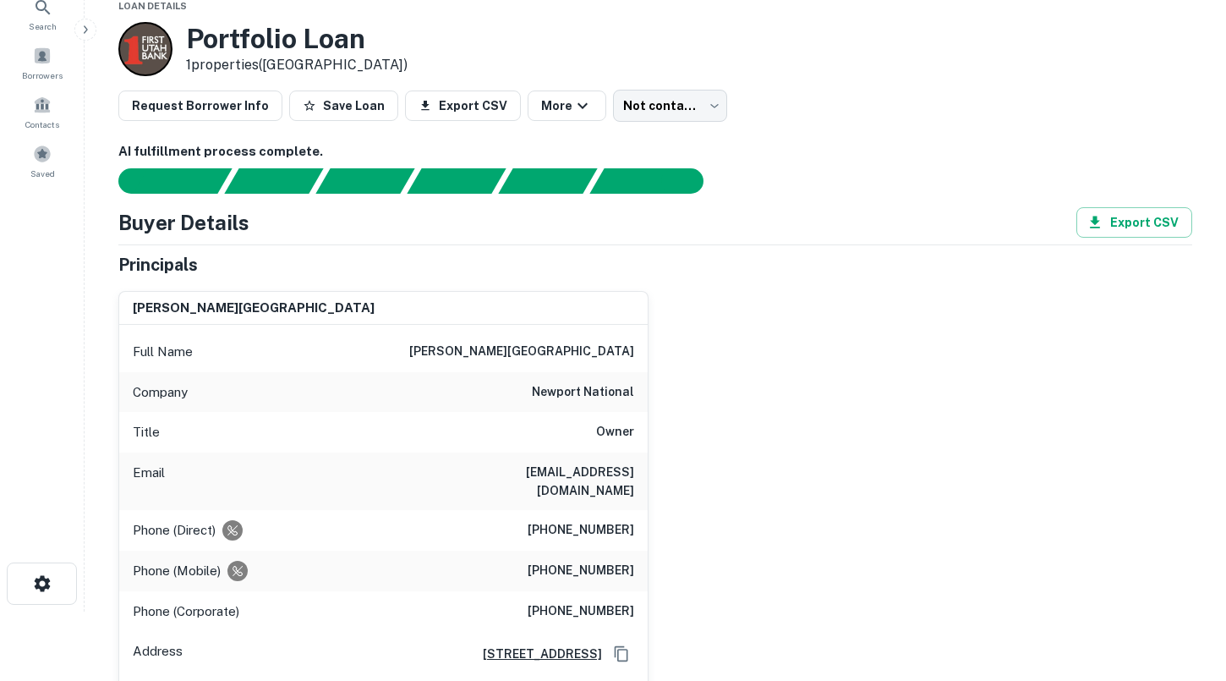
scroll to position [71, 0]
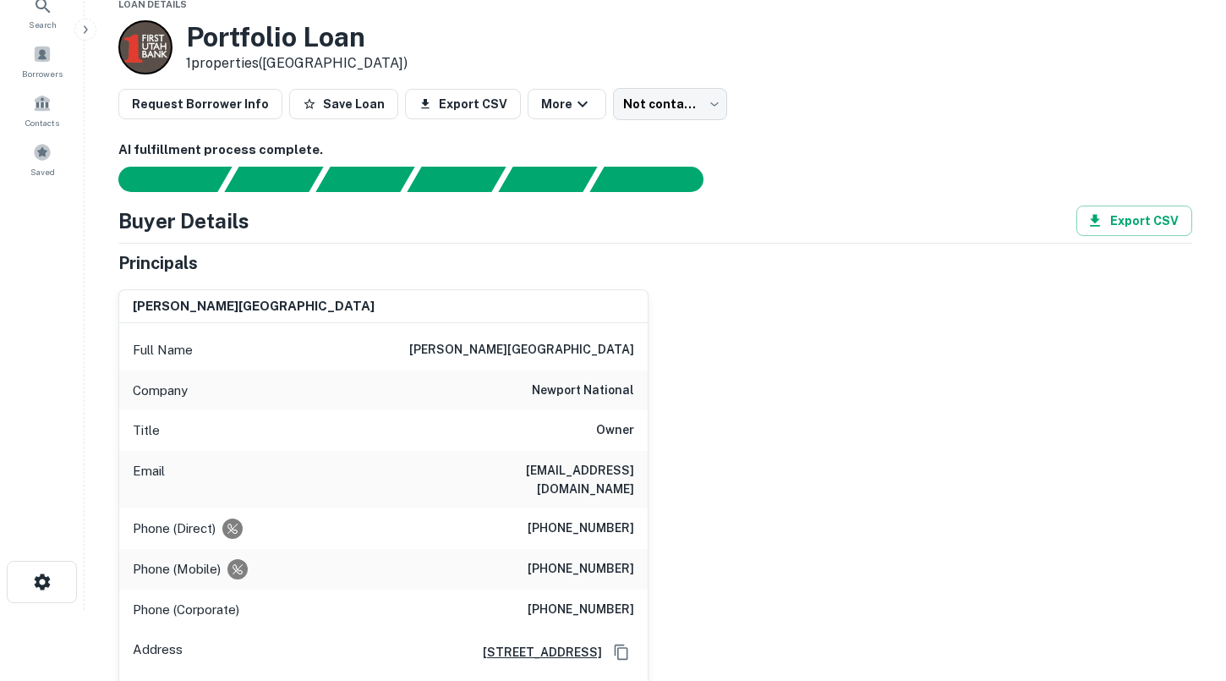
click at [536, 346] on div "Full Name [PERSON_NAME][GEOGRAPHIC_DATA]" at bounding box center [383, 350] width 528 height 41
drag, startPoint x: 536, startPoint y: 347, endPoint x: 642, endPoint y: 342, distance: 106.6
click at [642, 342] on div "Full Name [PERSON_NAME][GEOGRAPHIC_DATA]" at bounding box center [383, 350] width 528 height 41
click at [461, 484] on div "Email [EMAIL_ADDRESS][DOMAIN_NAME]" at bounding box center [383, 479] width 528 height 57
drag, startPoint x: 456, startPoint y: 473, endPoint x: 642, endPoint y: 469, distance: 186.9
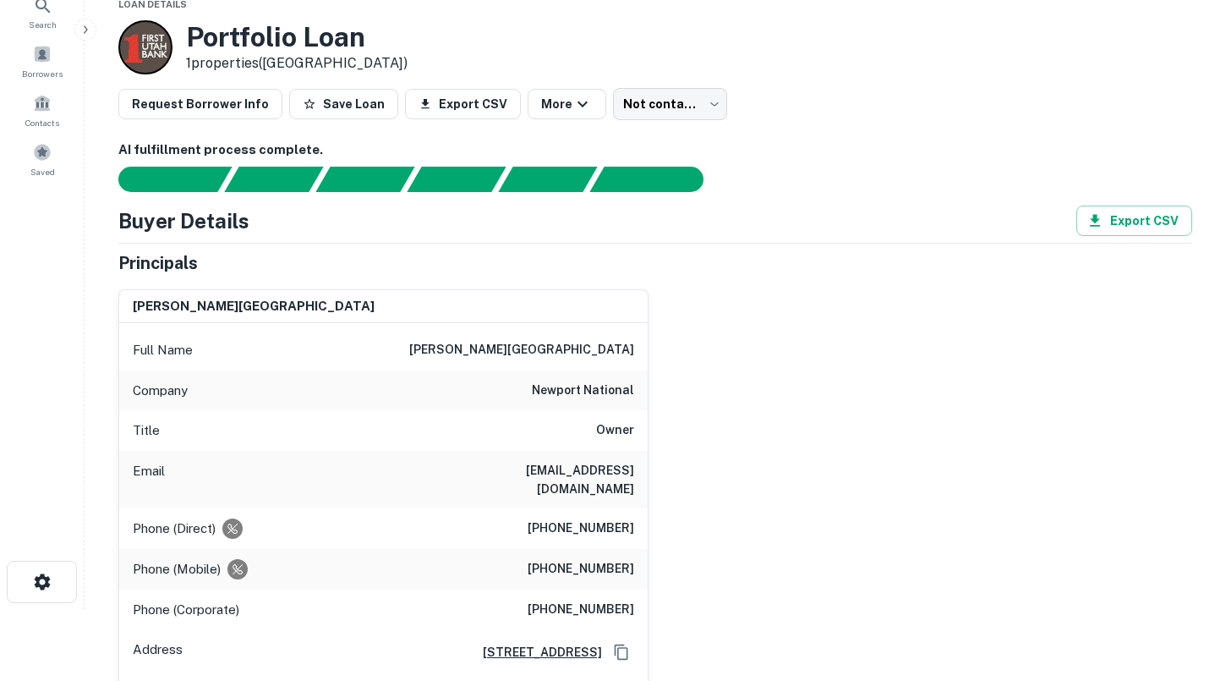
click at [642, 469] on div "Email [EMAIL_ADDRESS][DOMAIN_NAME]" at bounding box center [383, 479] width 528 height 57
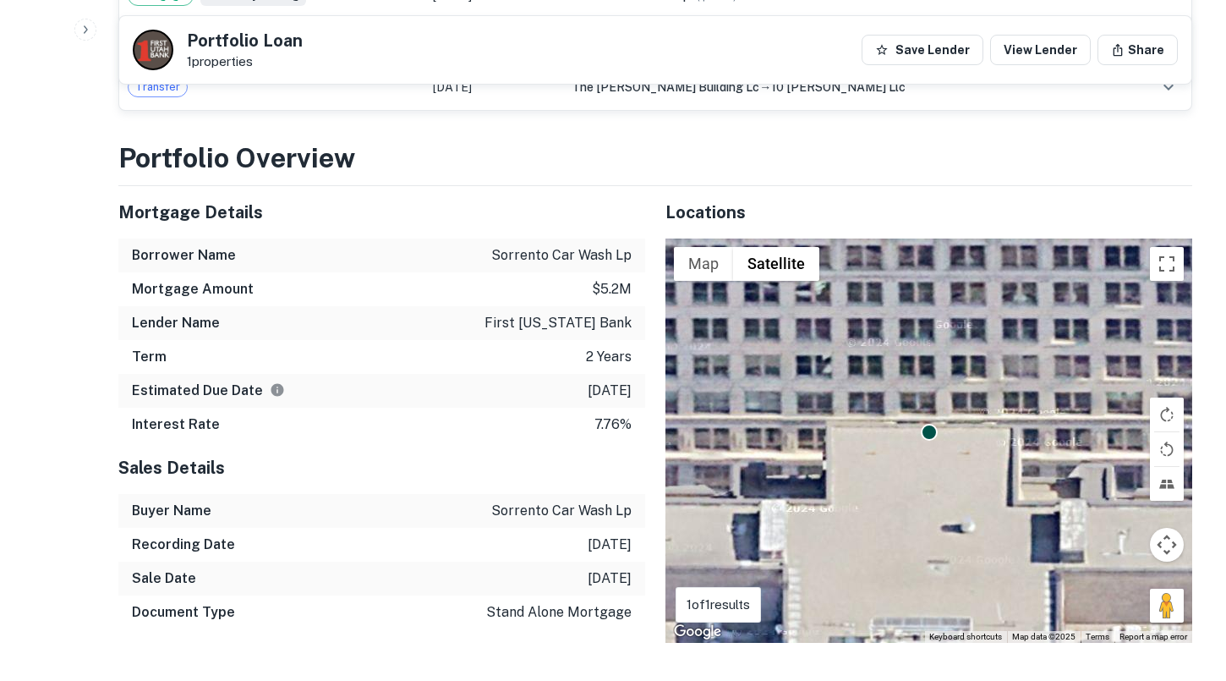
scroll to position [1252, 0]
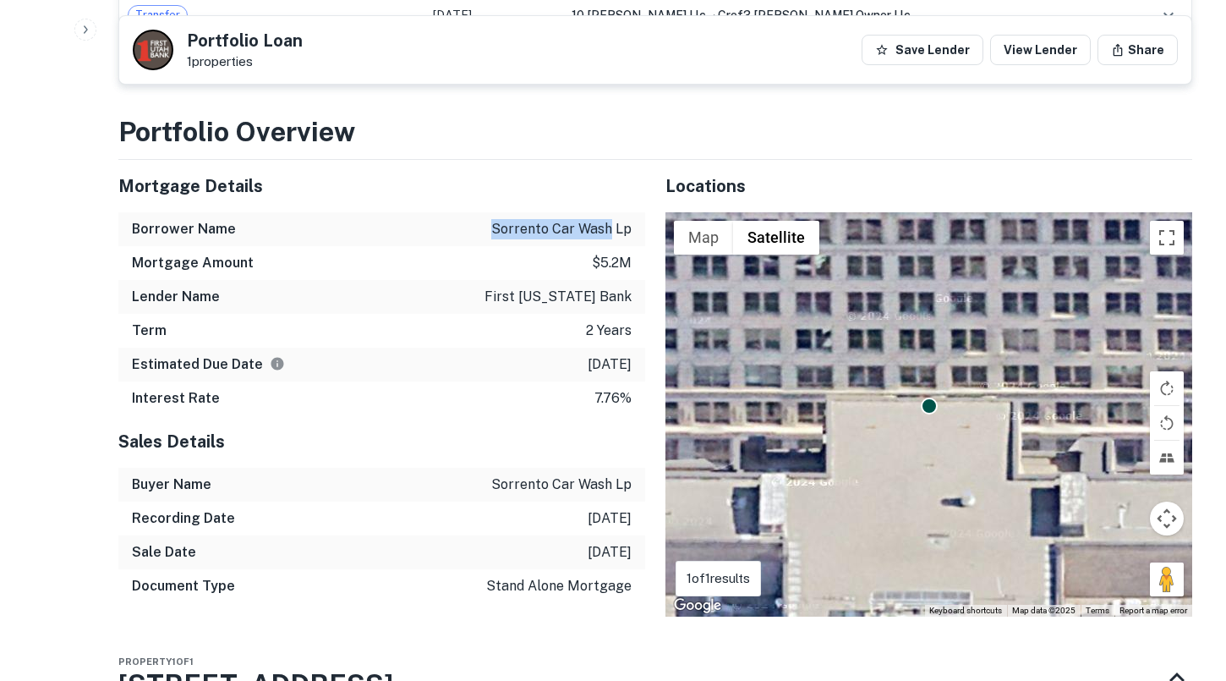
drag, startPoint x: 495, startPoint y: 210, endPoint x: 609, endPoint y: 210, distance: 114.1
click at [609, 219] on p "sorrento car wash lp" at bounding box center [561, 229] width 140 height 20
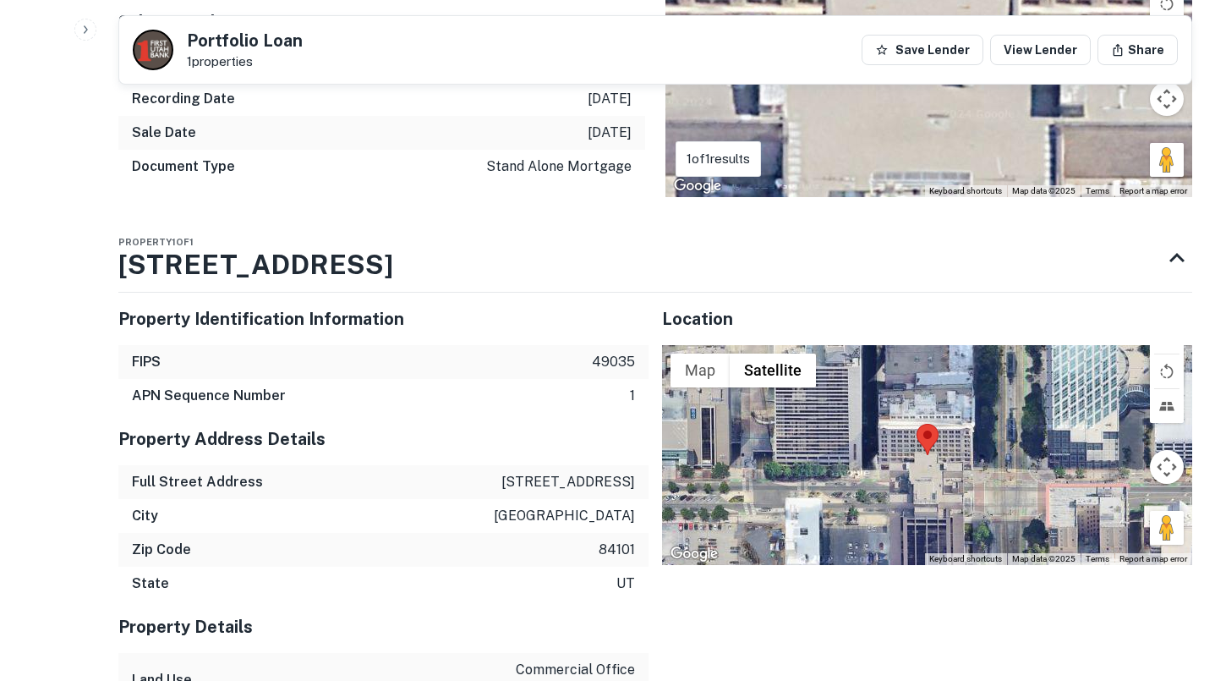
scroll to position [1677, 0]
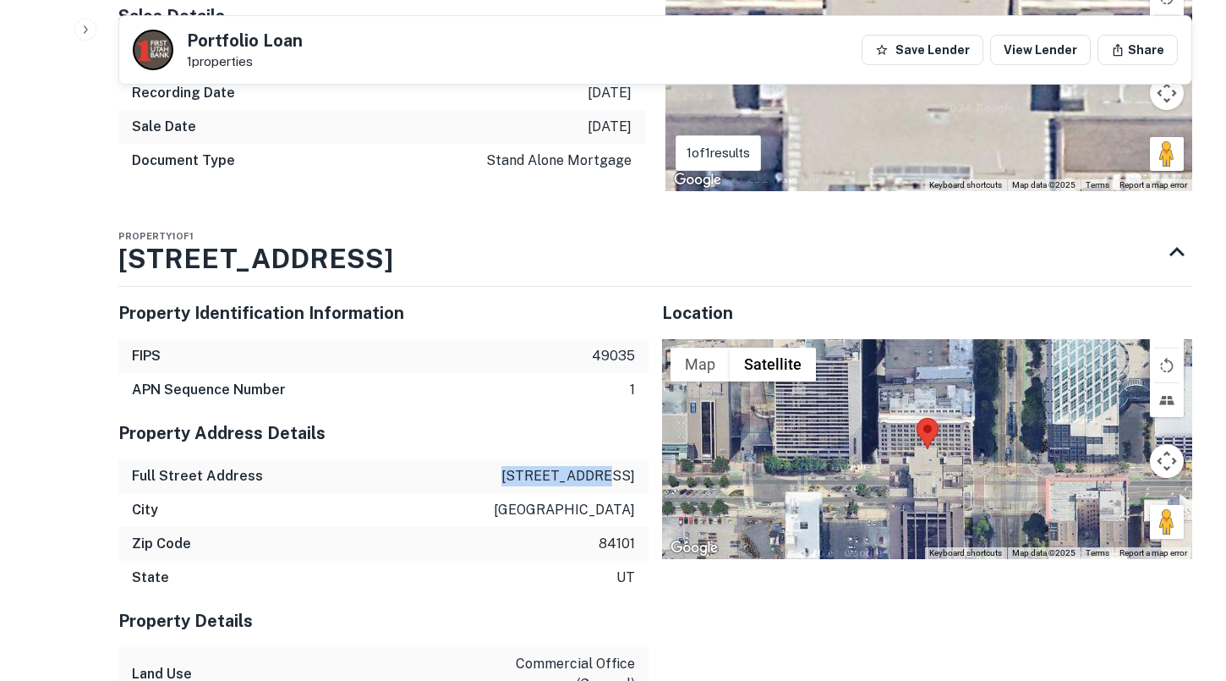
drag, startPoint x: 538, startPoint y: 455, endPoint x: 644, endPoint y: 456, distance: 105.7
click at [644, 459] on div "Full Street Address [STREET_ADDRESS]" at bounding box center [383, 476] width 530 height 34
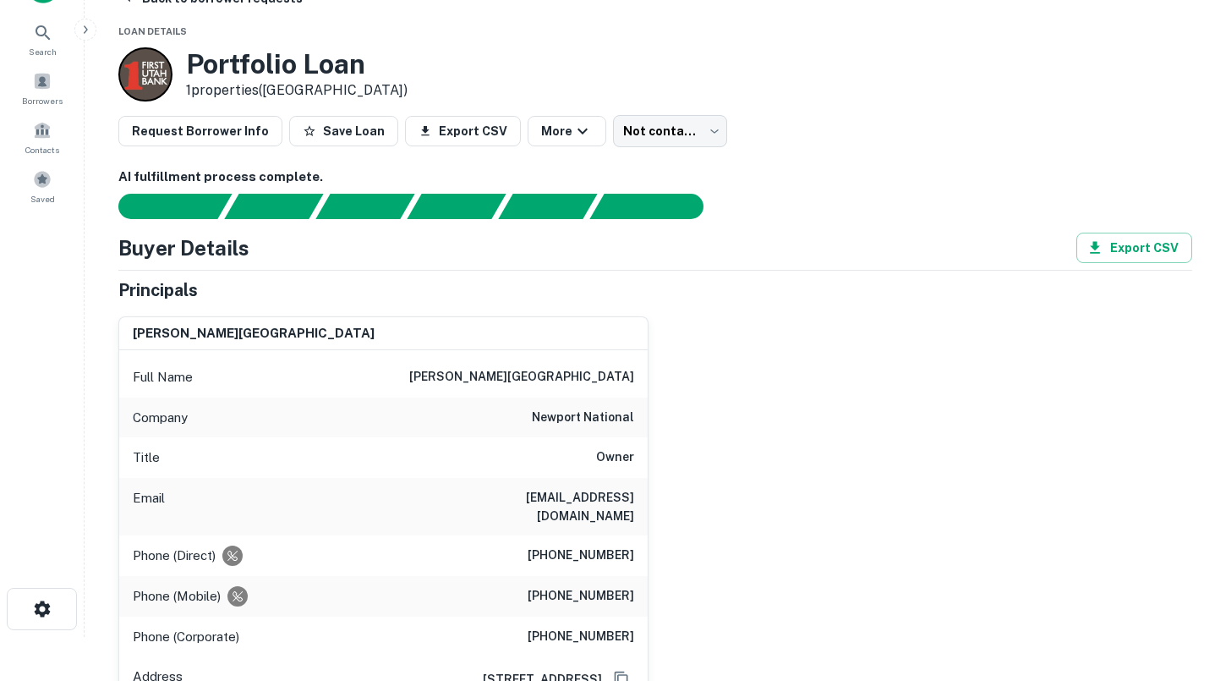
scroll to position [22, 0]
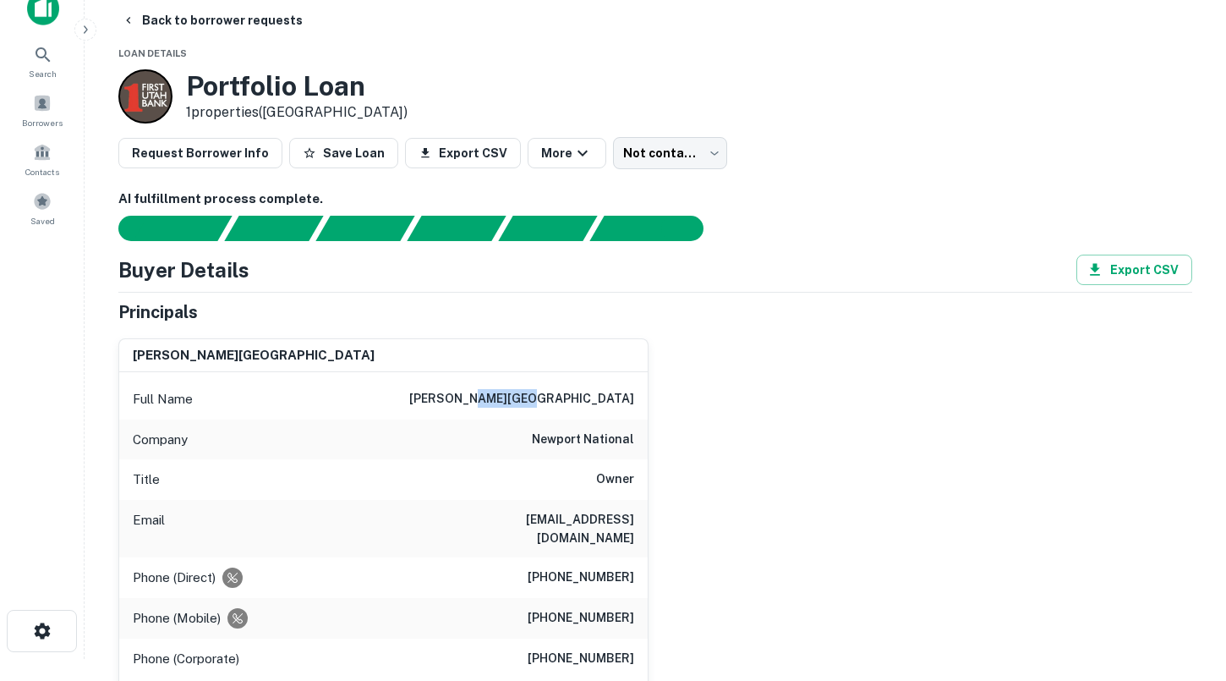
drag, startPoint x: 583, startPoint y: 396, endPoint x: 671, endPoint y: 395, distance: 87.9
click at [671, 395] on div "[PERSON_NAME] Full Name [PERSON_NAME] Company newport national Title Owner Emai…" at bounding box center [648, 548] width 1087 height 446
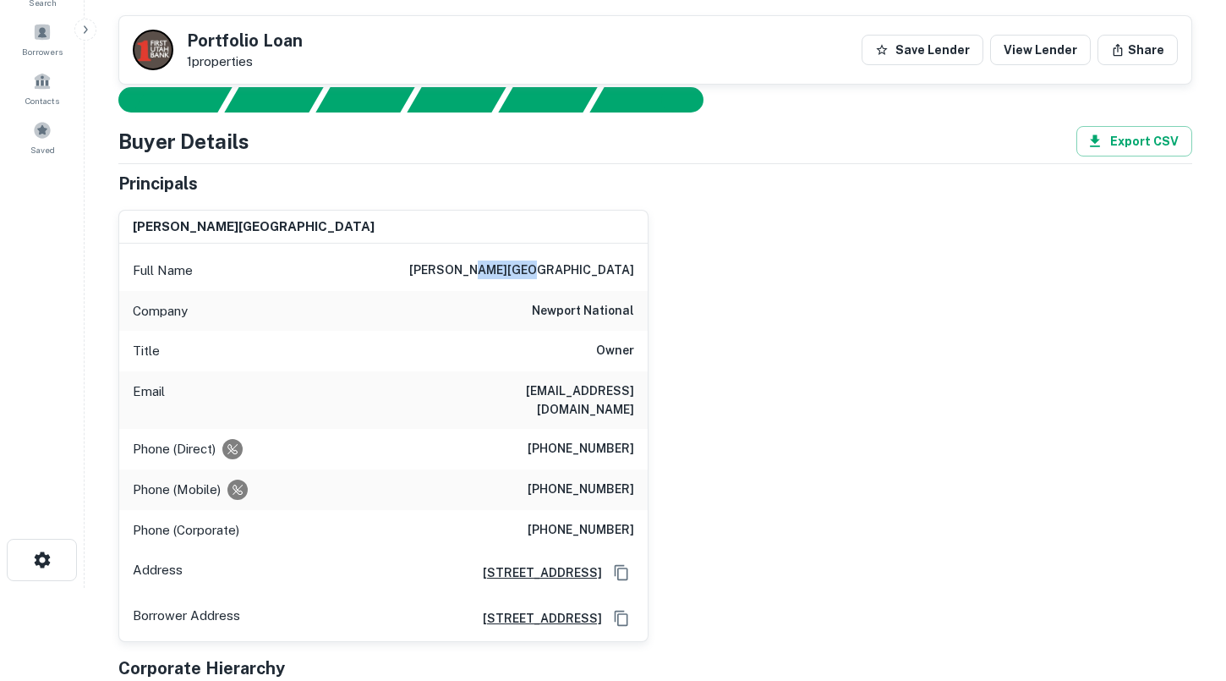
scroll to position [77, 0]
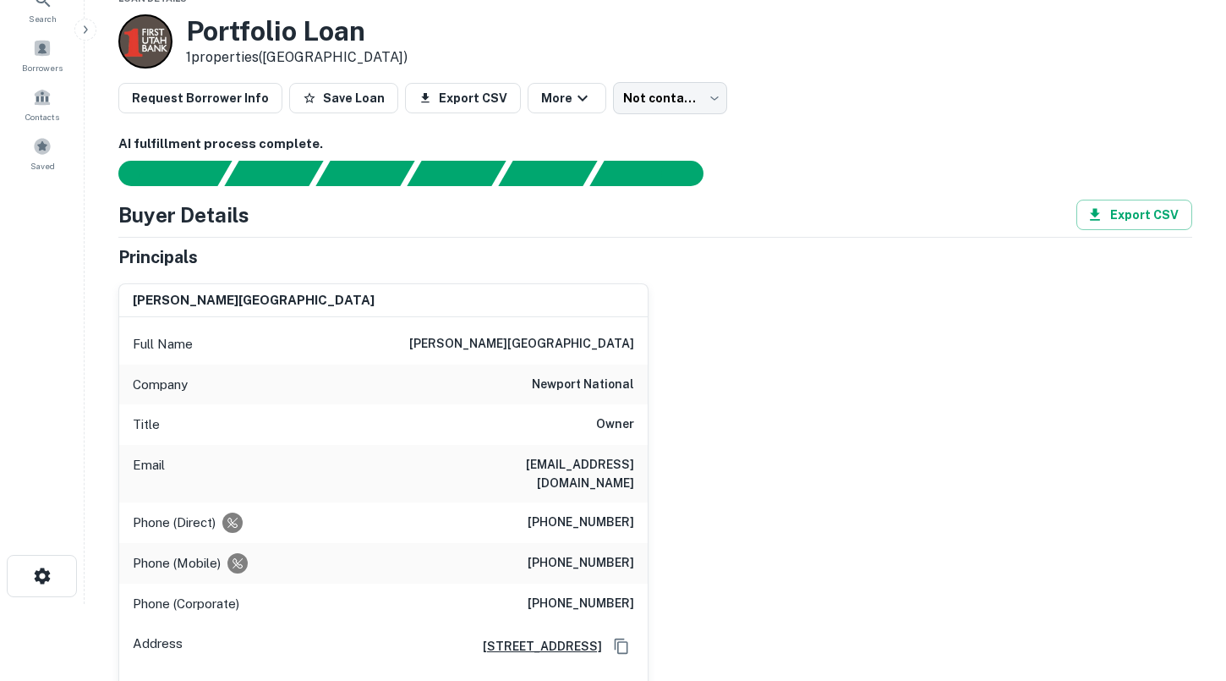
click at [555, 428] on div "Title Owner" at bounding box center [383, 424] width 528 height 41
drag, startPoint x: 535, startPoint y: 341, endPoint x: 659, endPoint y: 342, distance: 123.4
click at [659, 341] on div "[PERSON_NAME] Full Name [PERSON_NAME] Company newport national Title Owner Emai…" at bounding box center [648, 493] width 1087 height 446
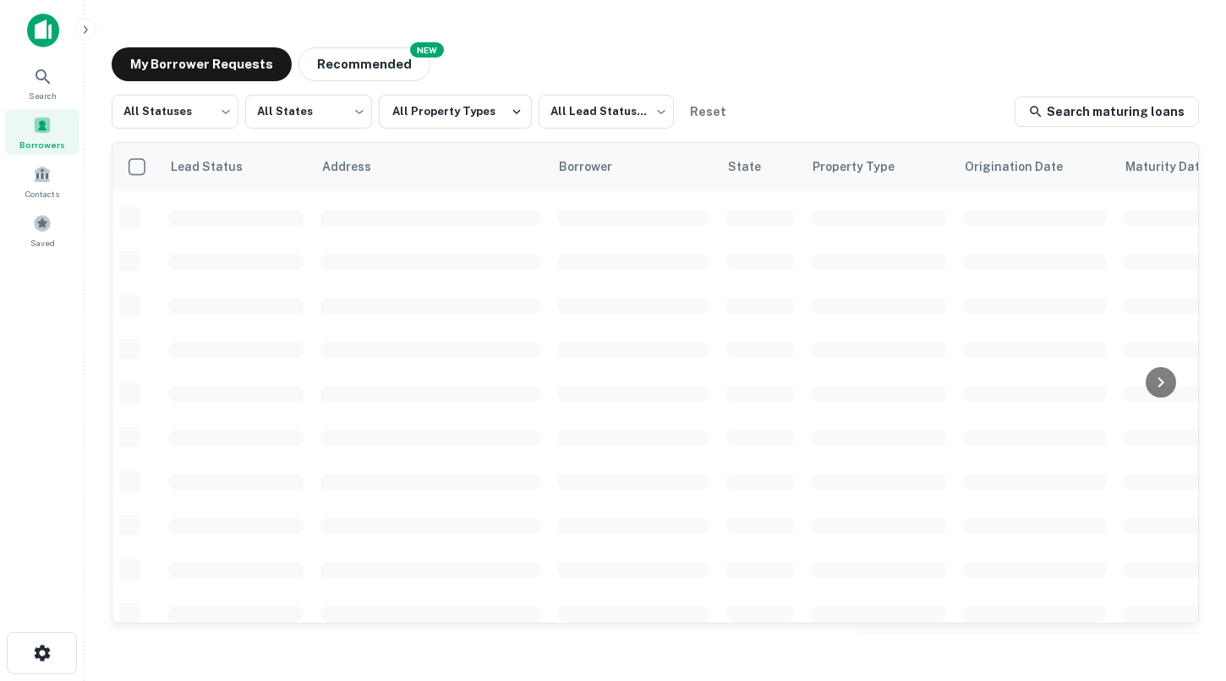
scroll to position [667, 0]
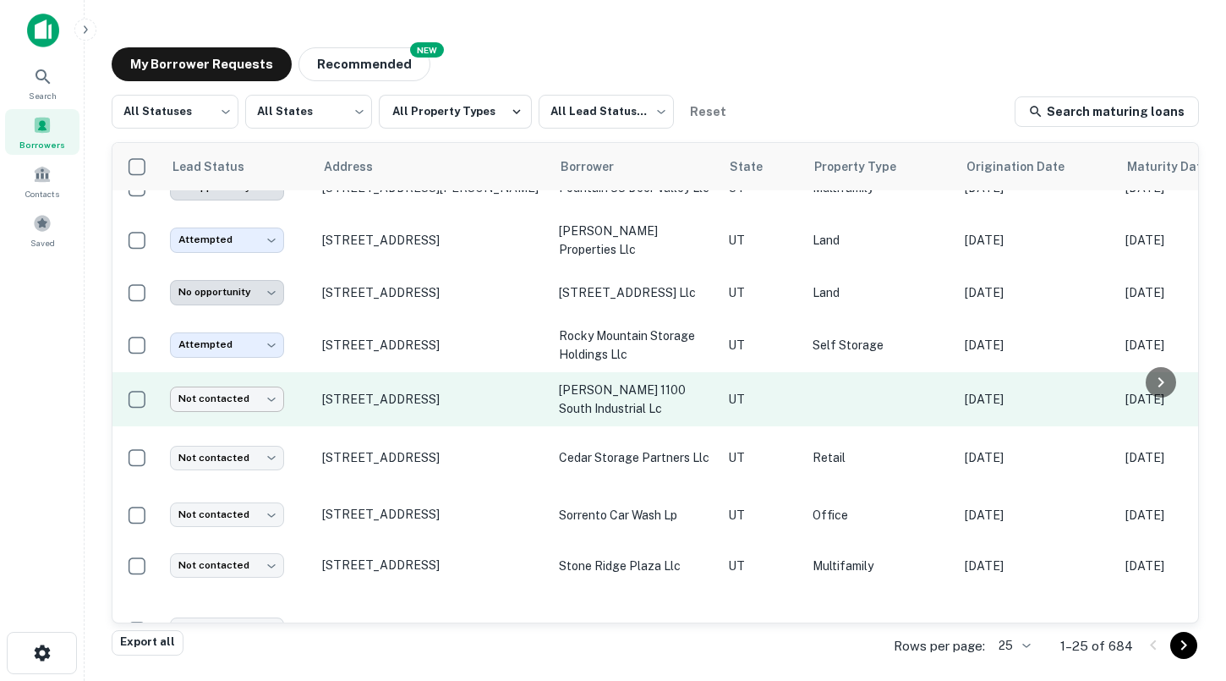
click at [248, 394] on body "Search Borrowers Contacts Saved My Borrower Requests NEW Recommended All Status…" at bounding box center [613, 340] width 1226 height 681
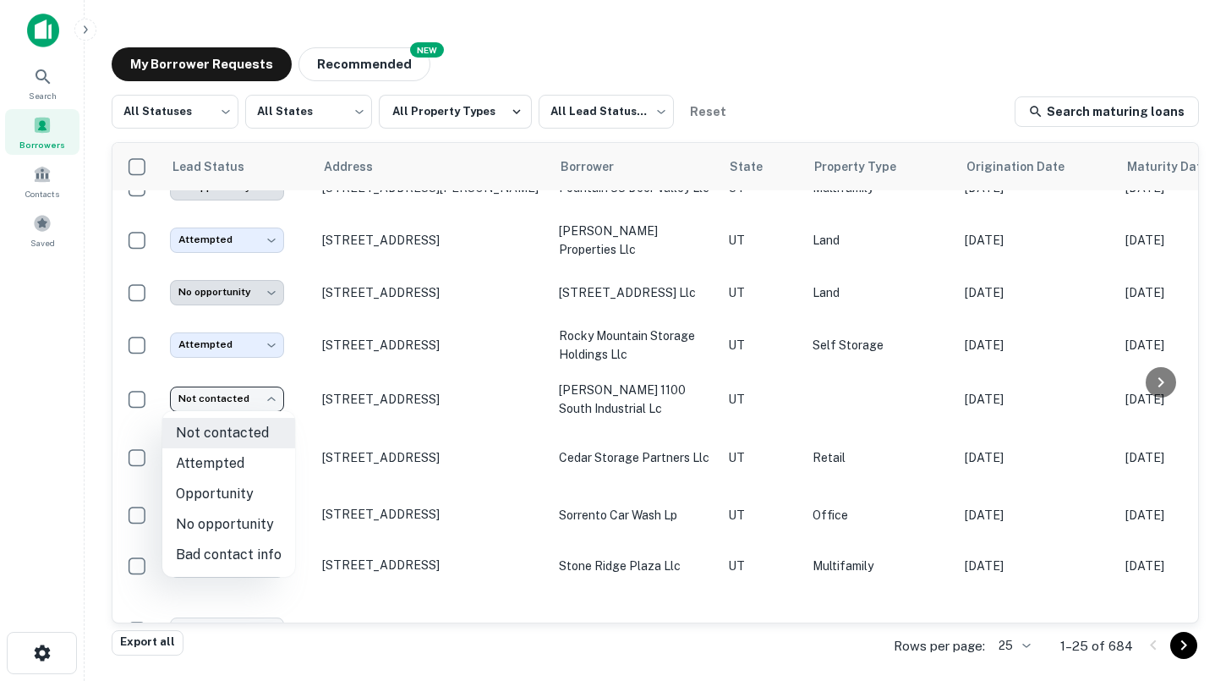
click at [478, 425] on div at bounding box center [613, 340] width 1226 height 681
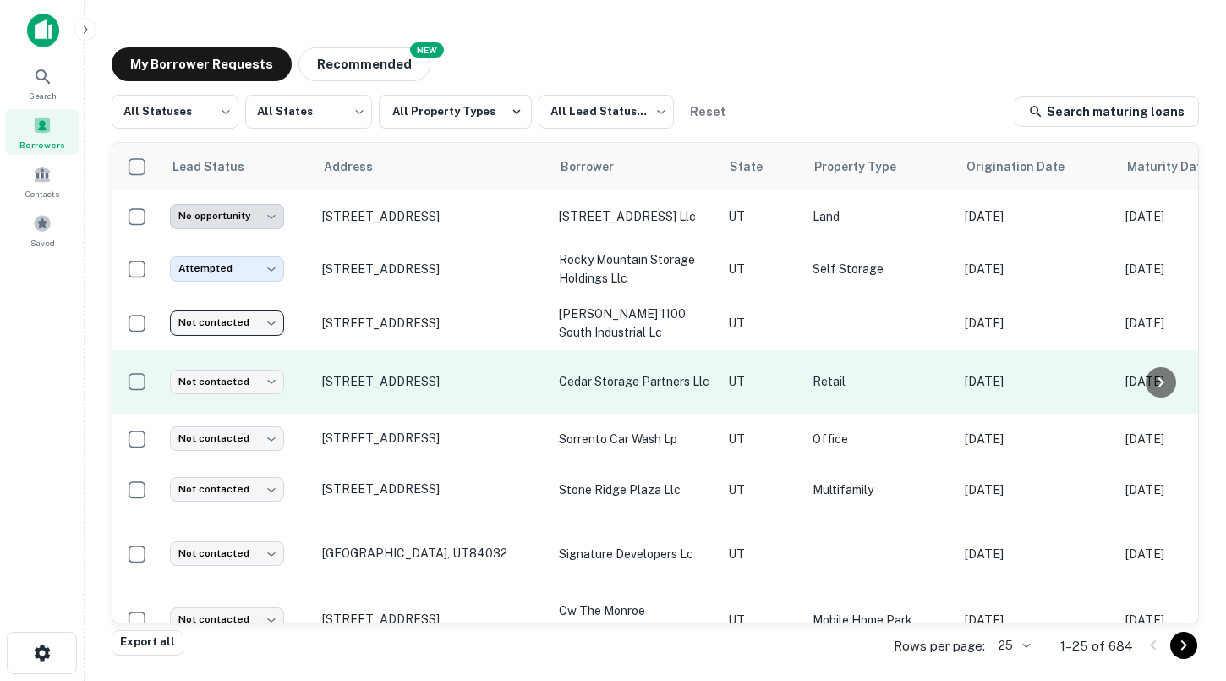
scroll to position [750, 0]
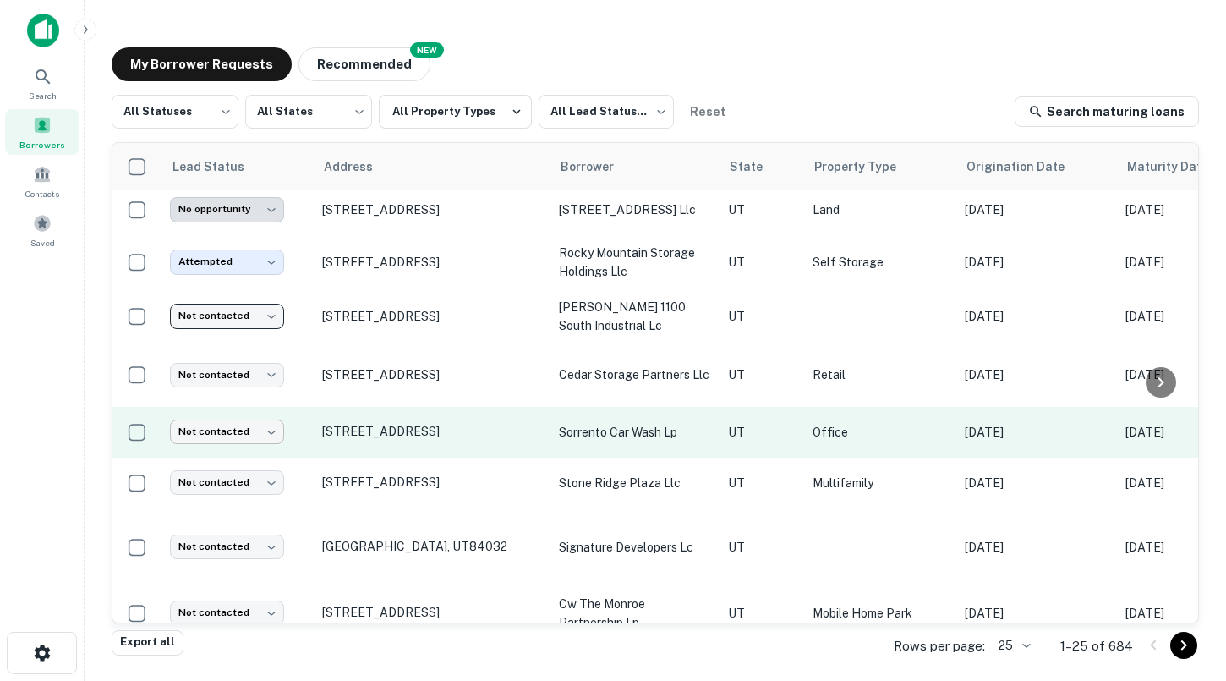
click at [254, 440] on body "Search Borrowers Contacts Saved My Borrower Requests NEW Recommended All Status…" at bounding box center [613, 340] width 1226 height 681
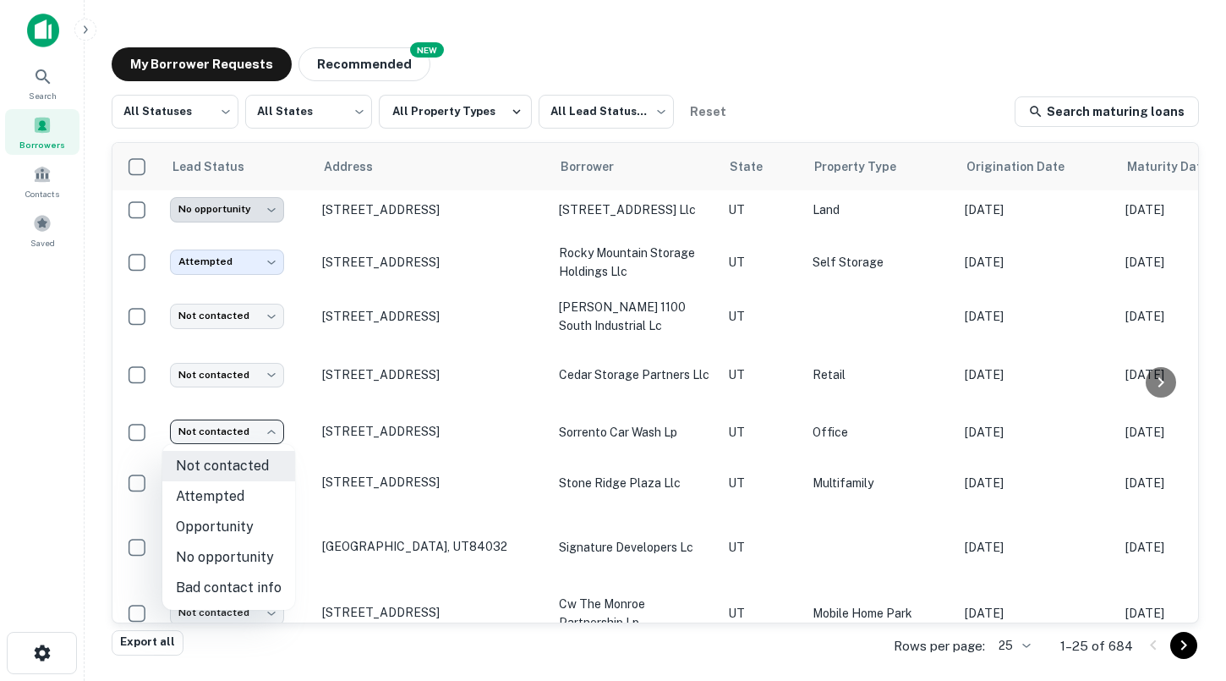
click at [243, 492] on li "Attempted" at bounding box center [228, 496] width 133 height 30
type input "*********"
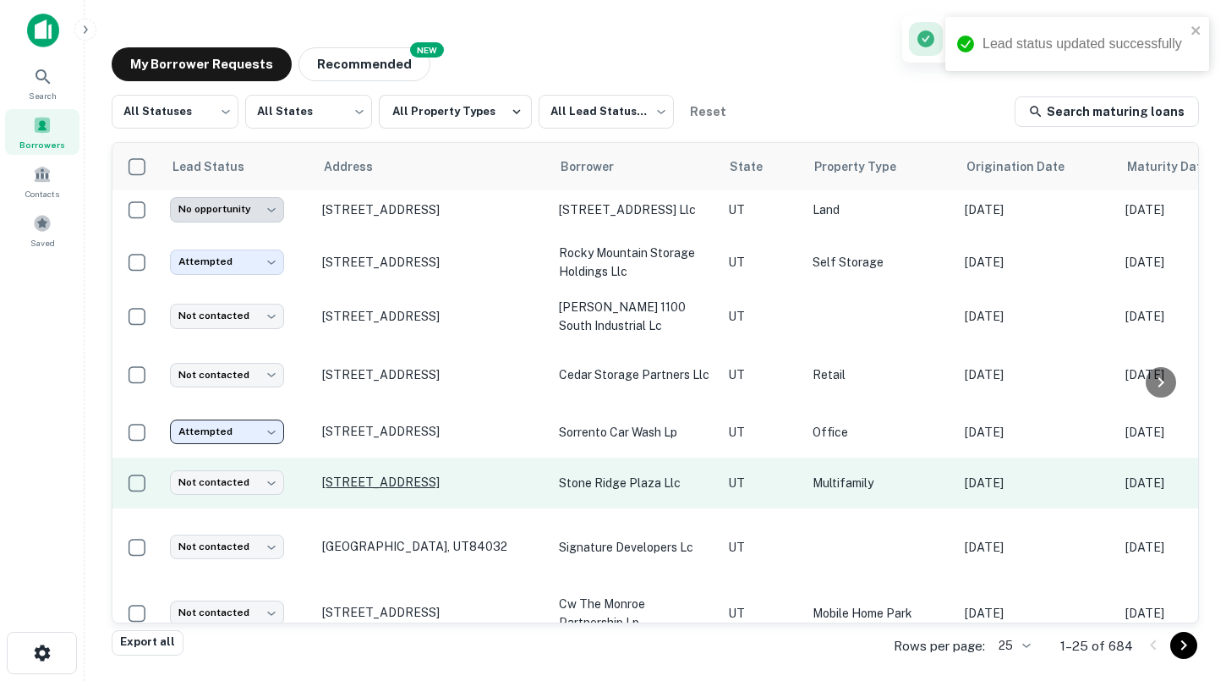
click at [456, 484] on p "[STREET_ADDRESS]" at bounding box center [432, 481] width 220 height 15
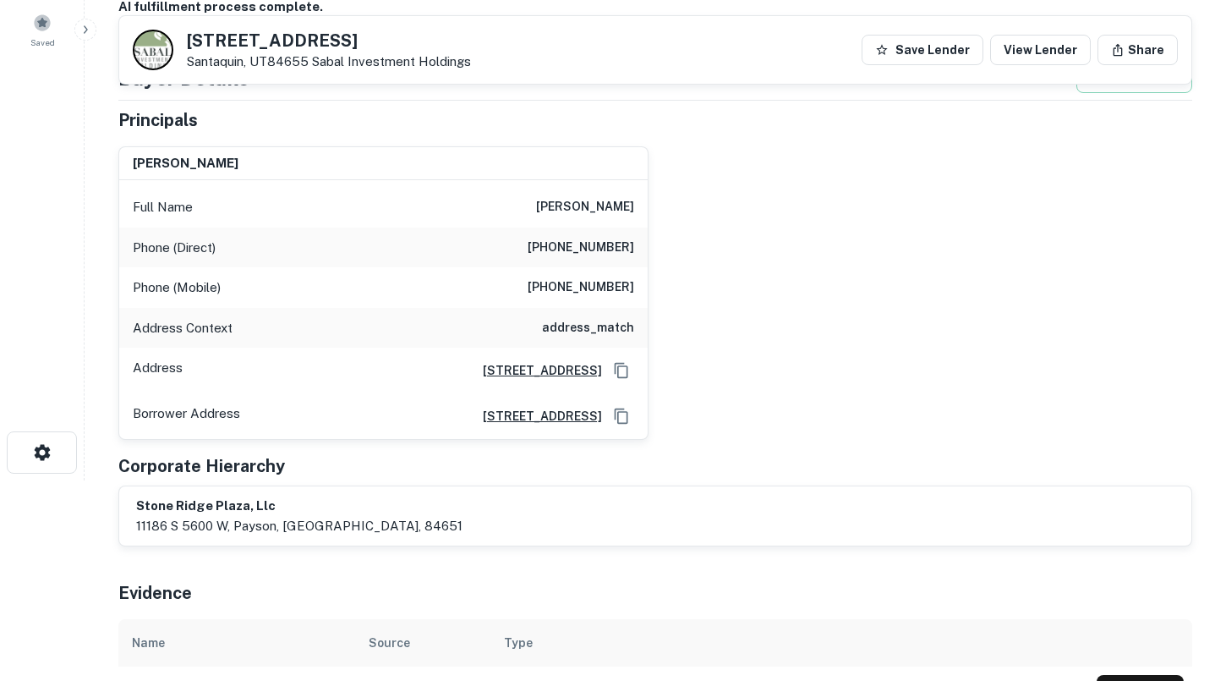
scroll to position [152, 0]
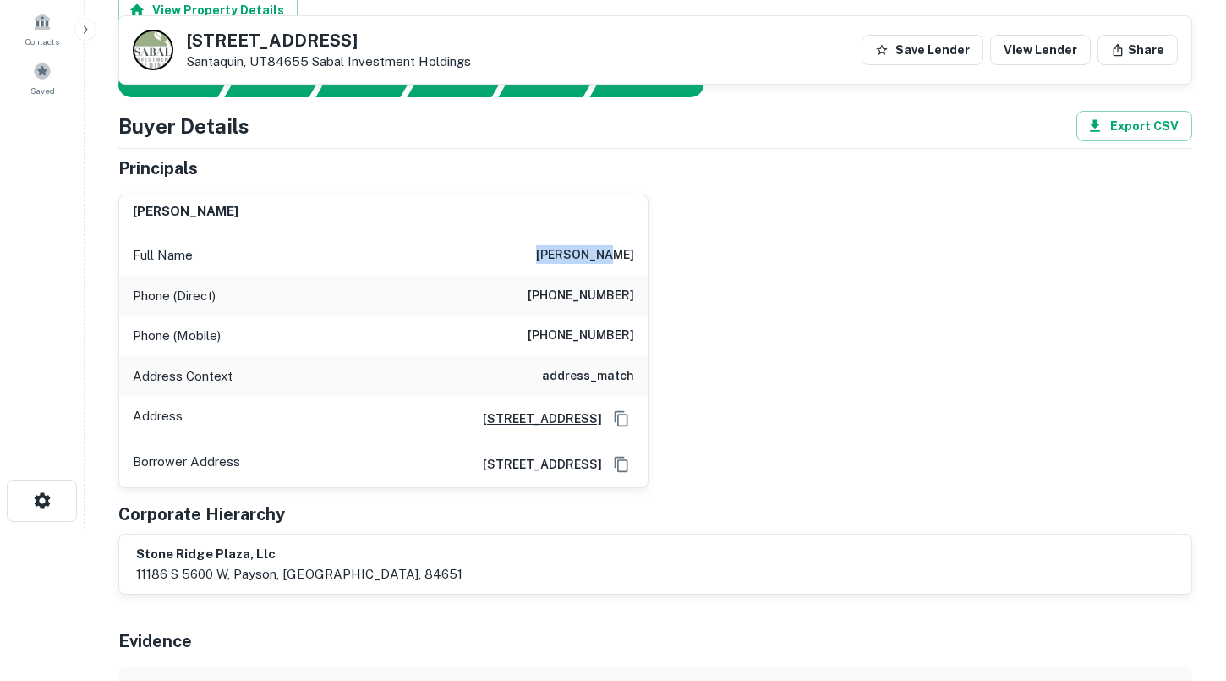
drag, startPoint x: 575, startPoint y: 250, endPoint x: 642, endPoint y: 254, distance: 66.9
click at [642, 254] on div "Full Name [PERSON_NAME]" at bounding box center [383, 255] width 528 height 41
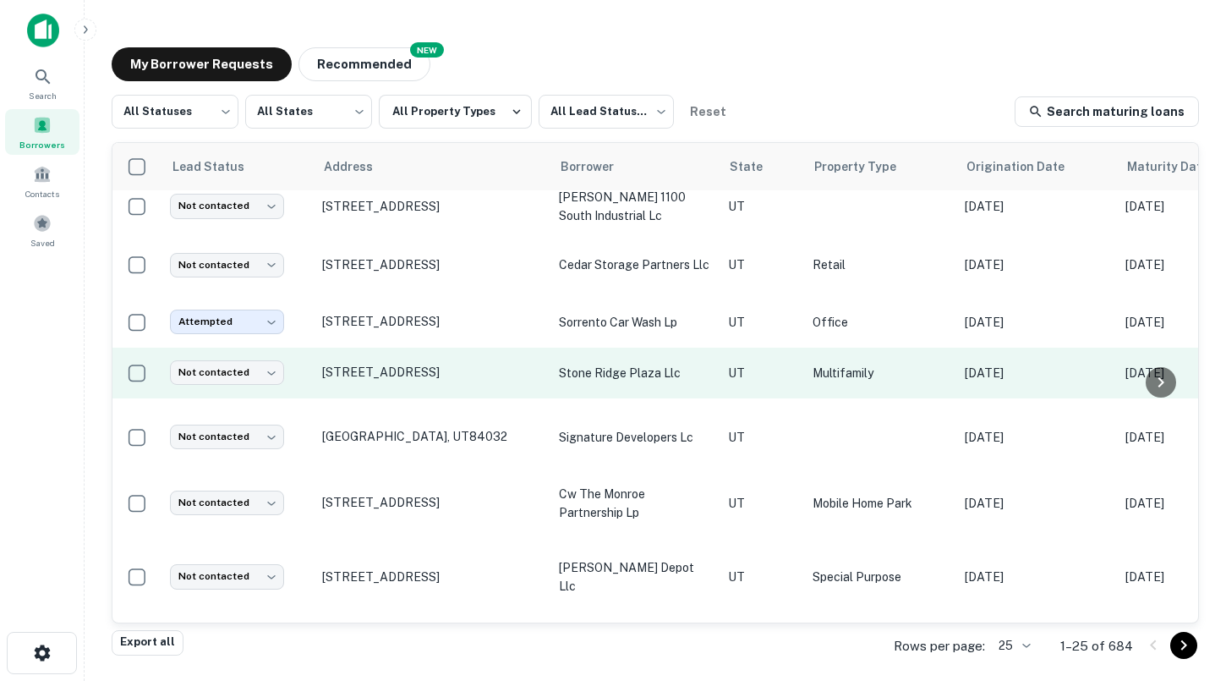
scroll to position [864, 0]
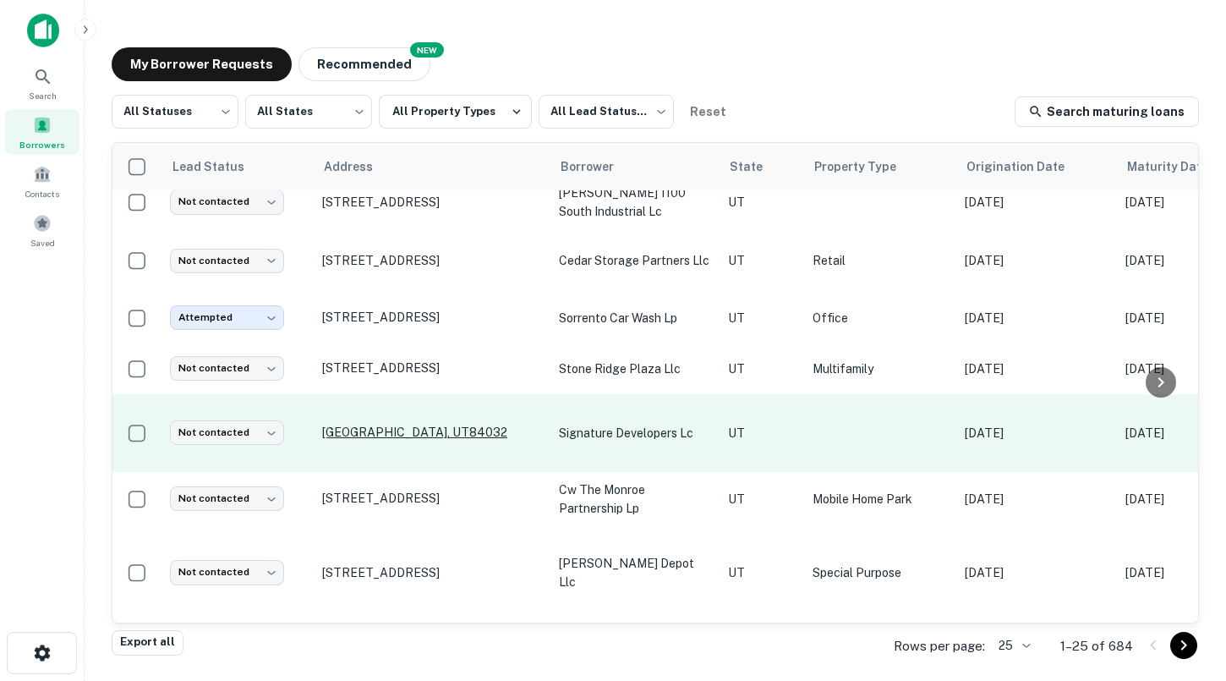
click at [402, 424] on p "[GEOGRAPHIC_DATA], UT84032" at bounding box center [432, 431] width 220 height 15
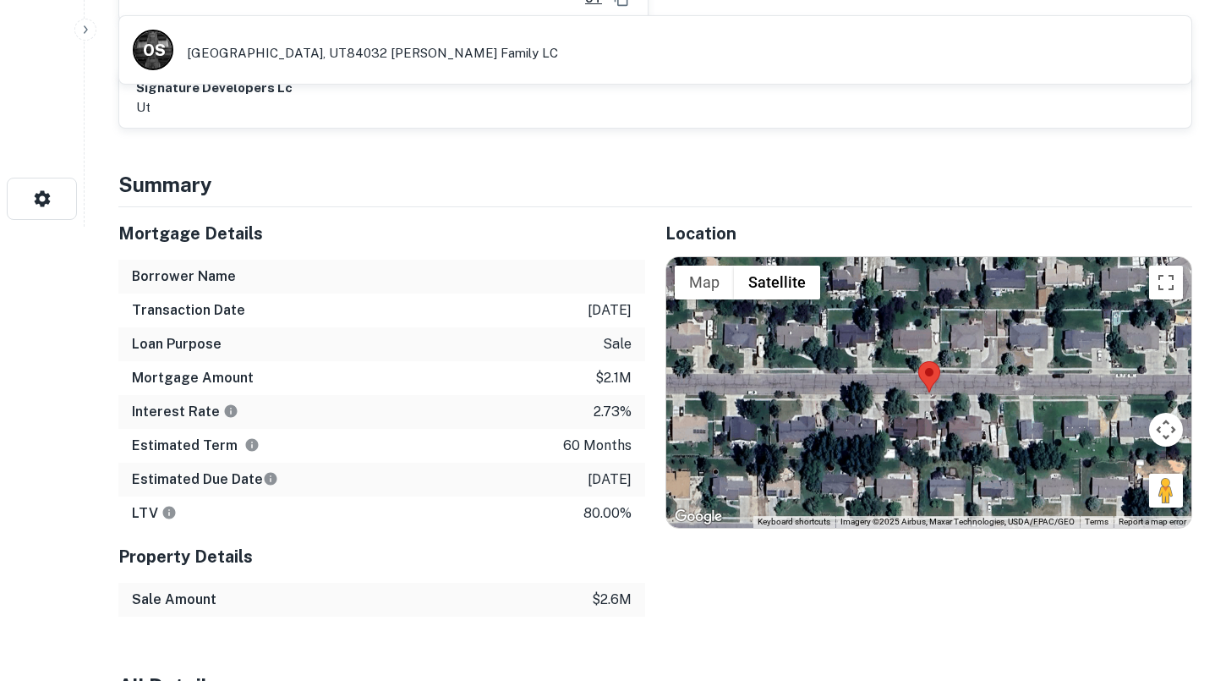
scroll to position [455, 0]
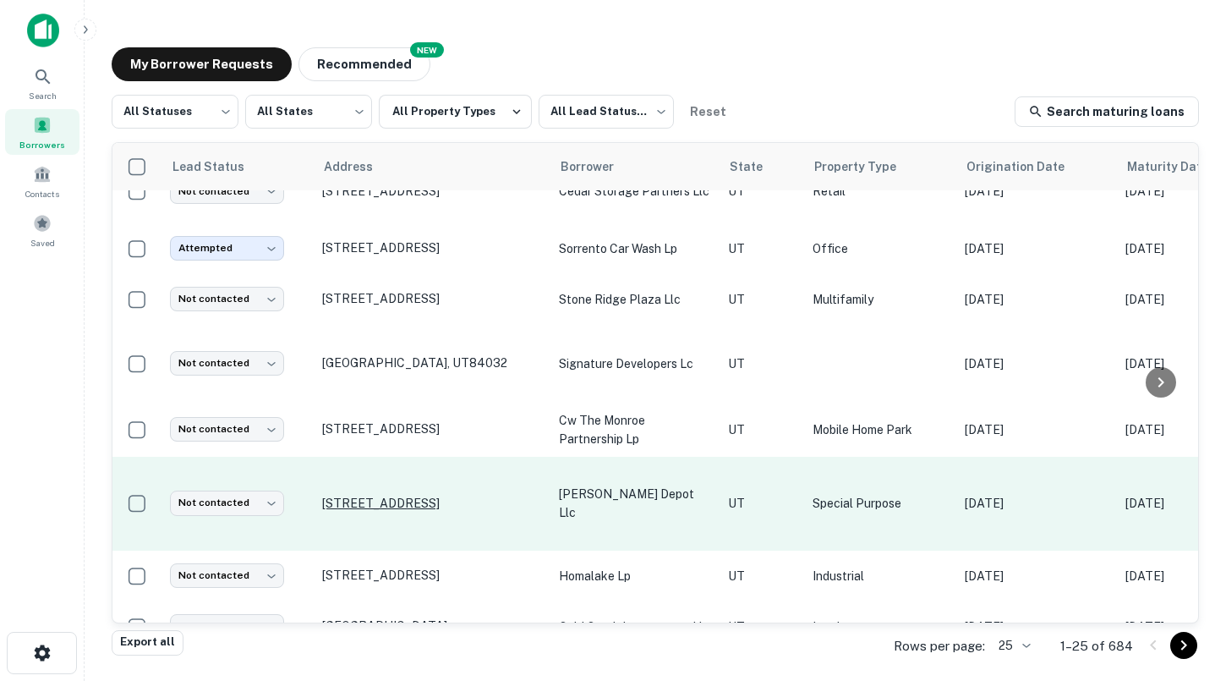
scroll to position [935, 0]
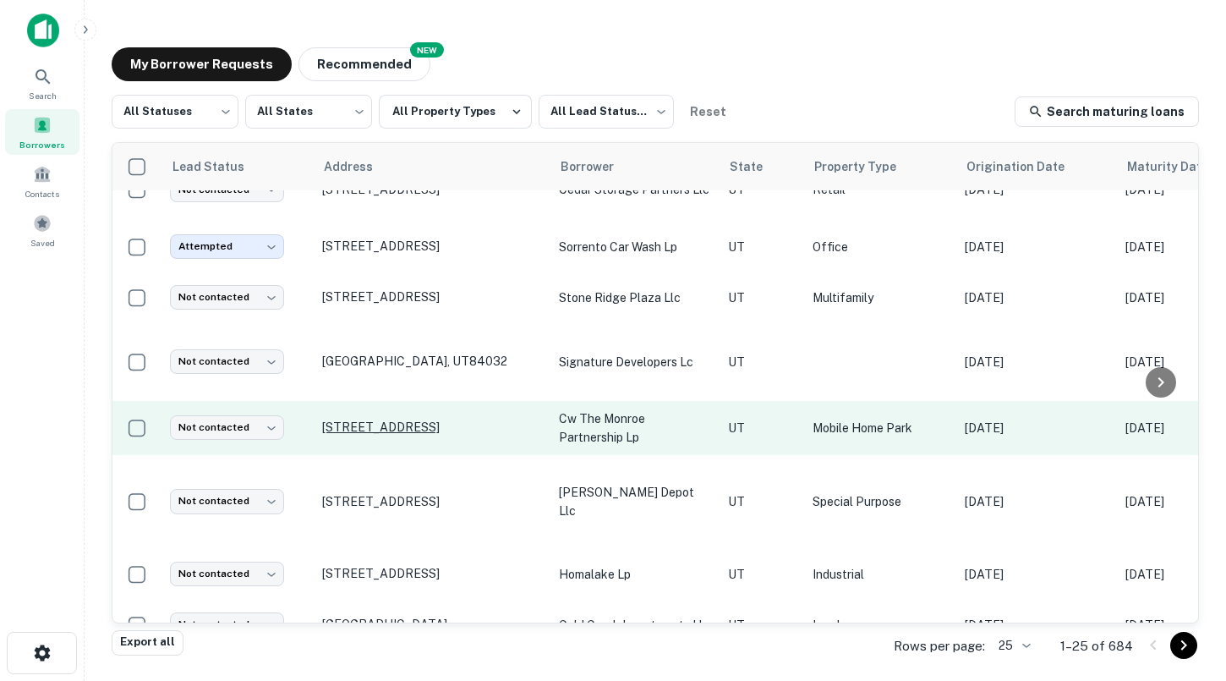
click at [429, 419] on p "[STREET_ADDRESS]" at bounding box center [432, 426] width 220 height 15
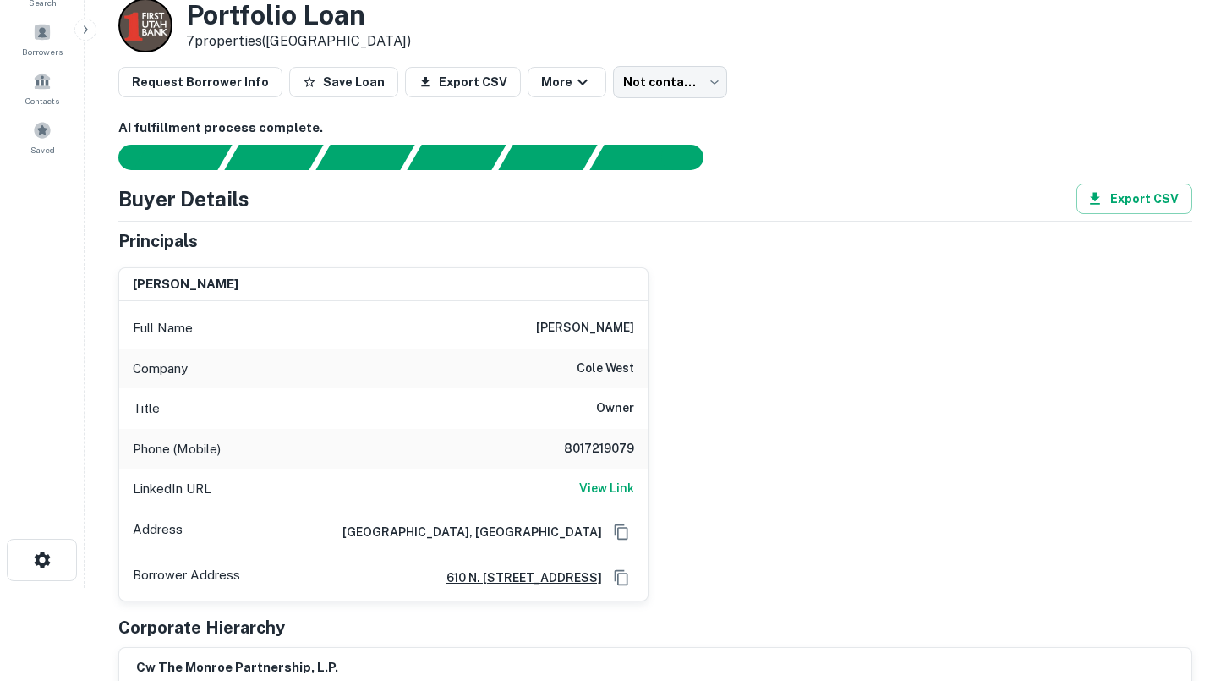
scroll to position [96, 0]
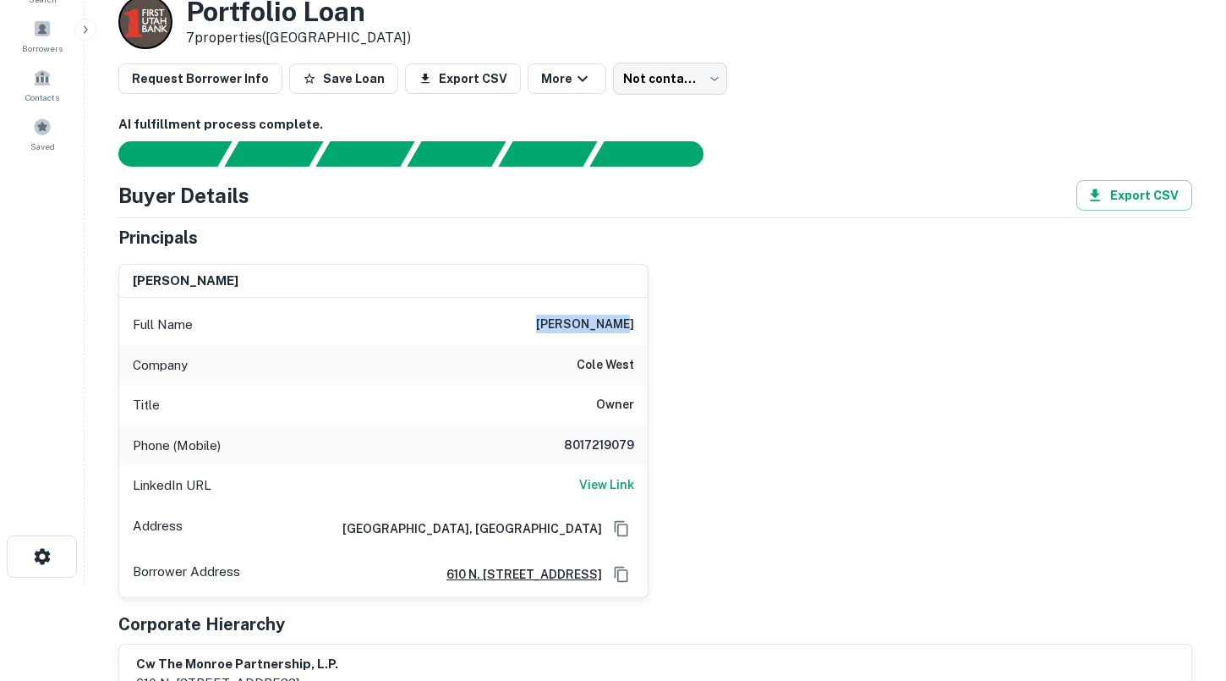
drag, startPoint x: 563, startPoint y: 320, endPoint x: 635, endPoint y: 316, distance: 72.0
click at [635, 316] on div "Full Name [PERSON_NAME]" at bounding box center [383, 324] width 528 height 41
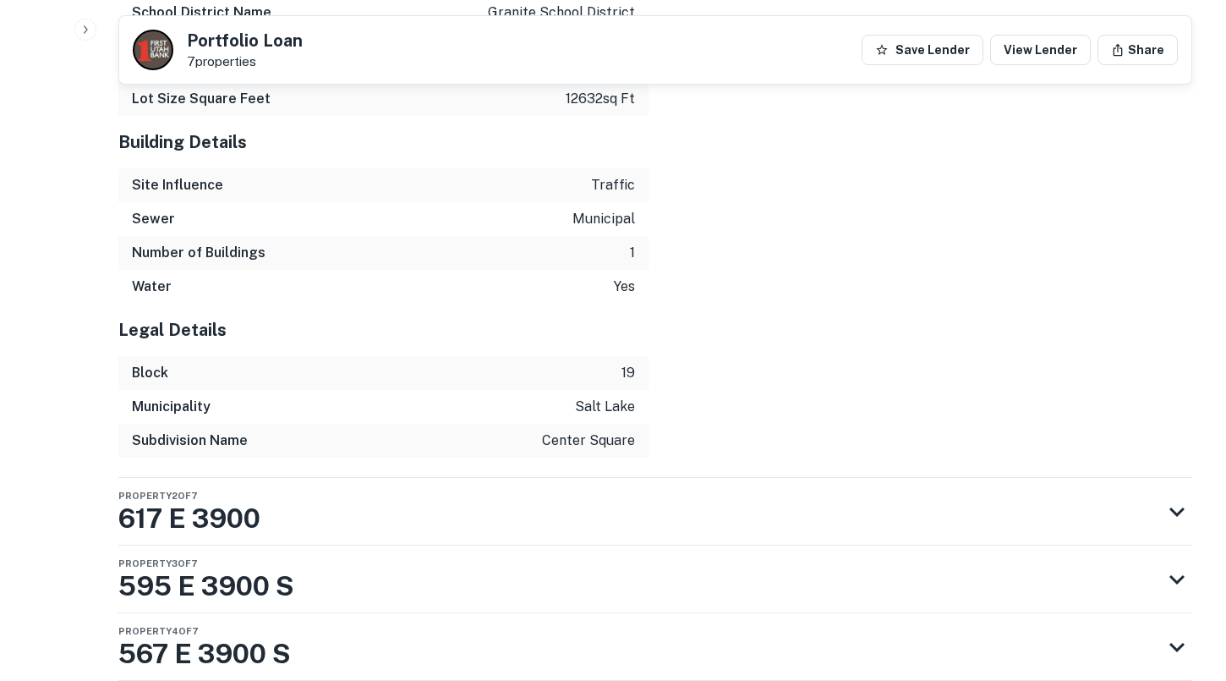
scroll to position [3061, 0]
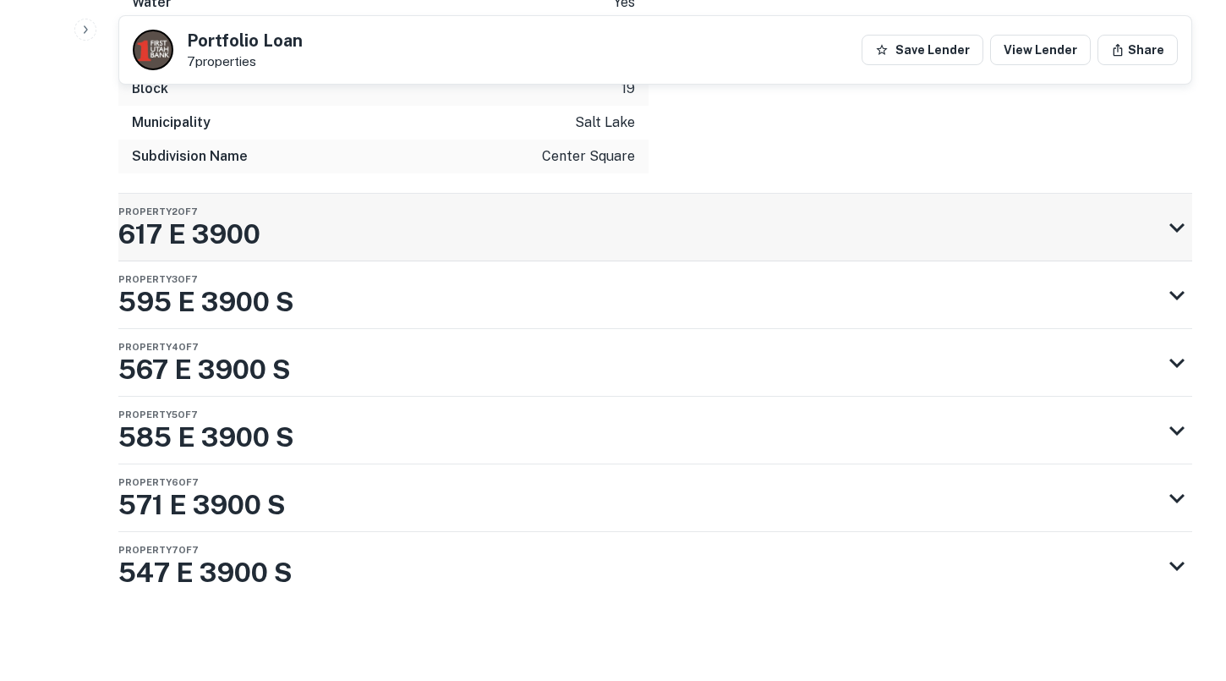
click at [298, 234] on div "Property 2 of 7 617 E 3900" at bounding box center [639, 228] width 1043 height 68
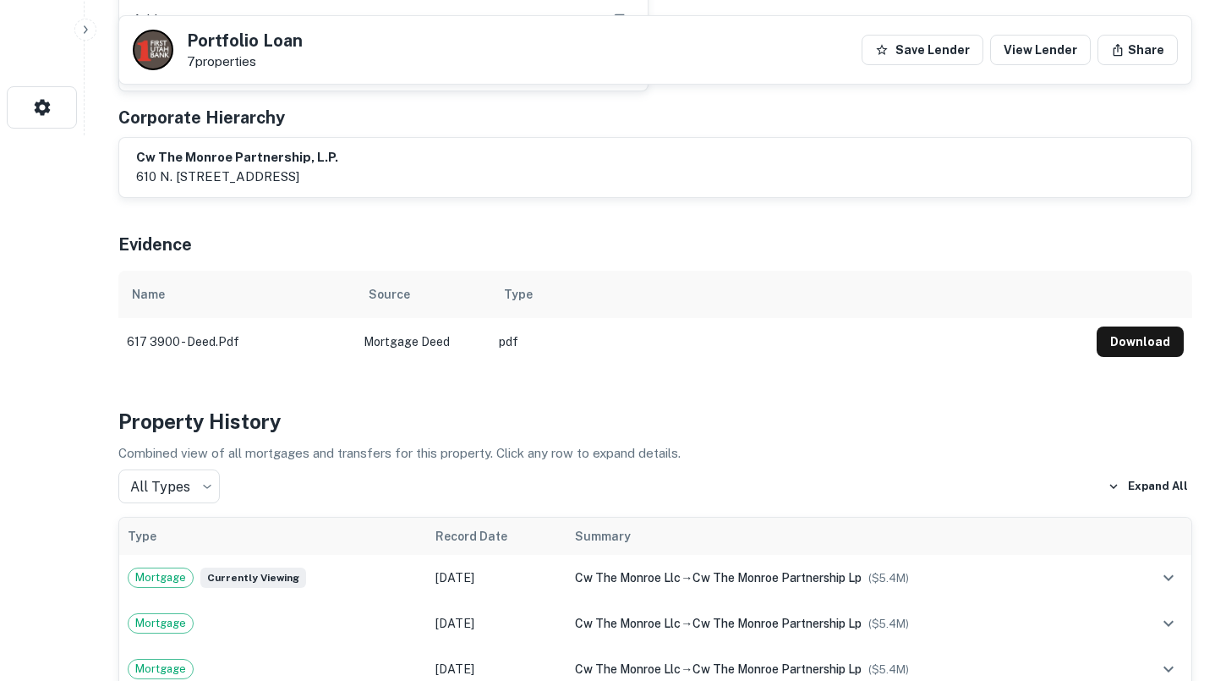
scroll to position [0, 0]
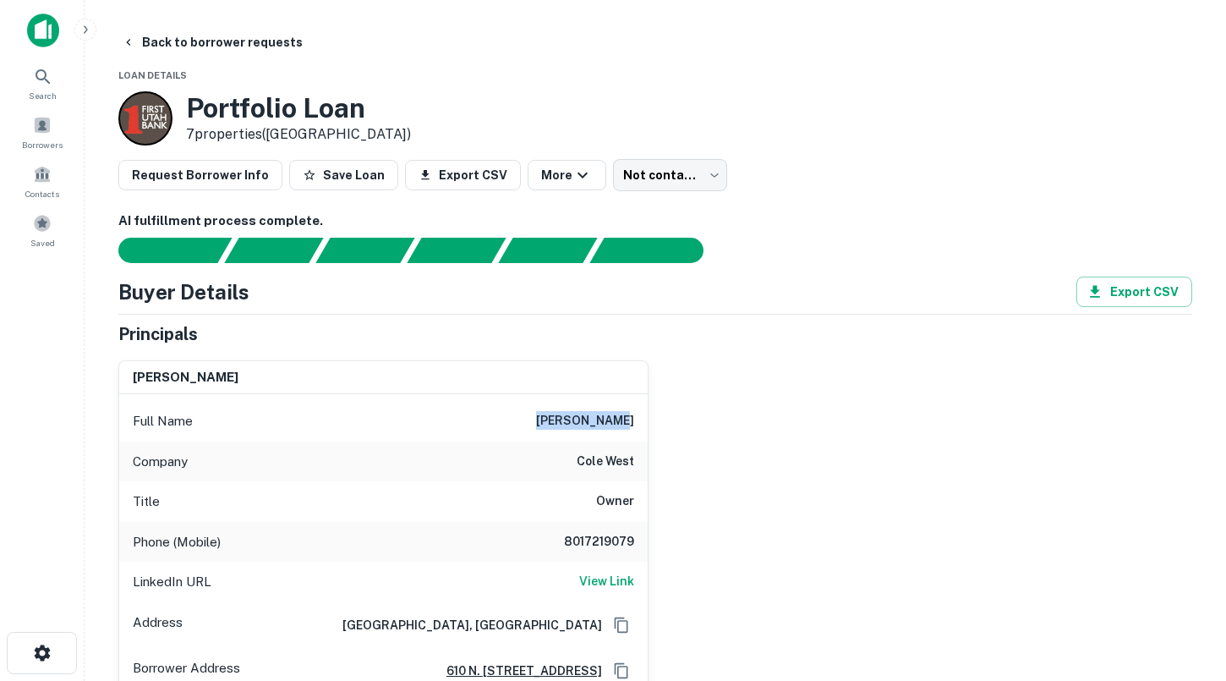
click at [489, 402] on div "Full Name [PERSON_NAME]" at bounding box center [383, 421] width 528 height 41
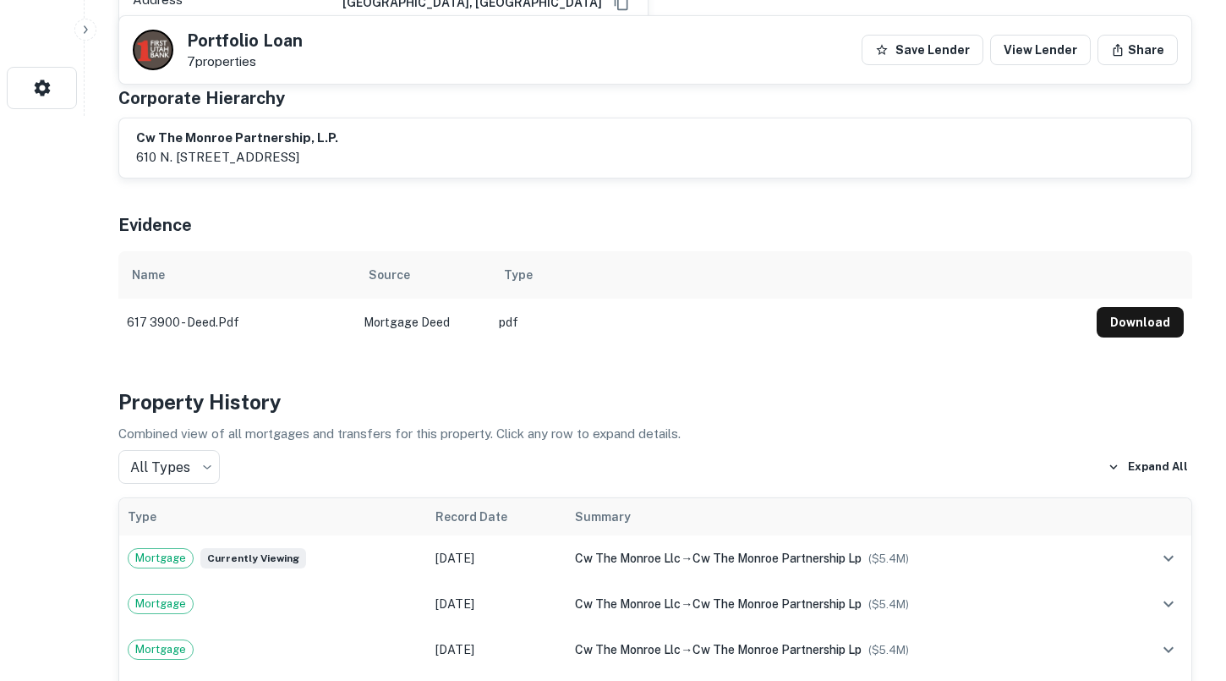
scroll to position [630, 0]
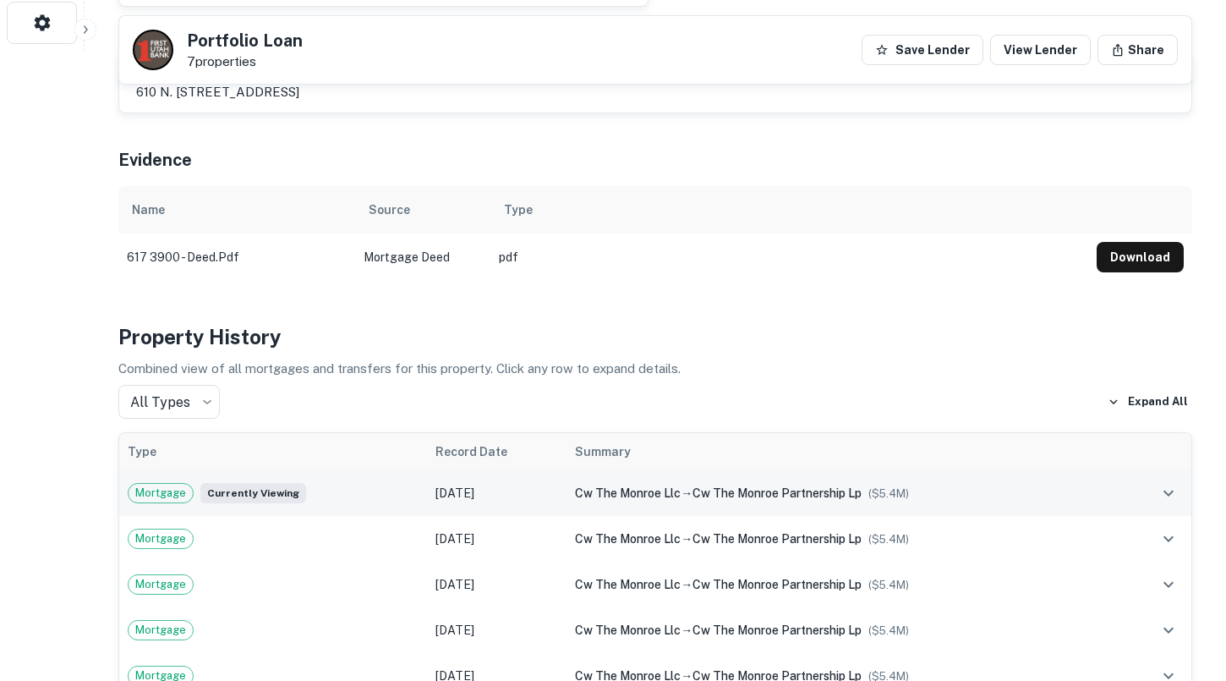
click at [582, 488] on span "cw the monroe llc" at bounding box center [628, 493] width 106 height 14
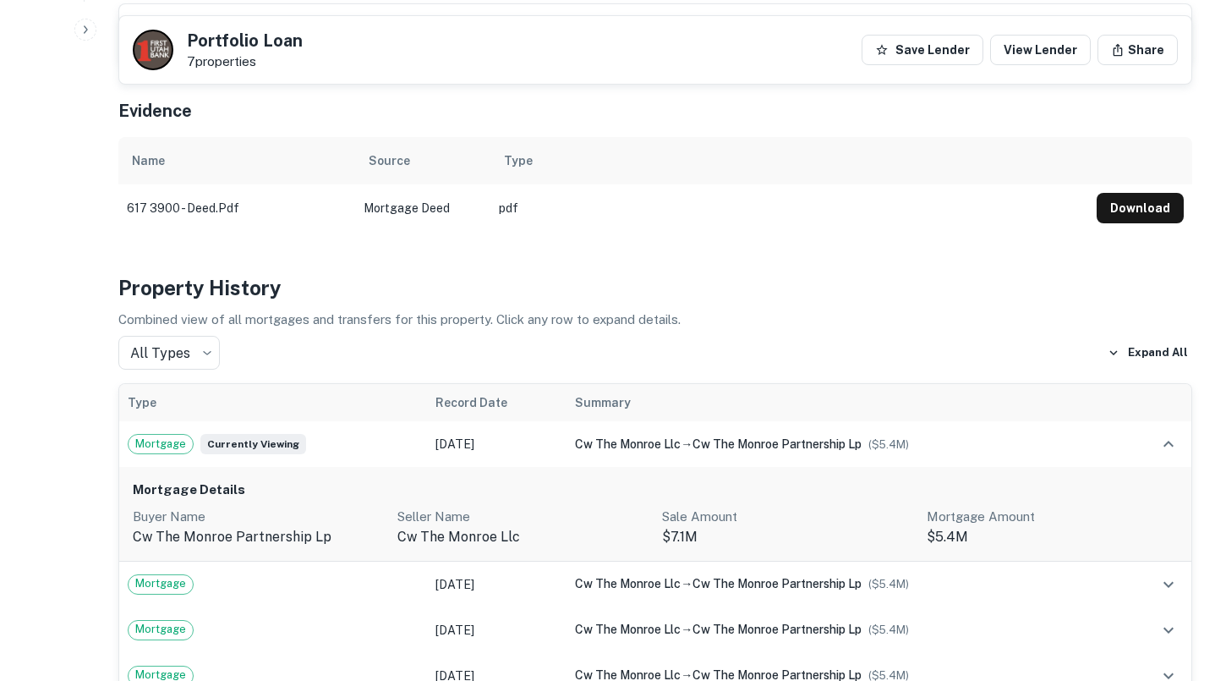
scroll to position [681, 0]
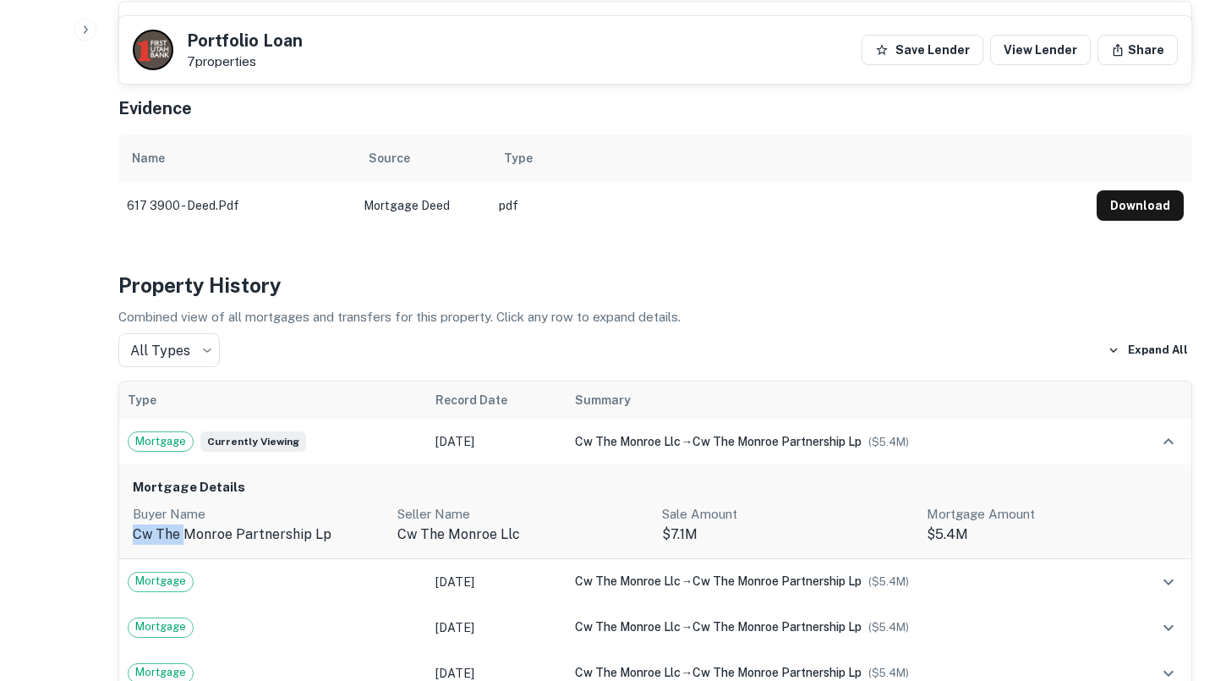
drag, startPoint x: 134, startPoint y: 539, endPoint x: 187, endPoint y: 533, distance: 52.8
click at [187, 533] on p "cw the monroe partnership lp" at bounding box center [258, 534] width 251 height 20
click at [131, 537] on div "Mortgage Details Buyer Name cw the monroe partnership lp Seller Name cw the mon…" at bounding box center [655, 511] width 1072 height 94
drag, startPoint x: 134, startPoint y: 535, endPoint x: 306, endPoint y: 538, distance: 172.5
click at [306, 538] on p "cw the monroe partnership lp" at bounding box center [258, 534] width 251 height 20
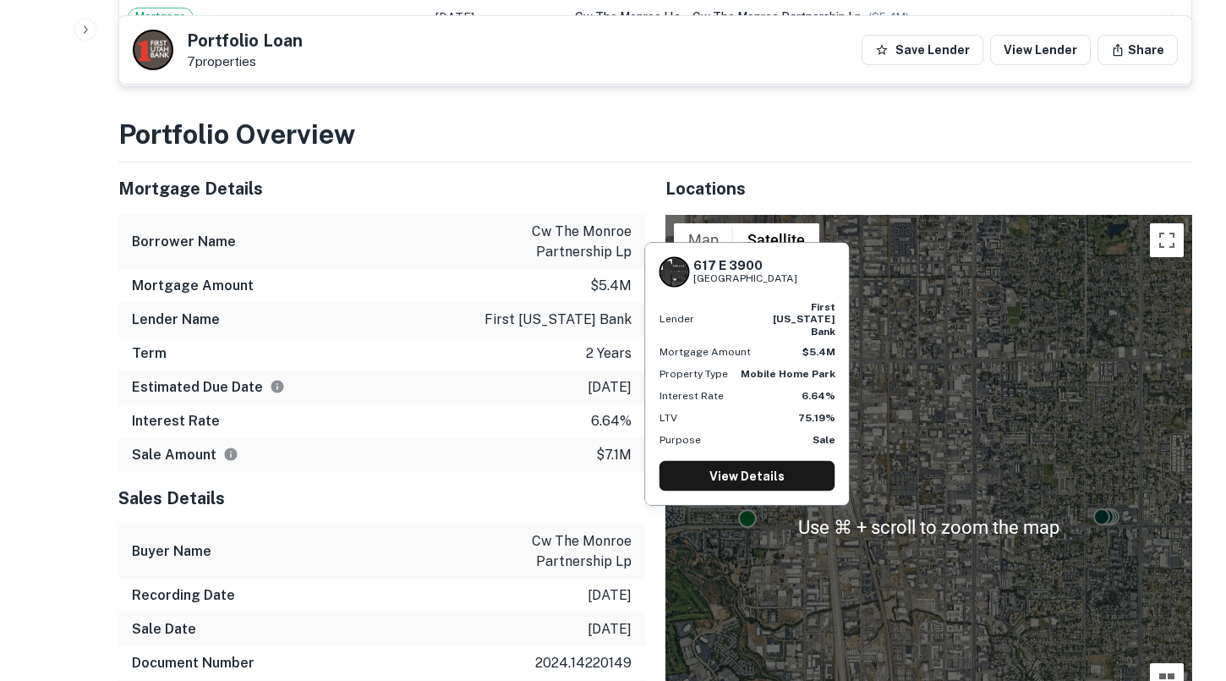
scroll to position [1426, 0]
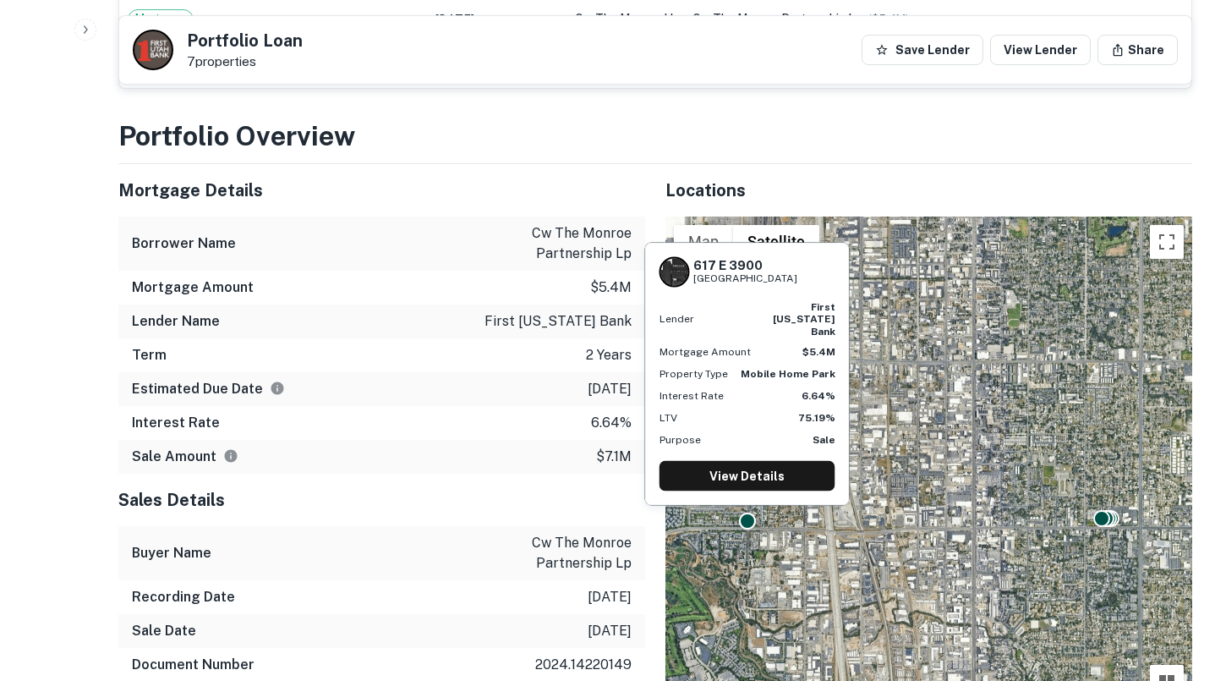
drag, startPoint x: 773, startPoint y: 298, endPoint x: 693, endPoint y: 287, distance: 81.1
click at [693, 286] on div "[STREET_ADDRESS]" at bounding box center [745, 271] width 104 height 29
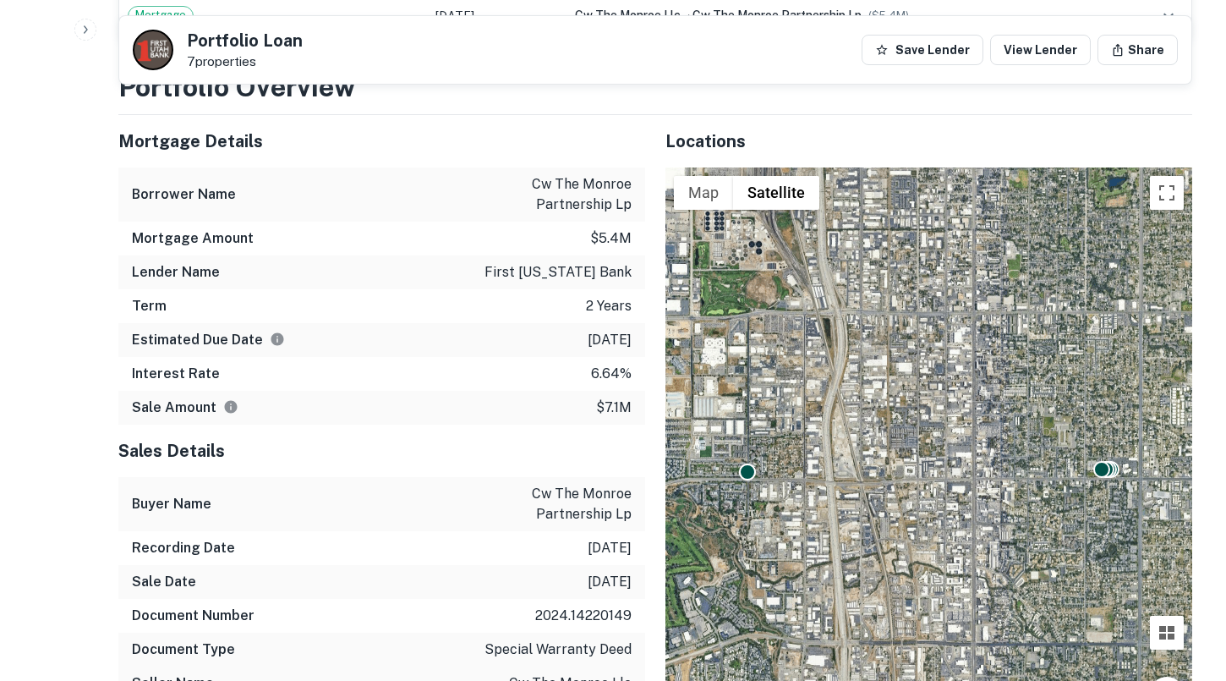
scroll to position [1481, 0]
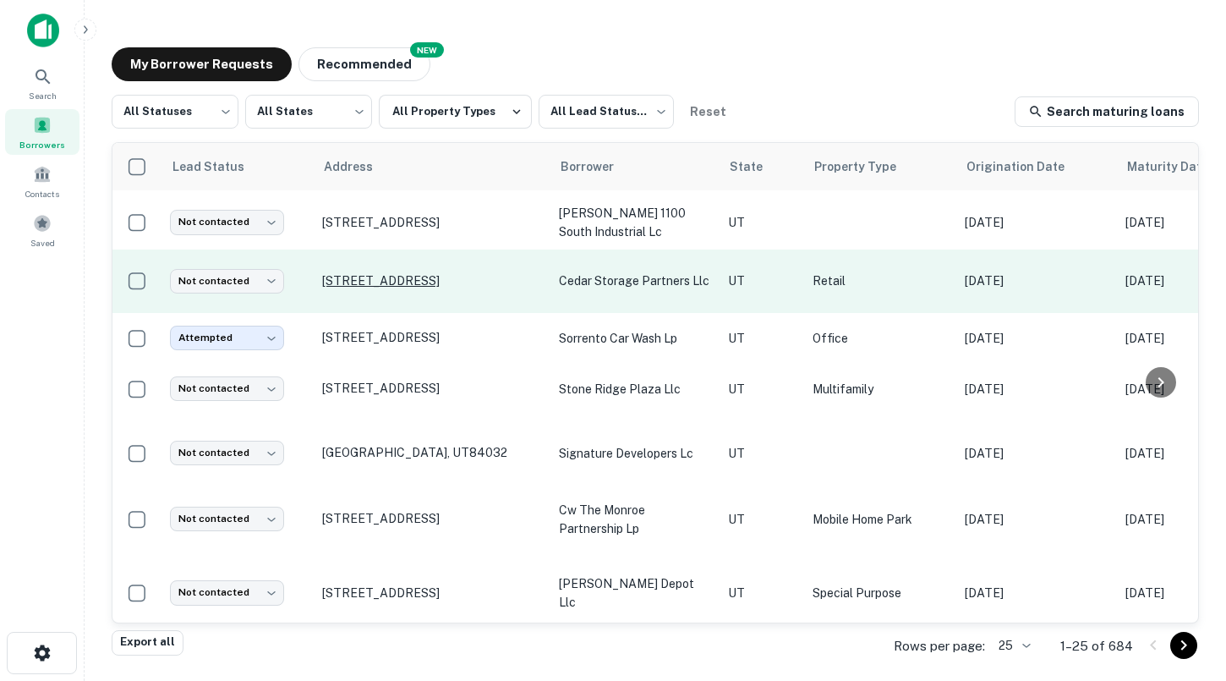
scroll to position [869, 0]
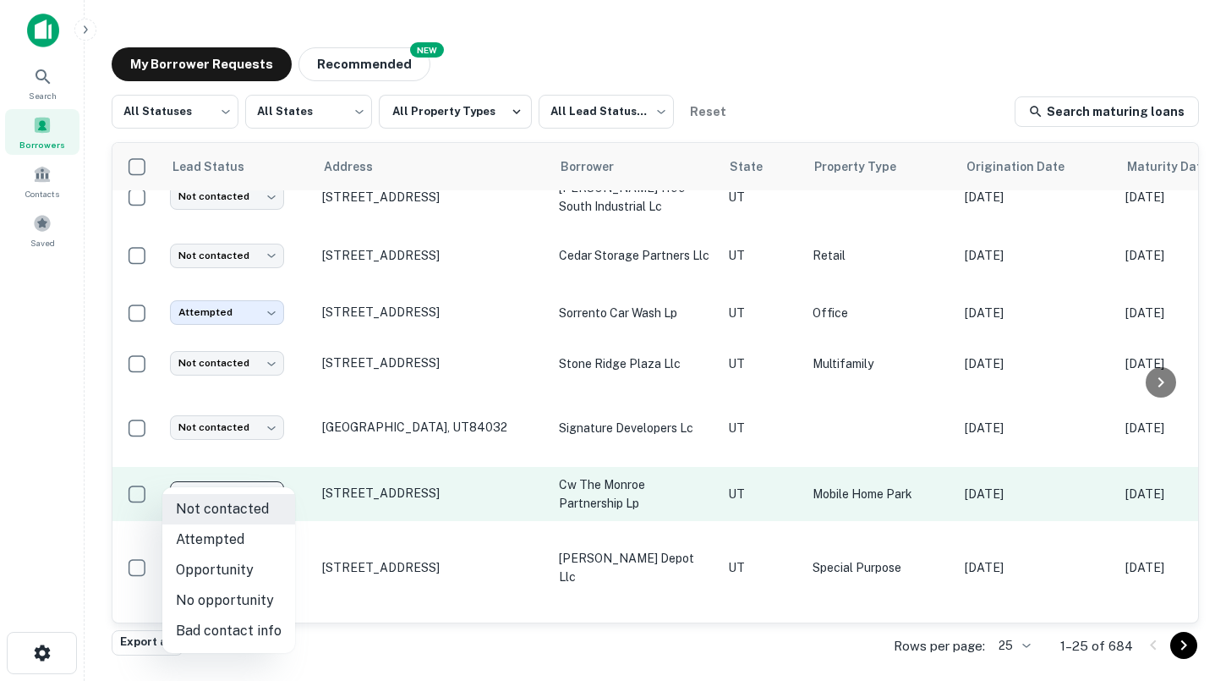
click at [259, 465] on body "Search Borrowers Contacts Saved My Borrower Requests NEW Recommended All Status…" at bounding box center [613, 340] width 1226 height 681
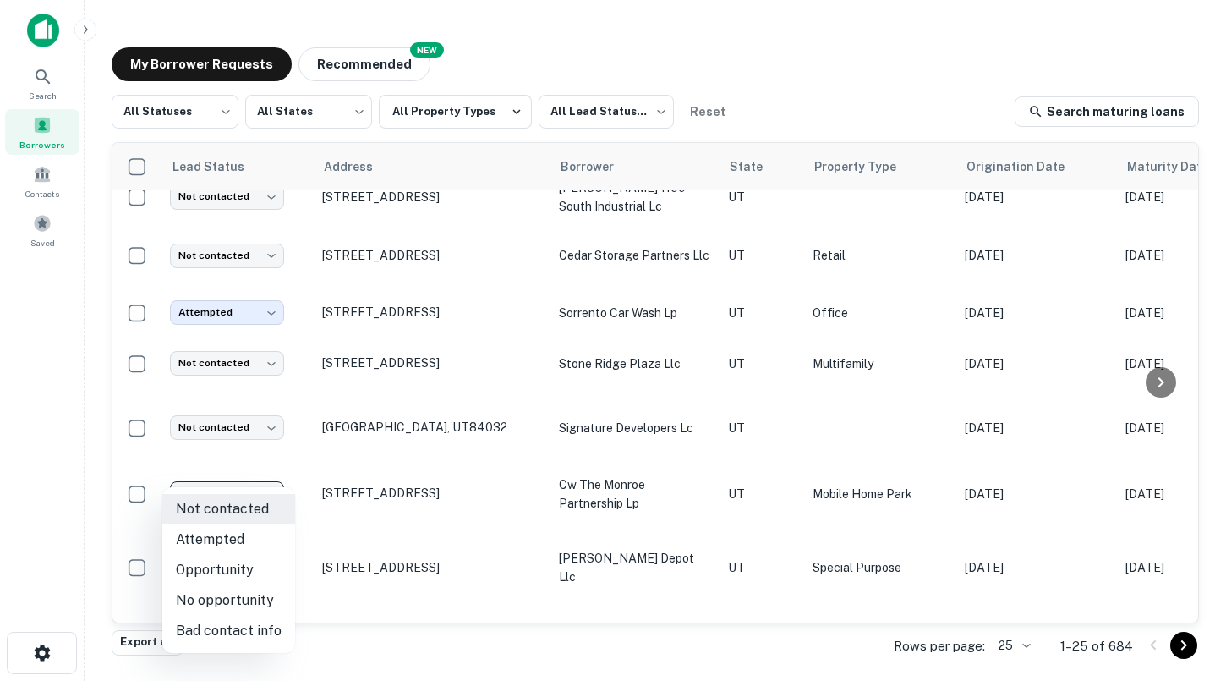
click at [242, 531] on li "Attempted" at bounding box center [228, 539] width 133 height 30
type input "*********"
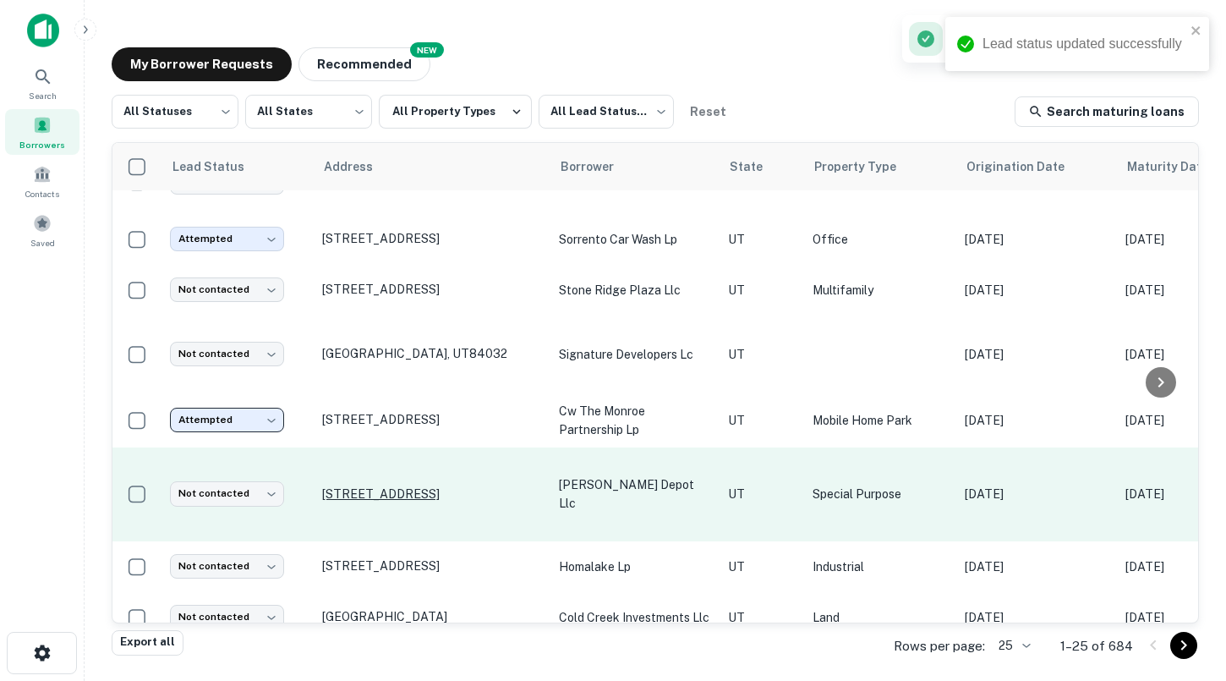
scroll to position [944, 0]
click at [418, 484] on p "[STREET_ADDRESS]" at bounding box center [432, 491] width 220 height 15
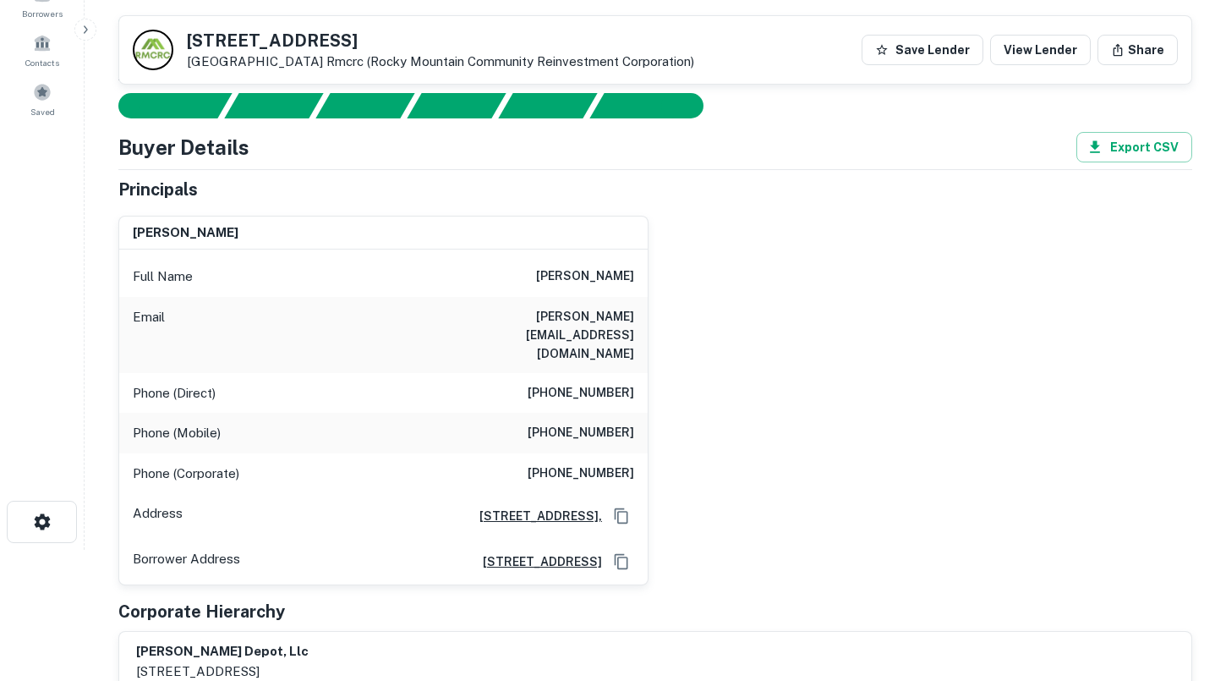
scroll to position [118, 0]
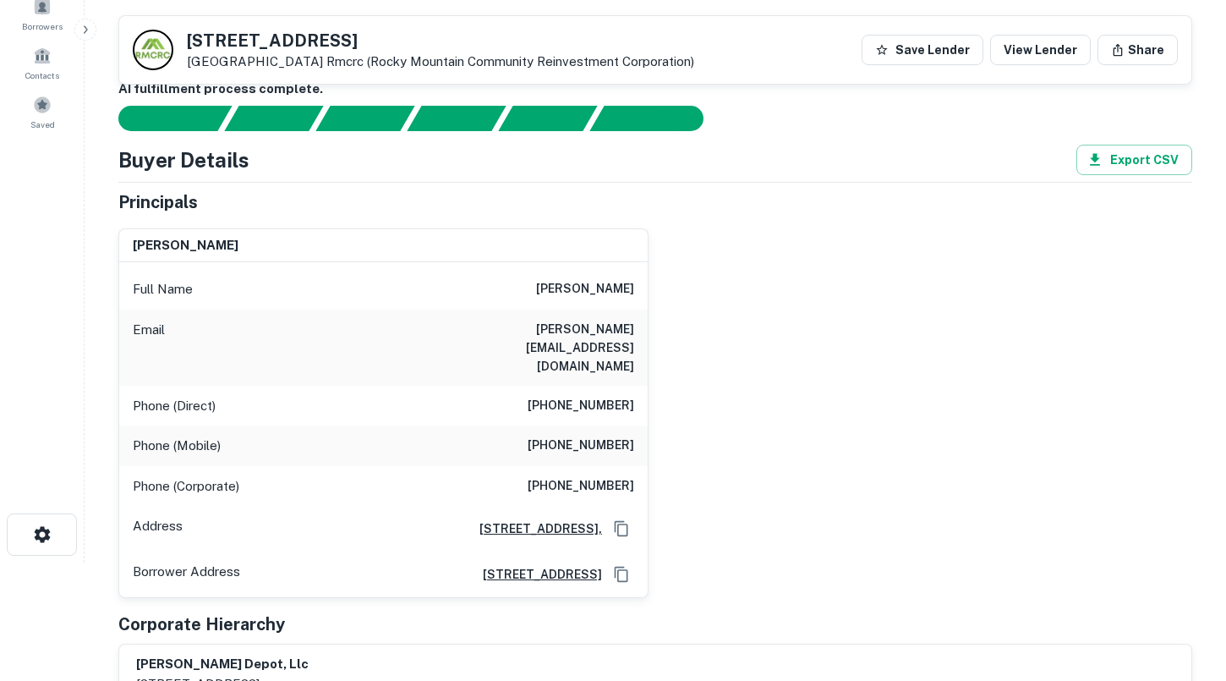
click at [516, 327] on div "Email [PERSON_NAME][EMAIL_ADDRESS][DOMAIN_NAME]" at bounding box center [383, 347] width 528 height 76
drag, startPoint x: 507, startPoint y: 289, endPoint x: 659, endPoint y: 286, distance: 151.4
click at [659, 286] on div "[PERSON_NAME] Full Name [PERSON_NAME] Email [PERSON_NAME][EMAIL_ADDRESS][DOMAIN…" at bounding box center [648, 407] width 1087 height 384
click at [524, 341] on div "Email [PERSON_NAME][EMAIL_ADDRESS][DOMAIN_NAME]" at bounding box center [383, 347] width 528 height 76
drag, startPoint x: 517, startPoint y: 326, endPoint x: 640, endPoint y: 324, distance: 123.4
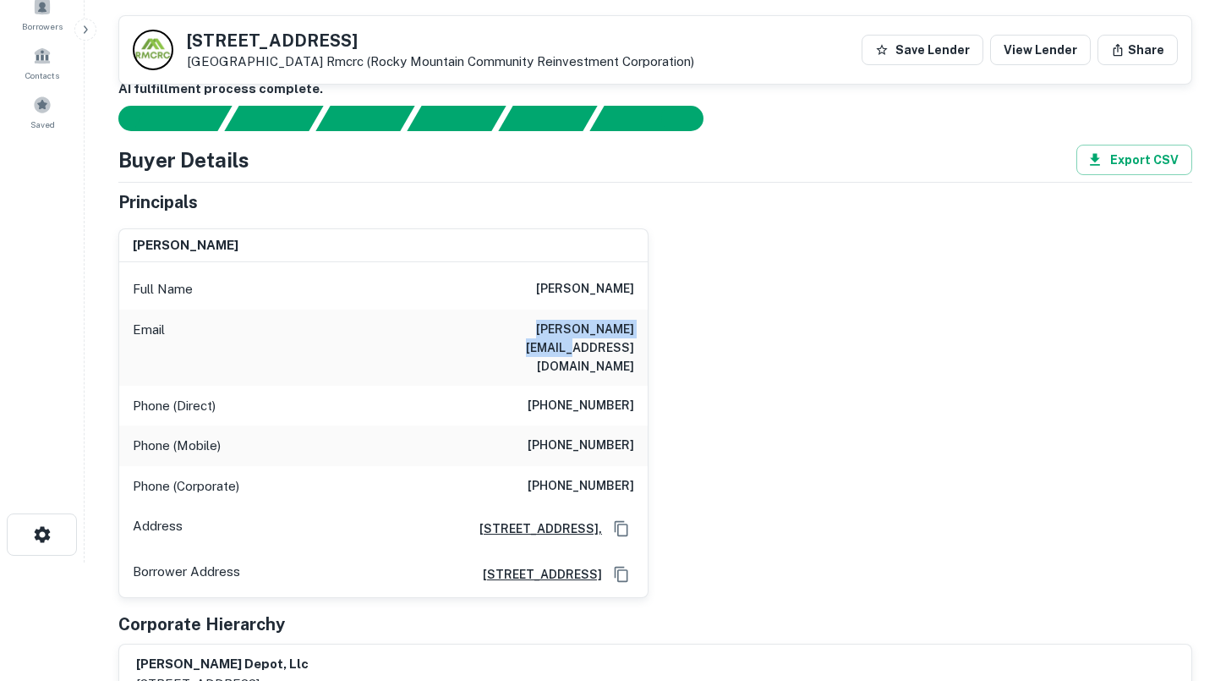
click at [640, 324] on div "Email [PERSON_NAME][EMAIL_ADDRESS][DOMAIN_NAME]" at bounding box center [383, 347] width 528 height 76
click at [288, 59] on p "[GEOGRAPHIC_DATA] (rocky Mountain Community Reinvestment Corporation)" at bounding box center [440, 61] width 507 height 15
drag, startPoint x: 291, startPoint y: 60, endPoint x: 186, endPoint y: 42, distance: 106.3
click at [186, 42] on div "[STREET_ADDRESS][GEOGRAPHIC_DATA] (rocky Mountain Community Reinvestment Corpor…" at bounding box center [413, 50] width 561 height 41
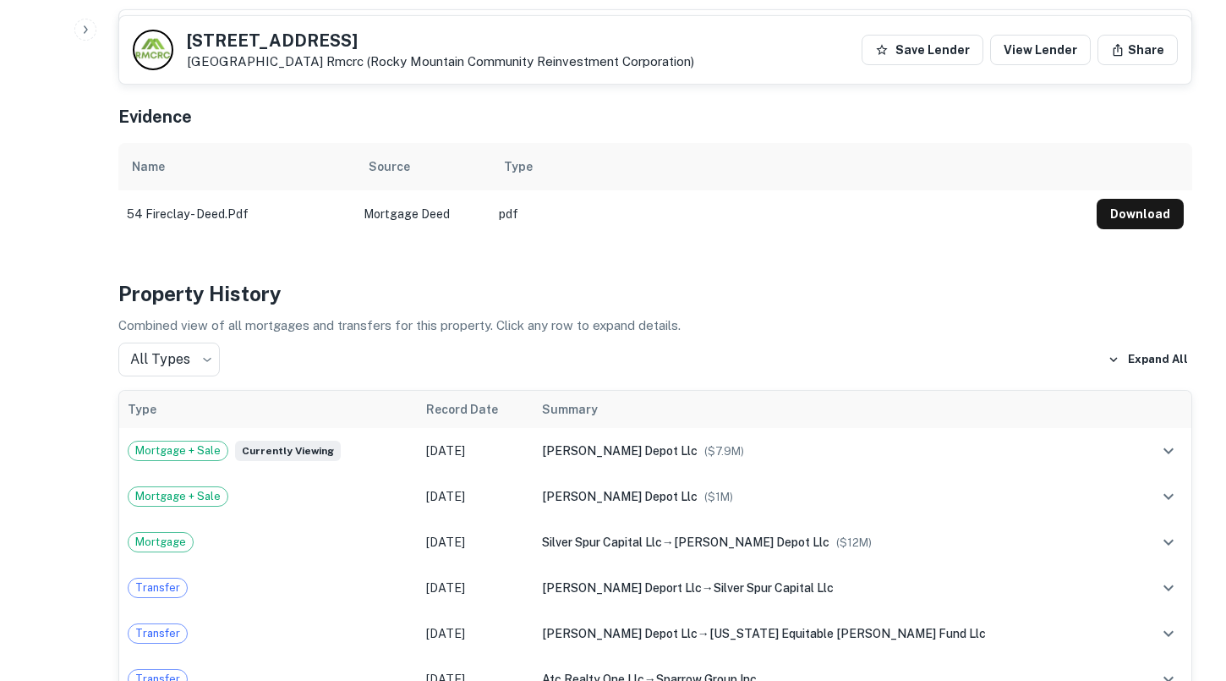
scroll to position [761, 0]
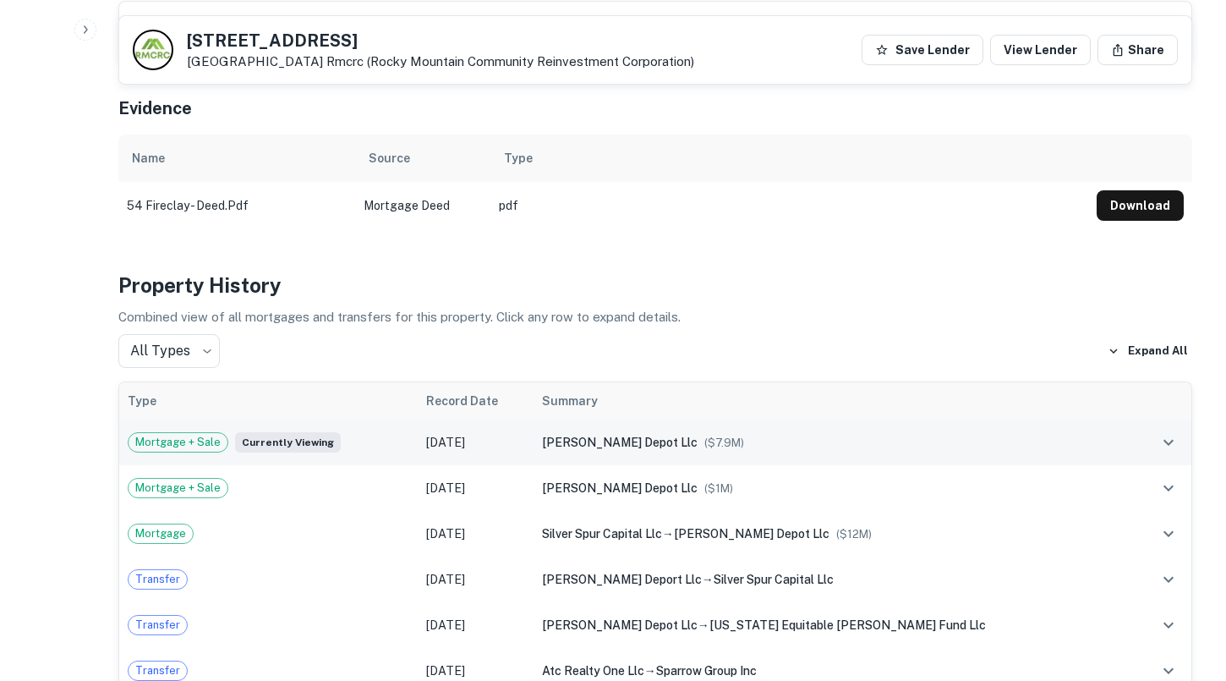
click at [642, 435] on span "[PERSON_NAME] depot llc" at bounding box center [620, 442] width 156 height 14
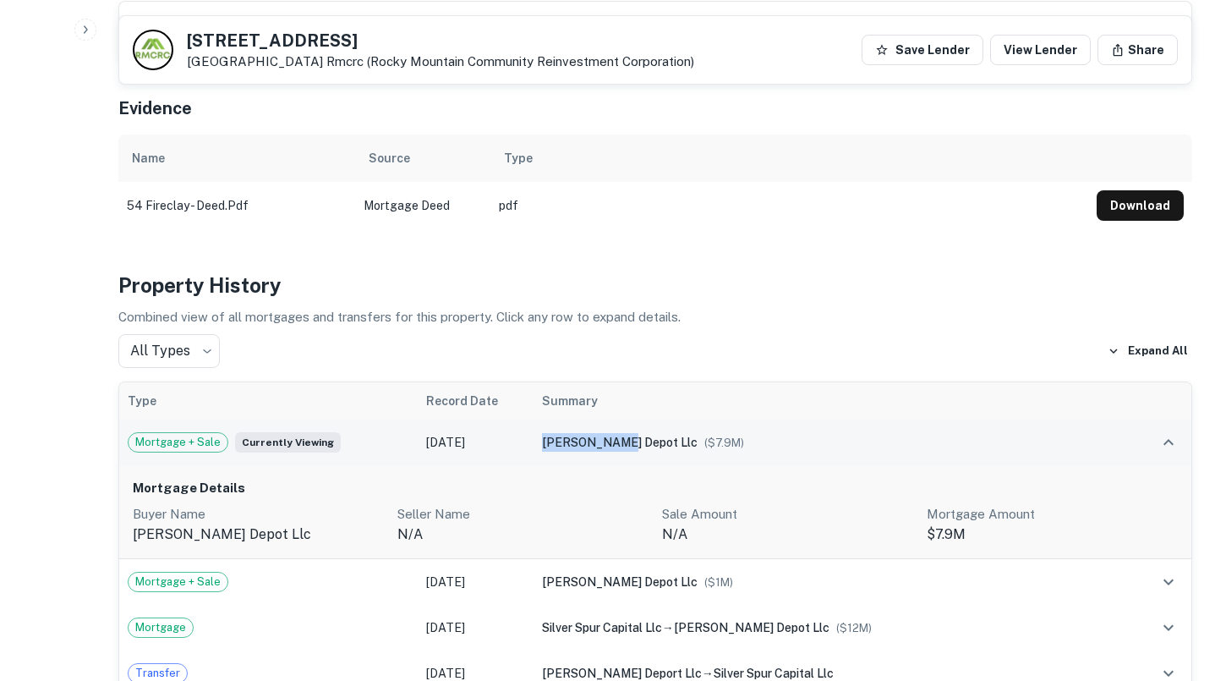
drag, startPoint x: 636, startPoint y: 407, endPoint x: 718, endPoint y: 408, distance: 82.0
click at [718, 419] on td "[PERSON_NAME] depot llc ($ 7.9M )" at bounding box center [832, 442] width 599 height 46
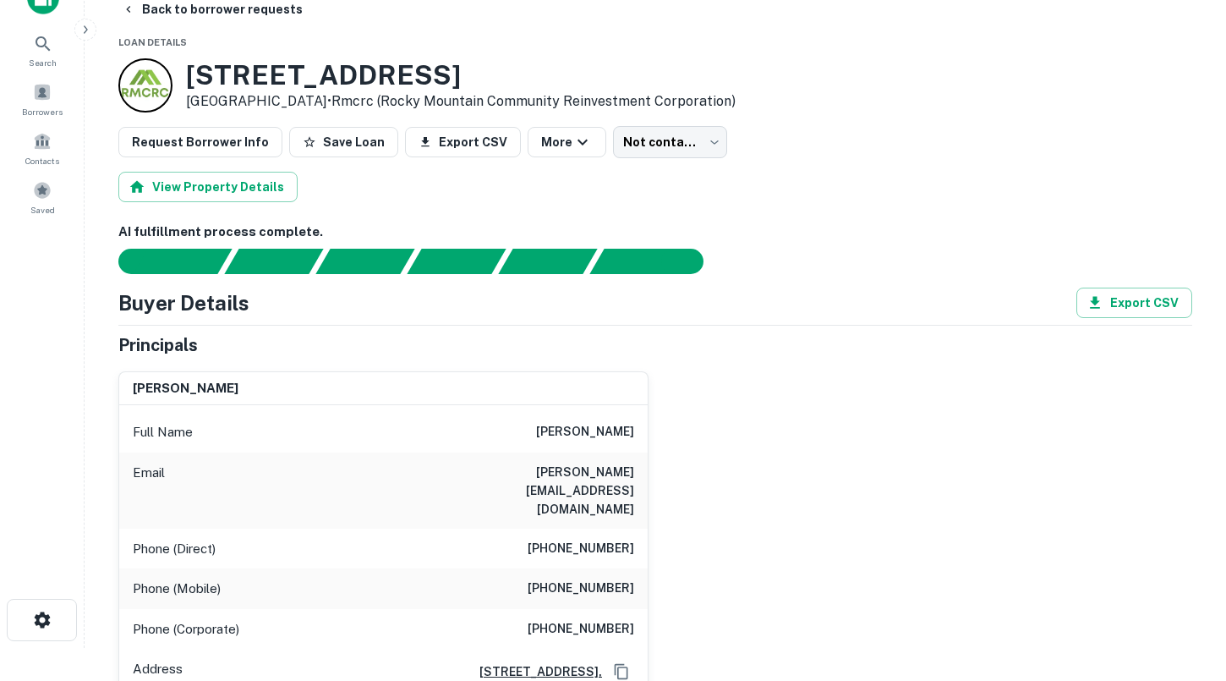
scroll to position [0, 0]
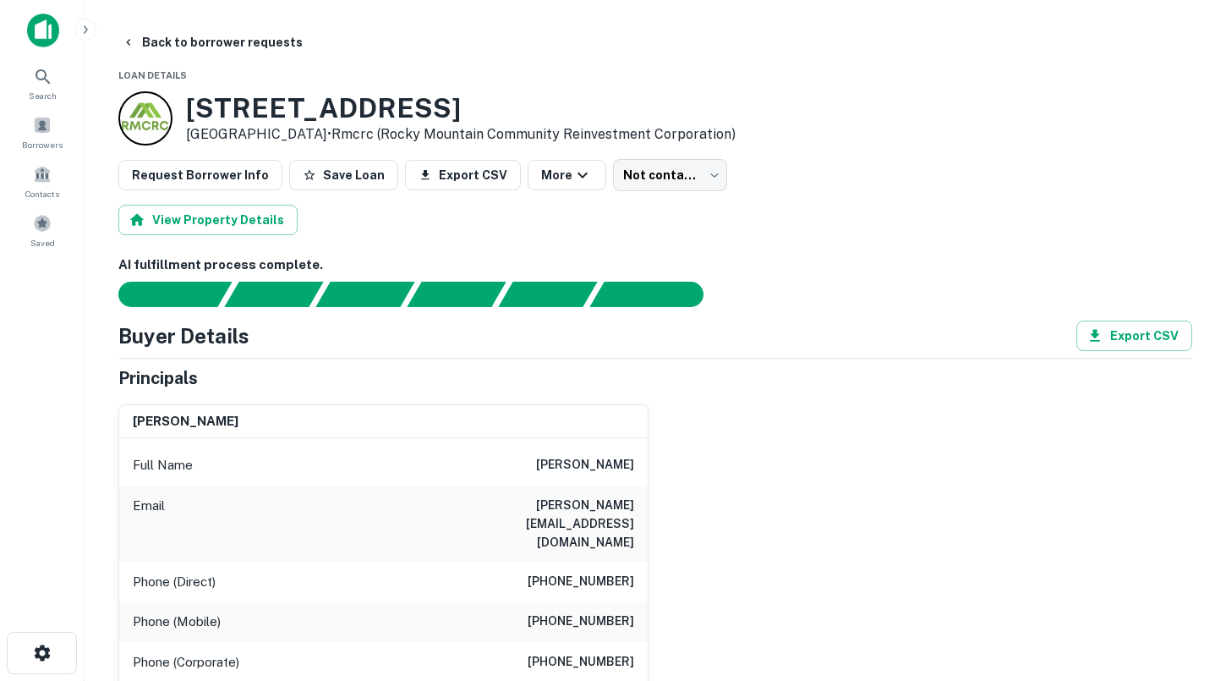
drag, startPoint x: 508, startPoint y: 463, endPoint x: 648, endPoint y: 463, distance: 140.3
click at [650, 464] on div "[PERSON_NAME] Full Name [PERSON_NAME] Email [PERSON_NAME][EMAIL_ADDRESS][DOMAIN…" at bounding box center [648, 583] width 1087 height 384
drag, startPoint x: 640, startPoint y: 464, endPoint x: 503, endPoint y: 464, distance: 136.9
click at [503, 464] on div "Full Name [PERSON_NAME]" at bounding box center [383, 465] width 528 height 41
click at [523, 509] on h6 "[PERSON_NAME][EMAIL_ADDRESS][DOMAIN_NAME]" at bounding box center [532, 523] width 203 height 56
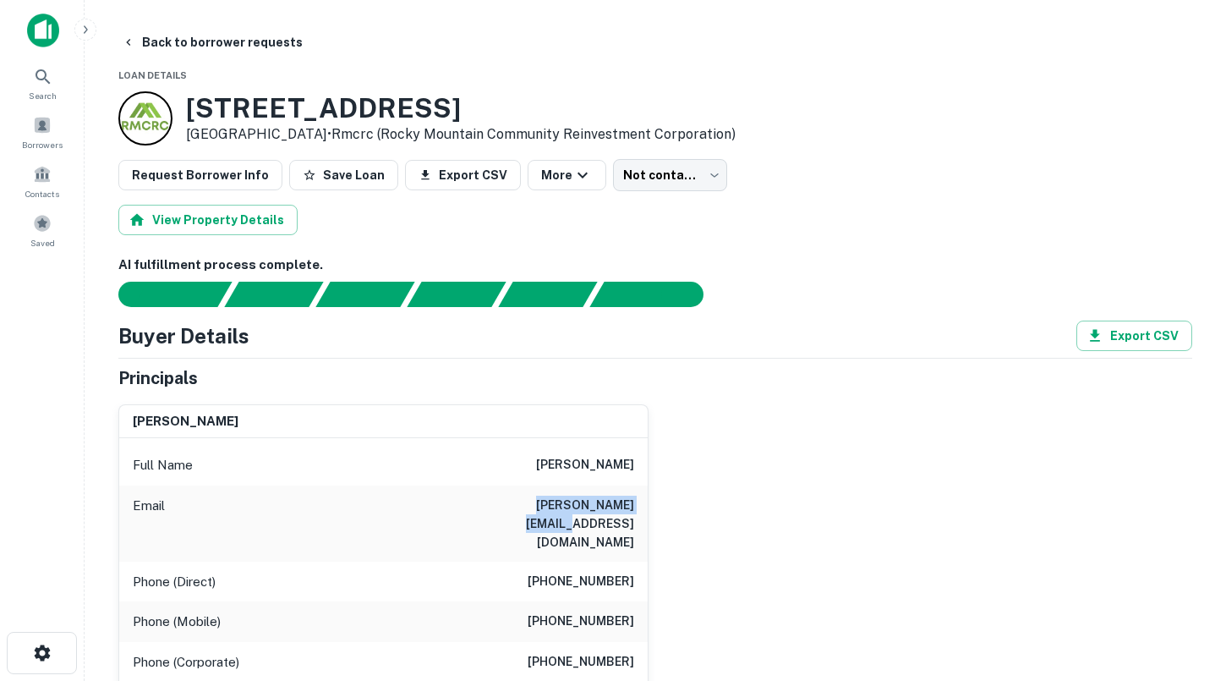
drag, startPoint x: 517, startPoint y: 507, endPoint x: 642, endPoint y: 507, distance: 125.1
click at [642, 507] on div "Email [PERSON_NAME][EMAIL_ADDRESS][DOMAIN_NAME]" at bounding box center [383, 523] width 528 height 76
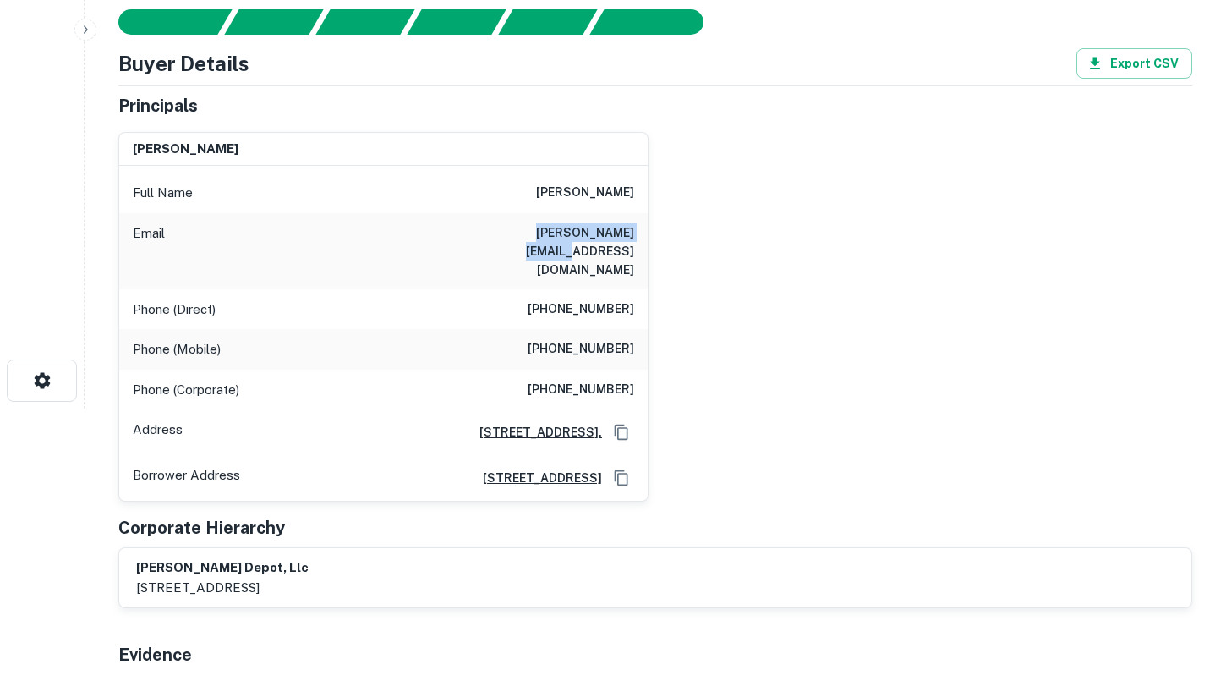
scroll to position [299, 0]
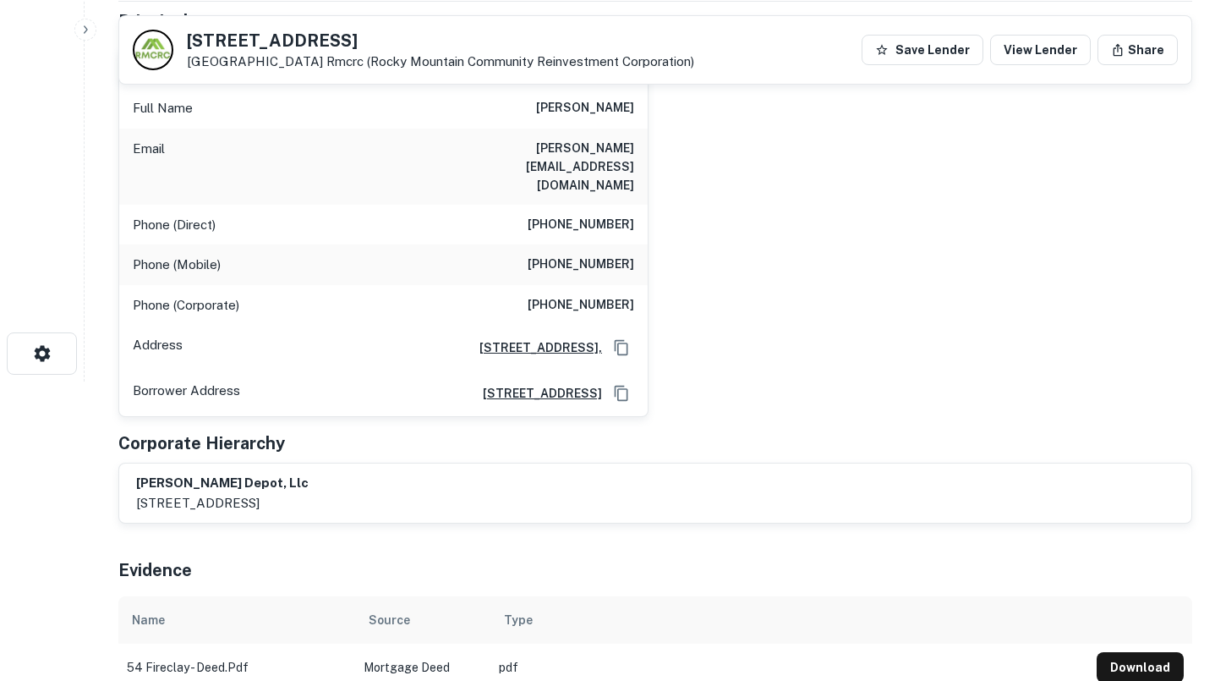
click at [543, 254] on h6 "[PHONE_NUMBER]" at bounding box center [580, 264] width 107 height 20
drag, startPoint x: 548, startPoint y: 188, endPoint x: 660, endPoint y: 189, distance: 112.4
click at [660, 189] on div "[PERSON_NAME] Full Name [PERSON_NAME] Email [PERSON_NAME][EMAIL_ADDRESS][DOMAIN…" at bounding box center [648, 226] width 1087 height 384
drag, startPoint x: 537, startPoint y: 223, endPoint x: 638, endPoint y: 222, distance: 101.4
click at [638, 244] on div "Phone (Mobile) [PHONE_NUMBER]" at bounding box center [383, 264] width 528 height 41
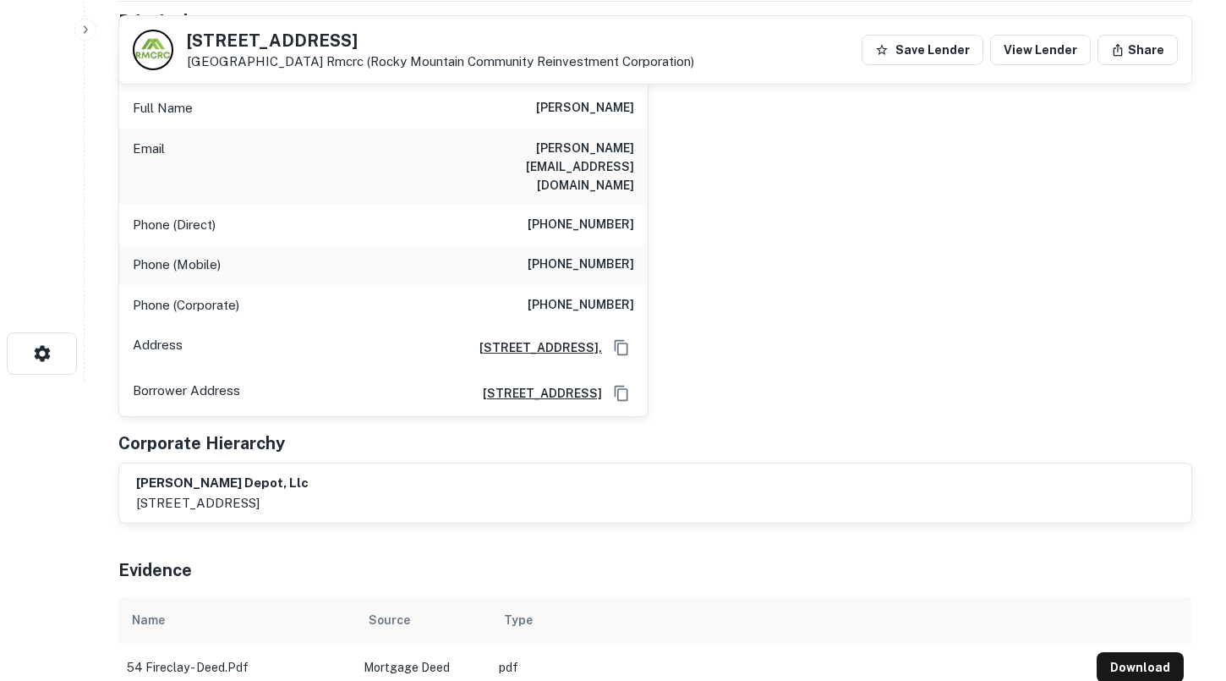
click at [566, 285] on div "Phone (Corporate) [PHONE_NUMBER]" at bounding box center [383, 305] width 528 height 41
drag, startPoint x: 544, startPoint y: 266, endPoint x: 648, endPoint y: 264, distance: 103.2
click at [648, 264] on div "[PERSON_NAME] Full Name [PERSON_NAME] Email [PERSON_NAME][EMAIL_ADDRESS][DOMAIN…" at bounding box center [383, 232] width 530 height 370
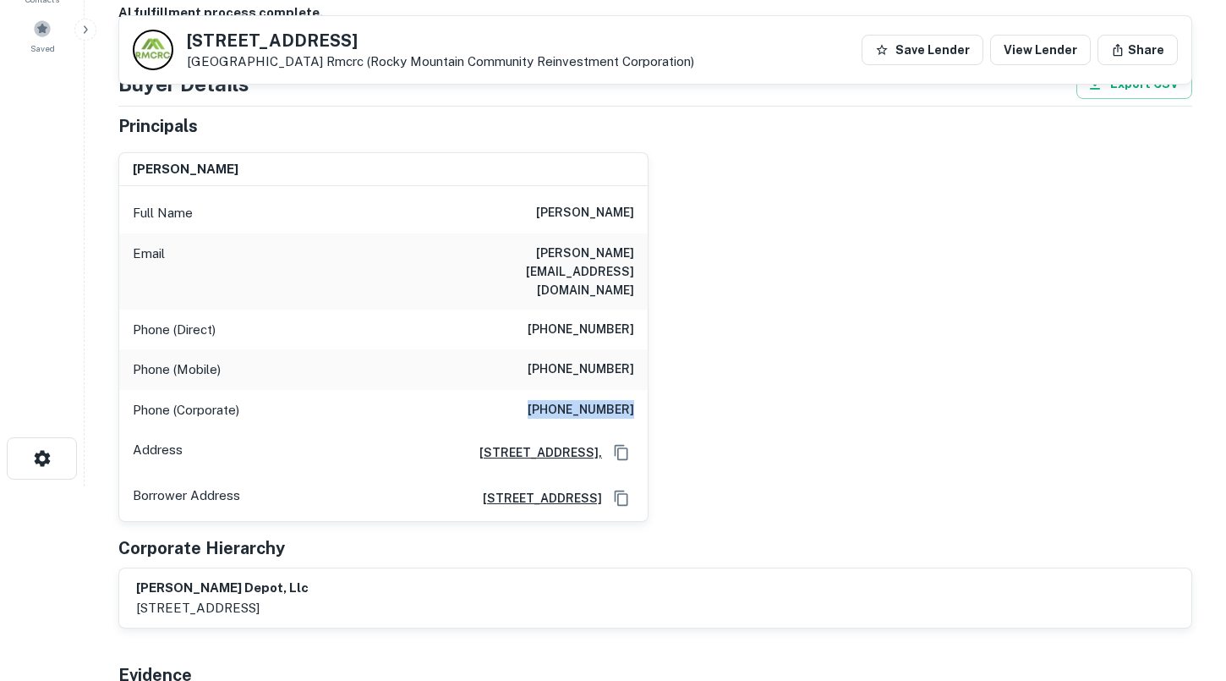
scroll to position [134, 0]
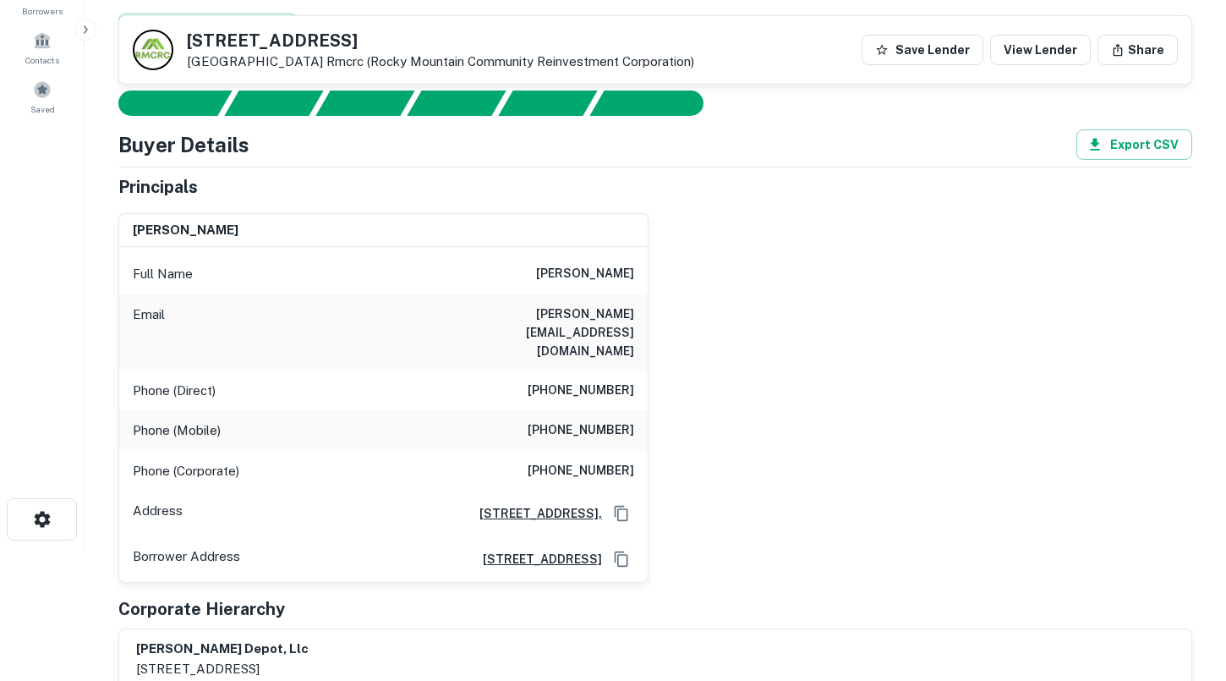
click at [520, 309] on h6 "[PERSON_NAME][EMAIL_ADDRESS][DOMAIN_NAME]" at bounding box center [532, 332] width 203 height 56
drag, startPoint x: 520, startPoint y: 309, endPoint x: 633, endPoint y: 302, distance: 113.5
click at [633, 302] on div "Email [PERSON_NAME][EMAIL_ADDRESS][DOMAIN_NAME]" at bounding box center [383, 332] width 528 height 76
click at [533, 298] on div "Email [PERSON_NAME][EMAIL_ADDRESS][DOMAIN_NAME]" at bounding box center [383, 332] width 528 height 76
drag, startPoint x: 516, startPoint y: 314, endPoint x: 623, endPoint y: 315, distance: 107.4
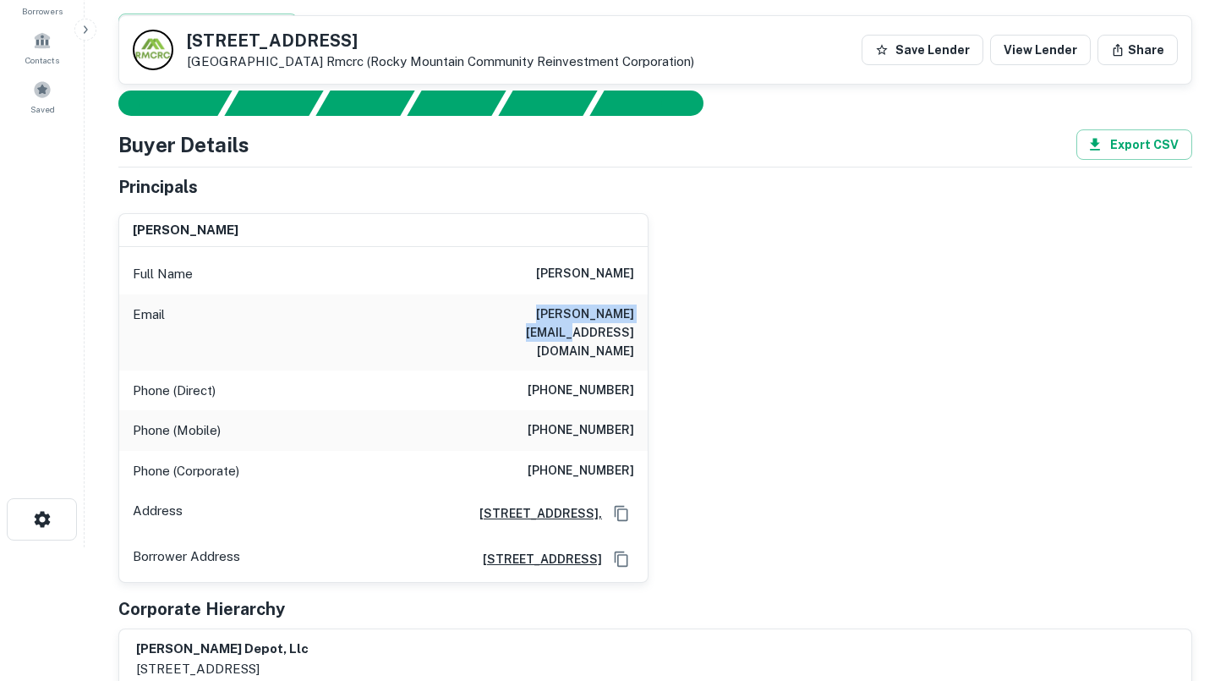
click at [623, 315] on div "Email [PERSON_NAME][EMAIL_ADDRESS][DOMAIN_NAME]" at bounding box center [383, 332] width 528 height 76
